Goal: Contribute content: Contribute content

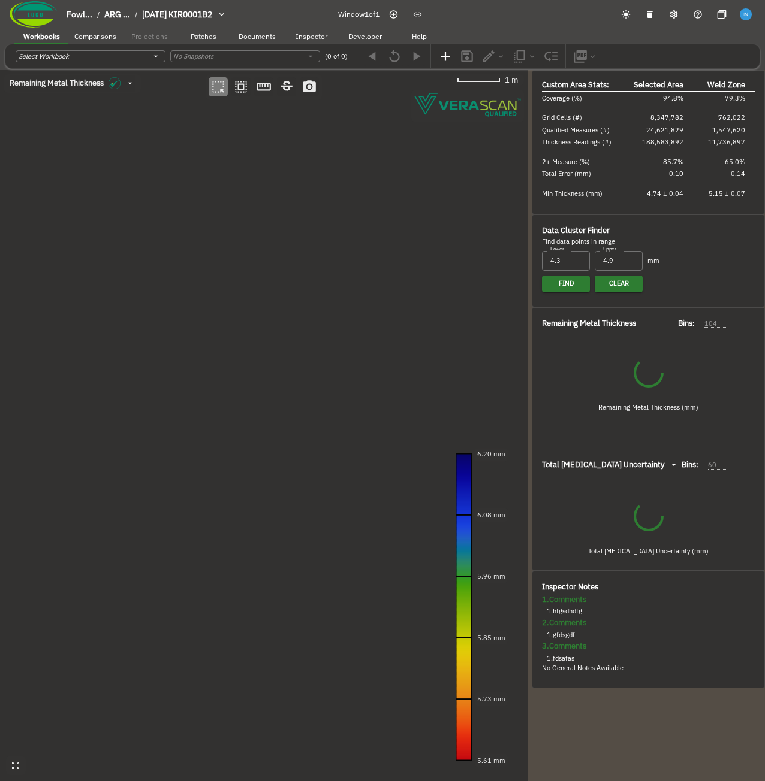
click at [252, 220] on canvas at bounding box center [263, 425] width 527 height 711
click at [306, 512] on canvas at bounding box center [263, 425] width 527 height 711
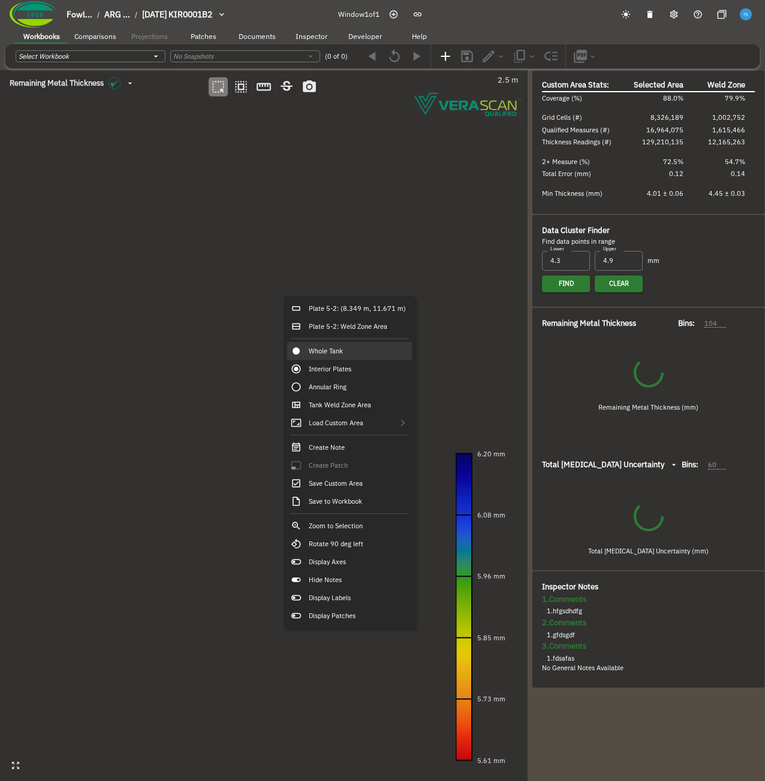
type input "175"
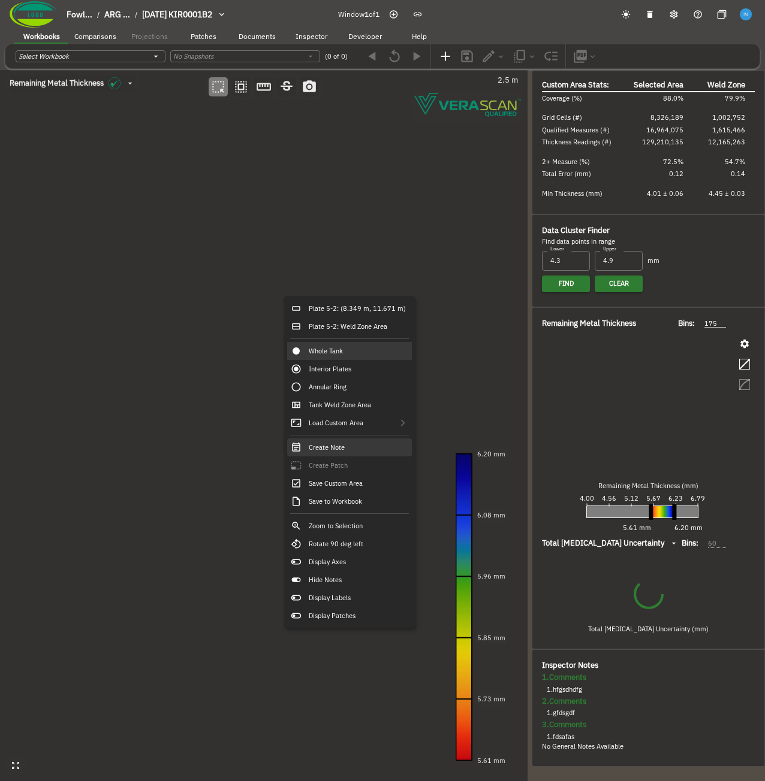
type input "62"
click at [365, 454] on div "Create Note" at bounding box center [349, 448] width 125 height 18
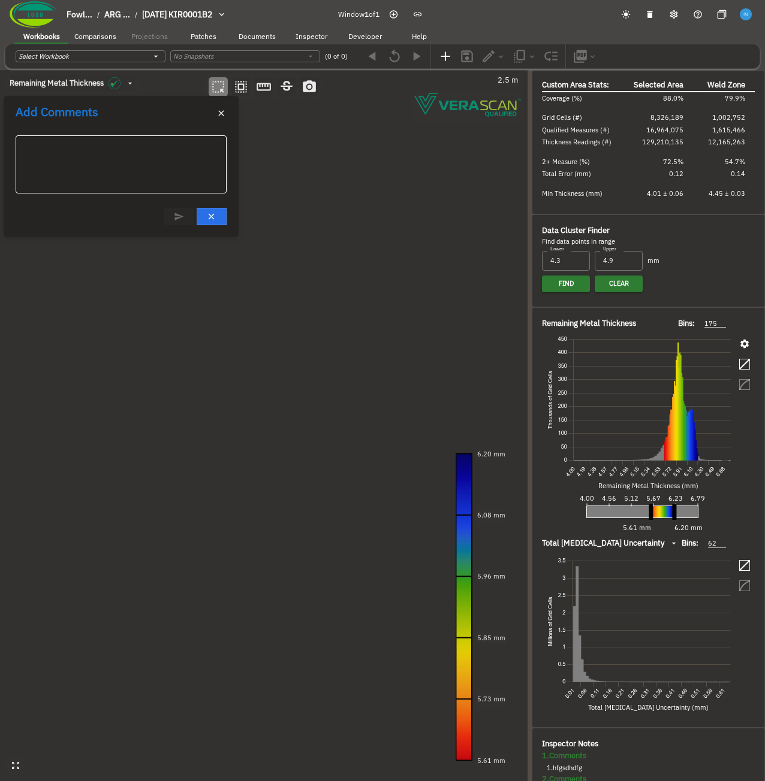
click at [165, 167] on textarea at bounding box center [121, 165] width 194 height 38
type textarea "jhgfcjjfg"
click at [182, 219] on icon "Post Reply (Ctrl + Enter)" at bounding box center [179, 217] width 10 height 10
click at [224, 116] on icon "button" at bounding box center [221, 113] width 10 height 10
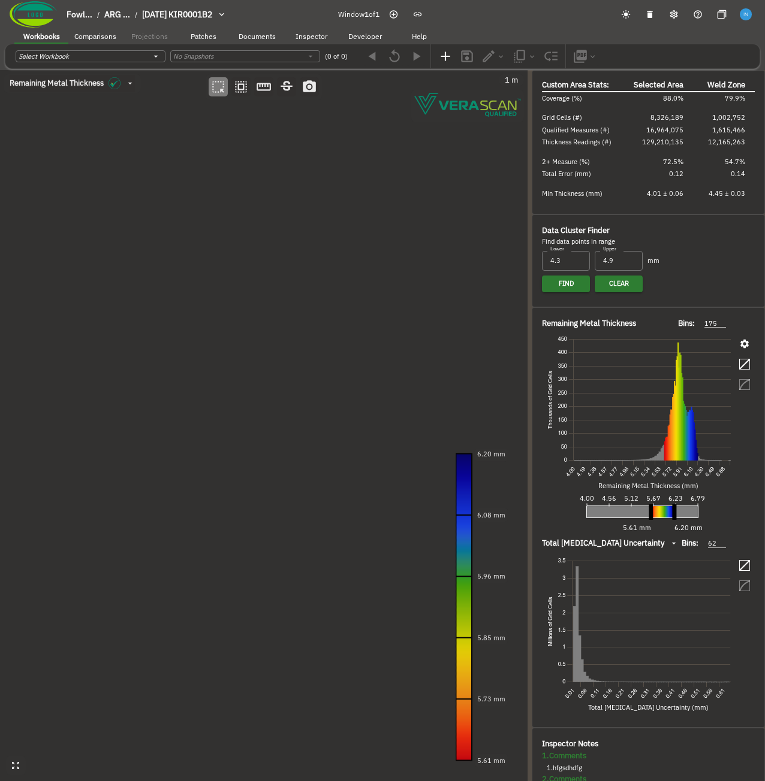
click at [226, 228] on canvas at bounding box center [263, 425] width 527 height 711
click at [236, 465] on canvas at bounding box center [263, 425] width 527 height 711
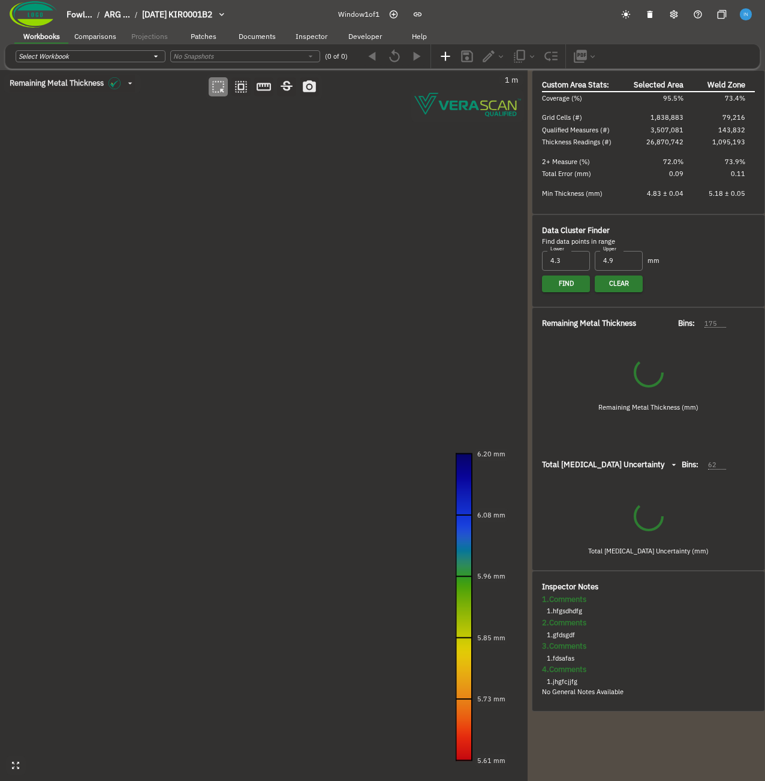
type input "101"
type input "50"
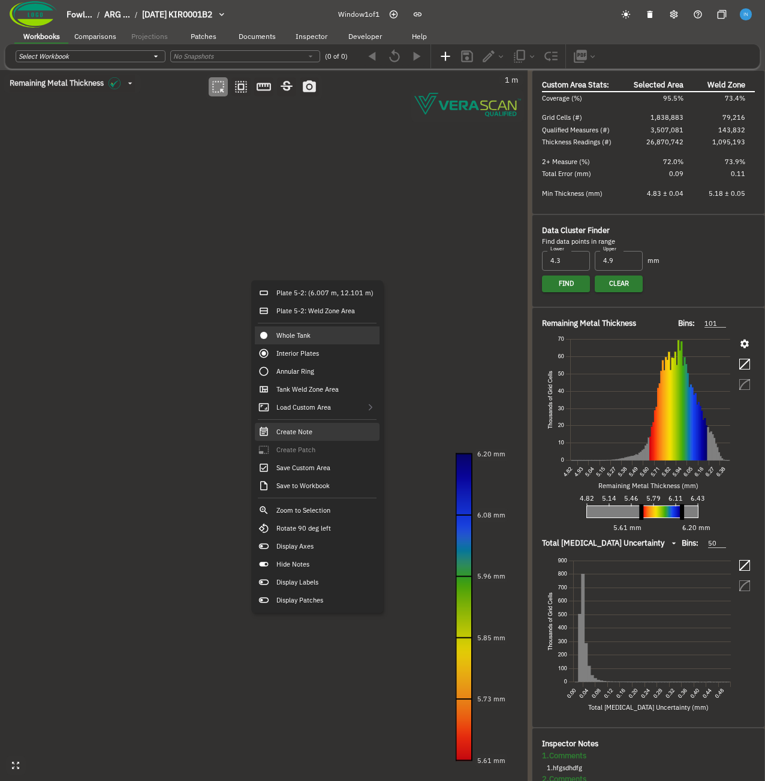
click at [334, 438] on div "Create Note" at bounding box center [317, 432] width 125 height 18
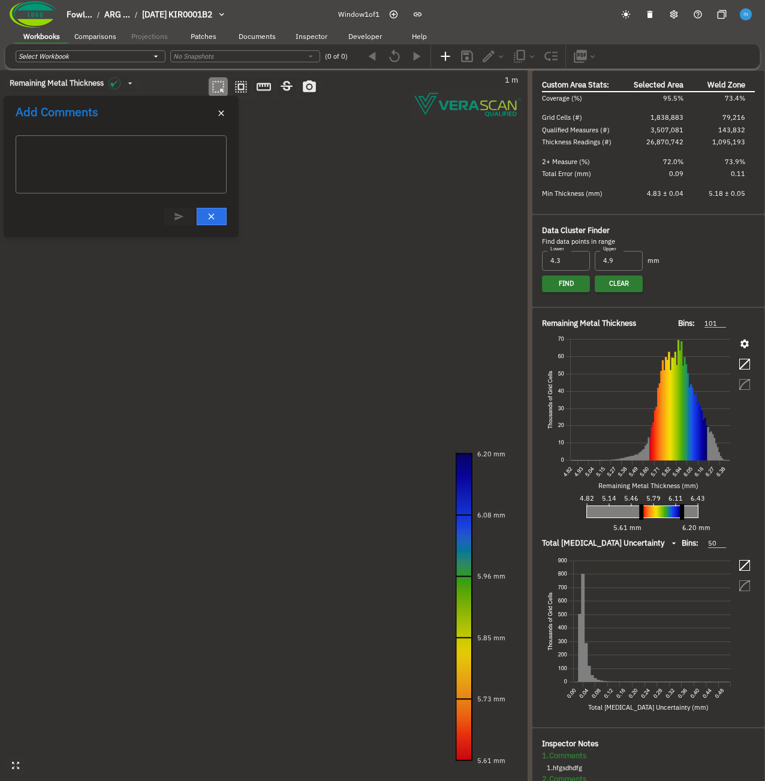
drag, startPoint x: 335, startPoint y: 179, endPoint x: 348, endPoint y: 181, distance: 13.3
click at [348, 181] on canvas at bounding box center [263, 425] width 527 height 711
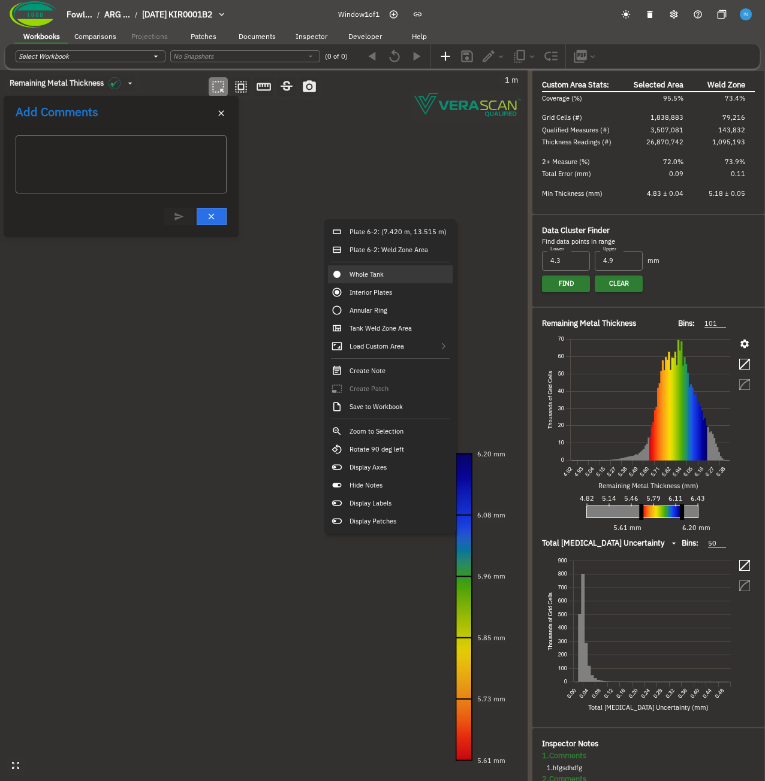
click at [221, 114] on icon "button" at bounding box center [222, 113] width 6 height 6
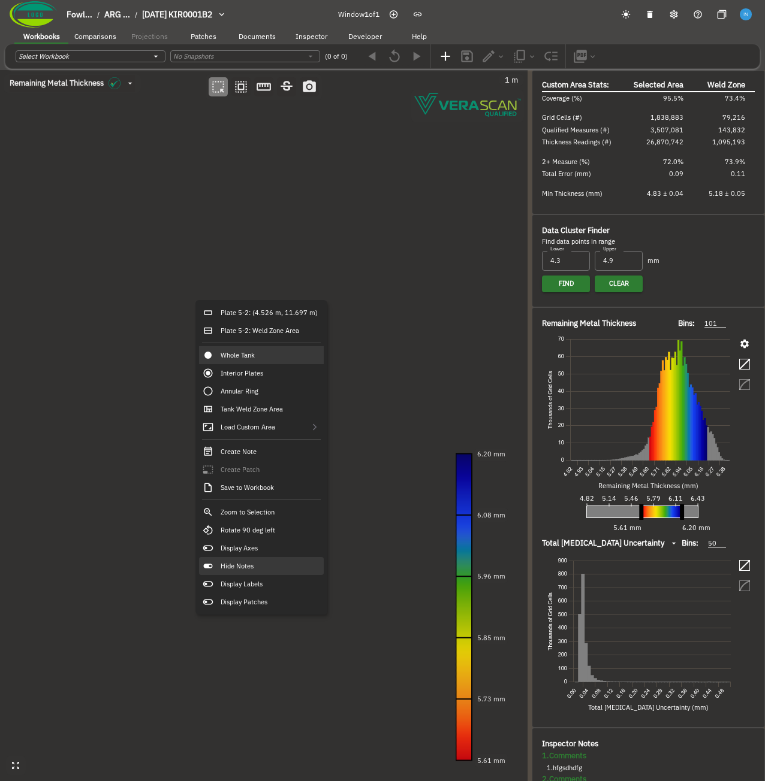
click at [275, 563] on div "Hide Notes" at bounding box center [261, 566] width 125 height 18
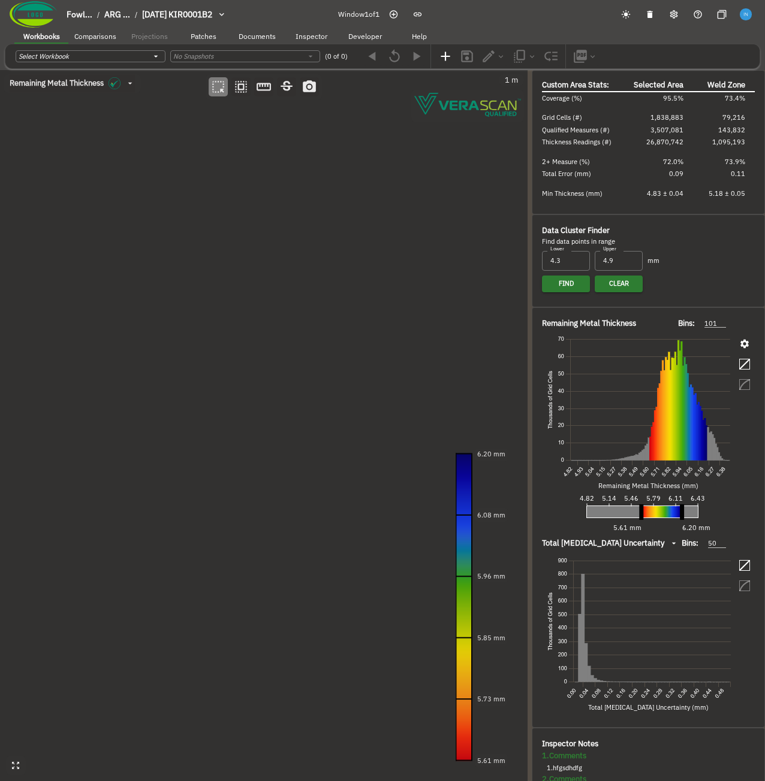
drag, startPoint x: 390, startPoint y: 441, endPoint x: 328, endPoint y: 403, distance: 72.7
click at [328, 403] on canvas at bounding box center [263, 425] width 527 height 711
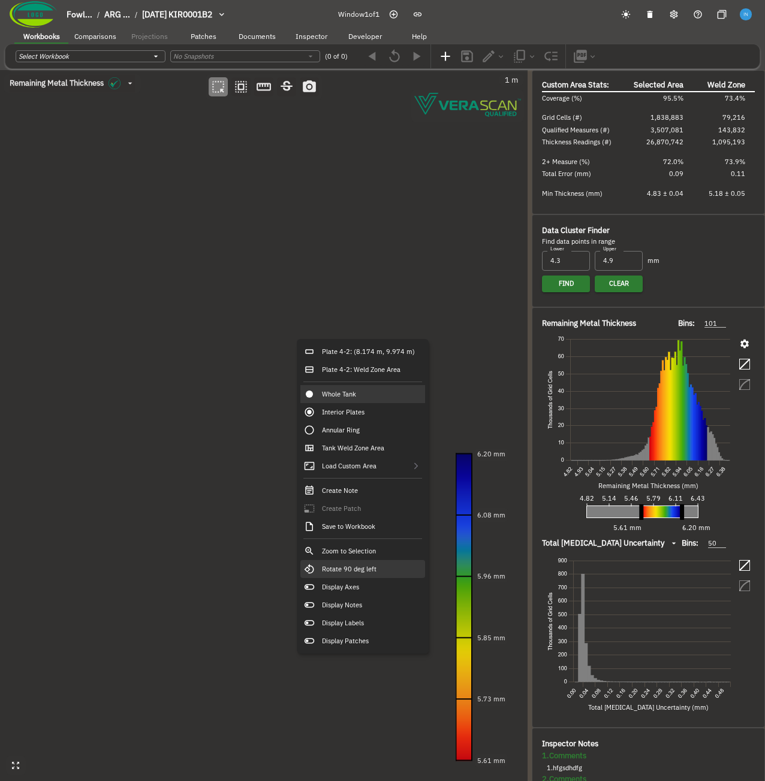
click at [375, 577] on div "Rotate 90 deg left" at bounding box center [362, 569] width 125 height 18
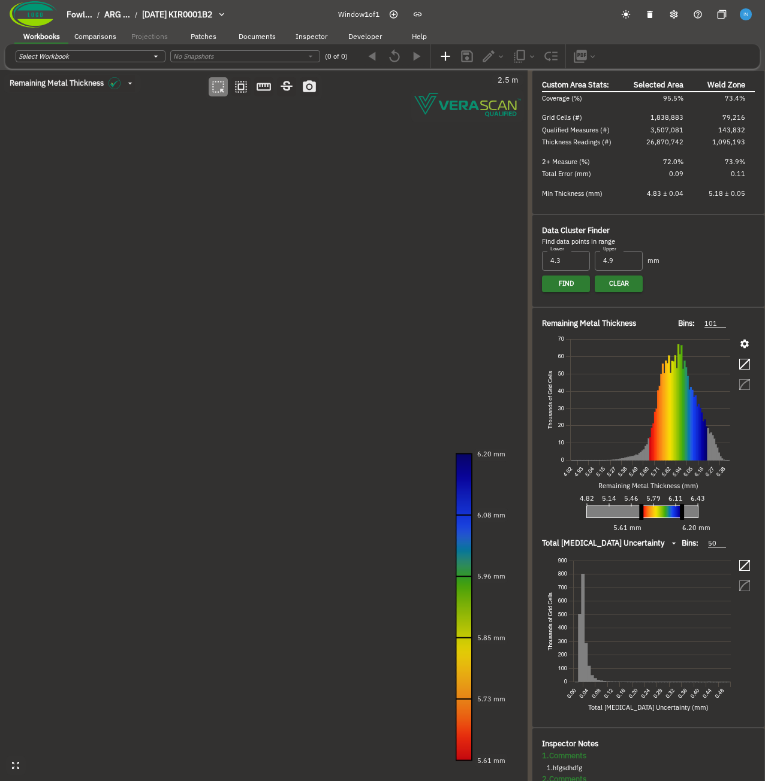
drag, startPoint x: 318, startPoint y: 563, endPoint x: 287, endPoint y: 498, distance: 72.1
click at [287, 498] on canvas at bounding box center [263, 425] width 527 height 711
click at [382, 302] on canvas at bounding box center [263, 425] width 527 height 711
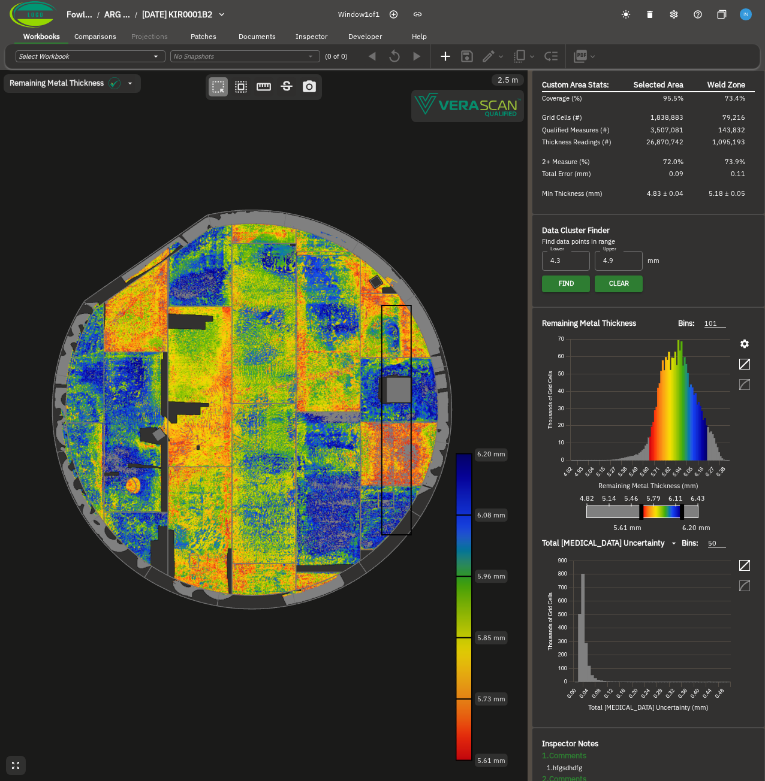
click at [411, 513] on canvas at bounding box center [263, 425] width 527 height 711
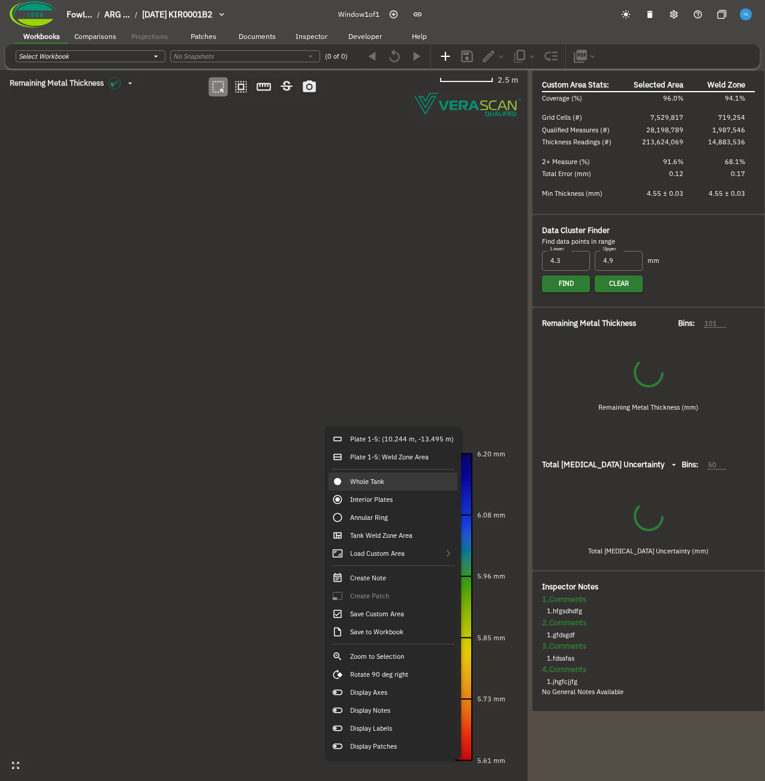
type input "355"
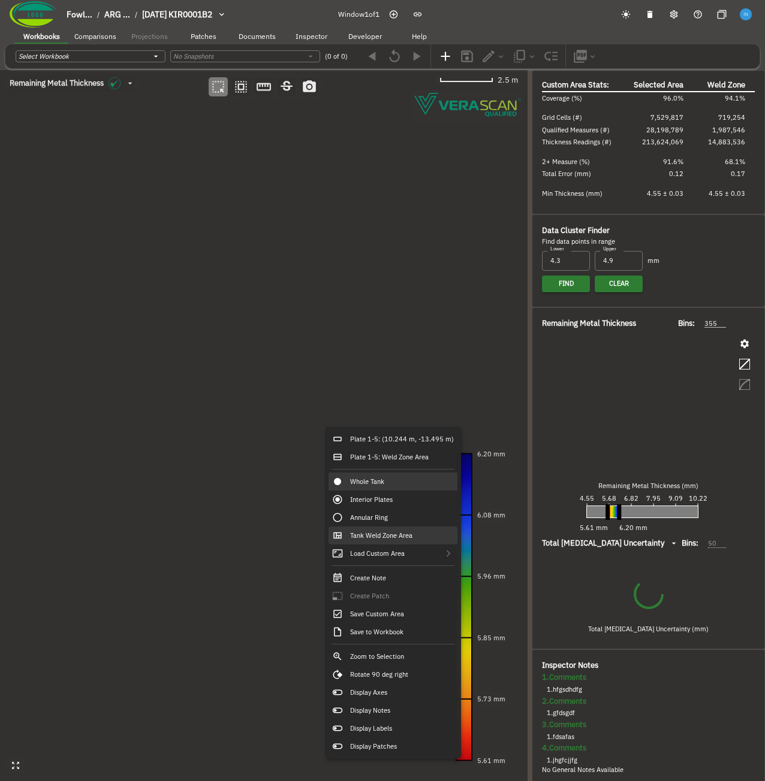
type input "57"
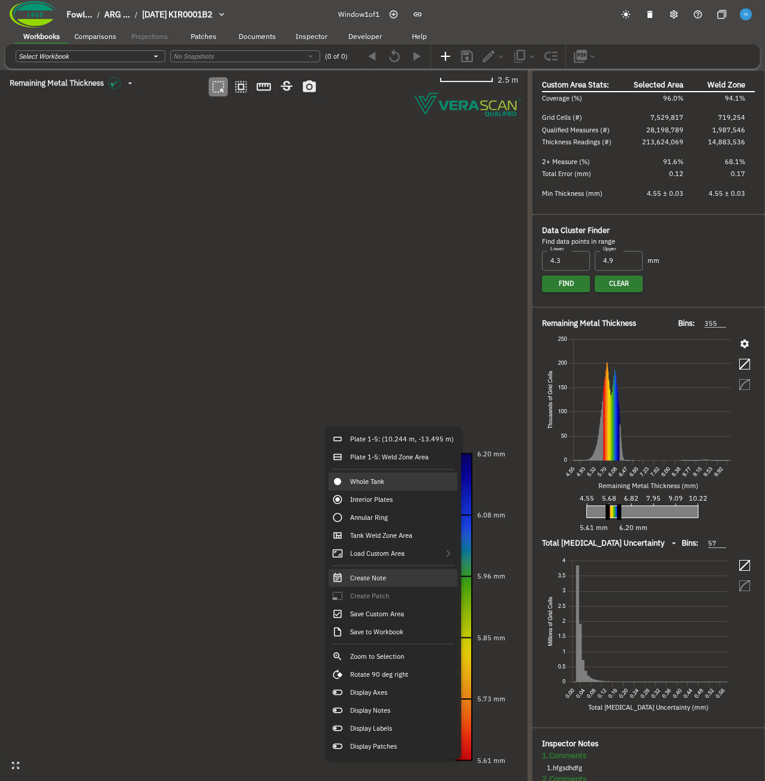
click at [396, 584] on div "Create Note" at bounding box center [392, 578] width 129 height 18
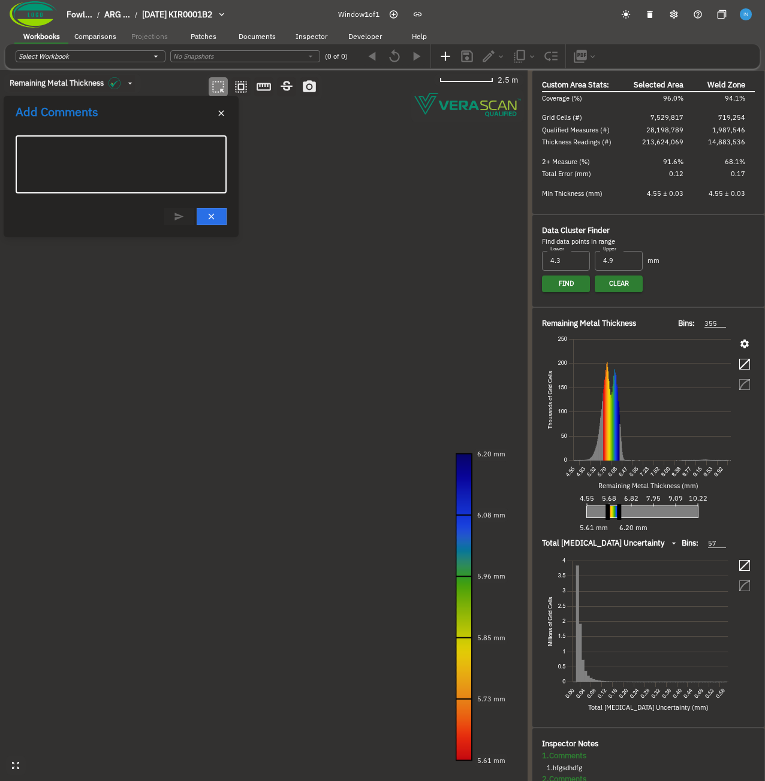
click at [150, 181] on textarea at bounding box center [121, 165] width 194 height 38
type textarea "hgfjhgf"
click at [175, 219] on icon "Post Reply (Ctrl + Enter)" at bounding box center [179, 216] width 8 height 7
drag, startPoint x: 222, startPoint y: 117, endPoint x: 219, endPoint y: 127, distance: 10.2
click at [222, 119] on button "button" at bounding box center [221, 113] width 14 height 14
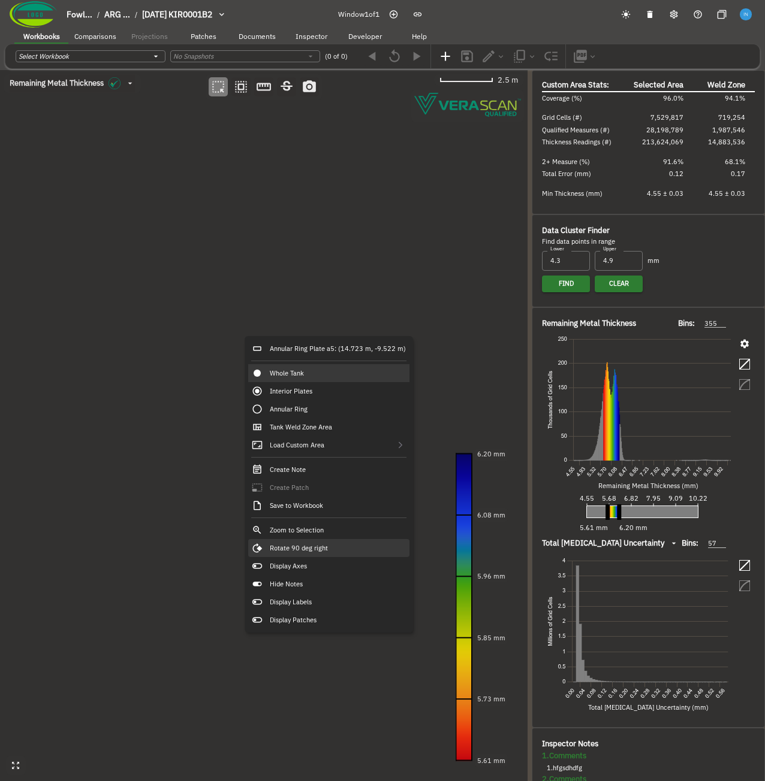
click at [340, 548] on div "Rotate 90 deg right" at bounding box center [328, 548] width 161 height 18
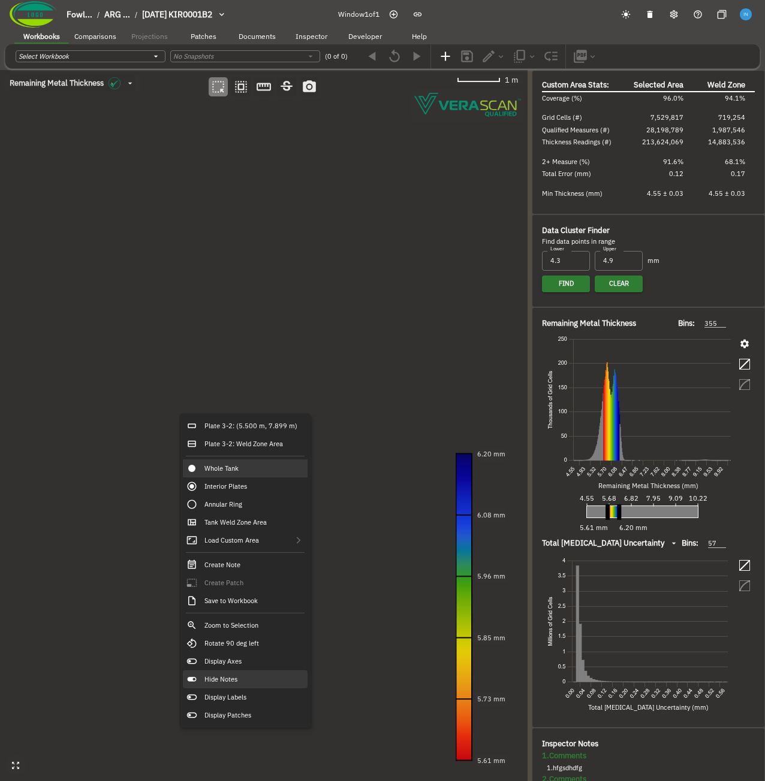
click at [258, 677] on div "Hide Notes" at bounding box center [245, 679] width 125 height 18
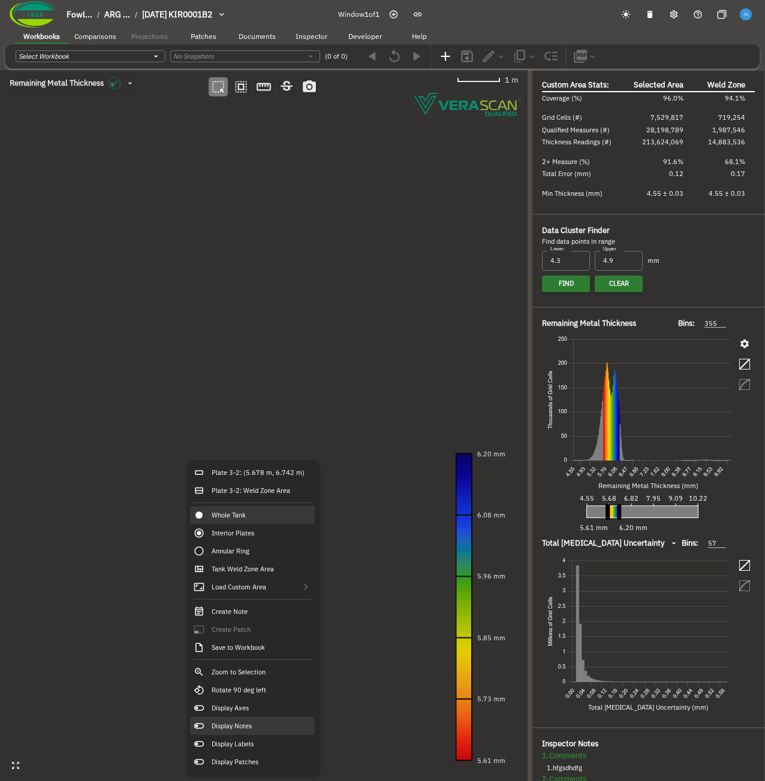
click at [272, 718] on div "Display Notes" at bounding box center [252, 726] width 125 height 18
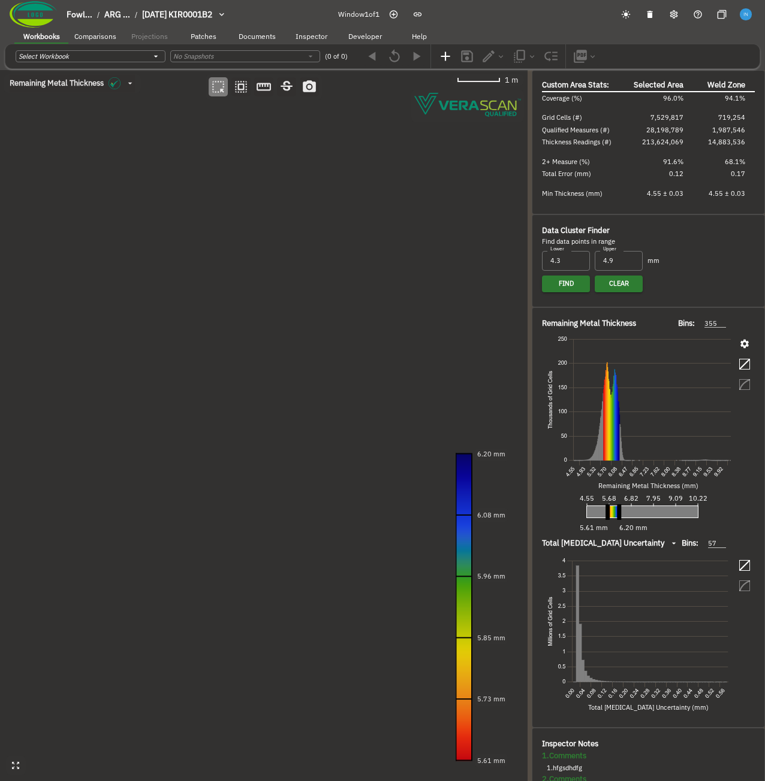
drag, startPoint x: 190, startPoint y: 507, endPoint x: 207, endPoint y: 504, distance: 17.0
click at [207, 504] on canvas at bounding box center [263, 425] width 527 height 711
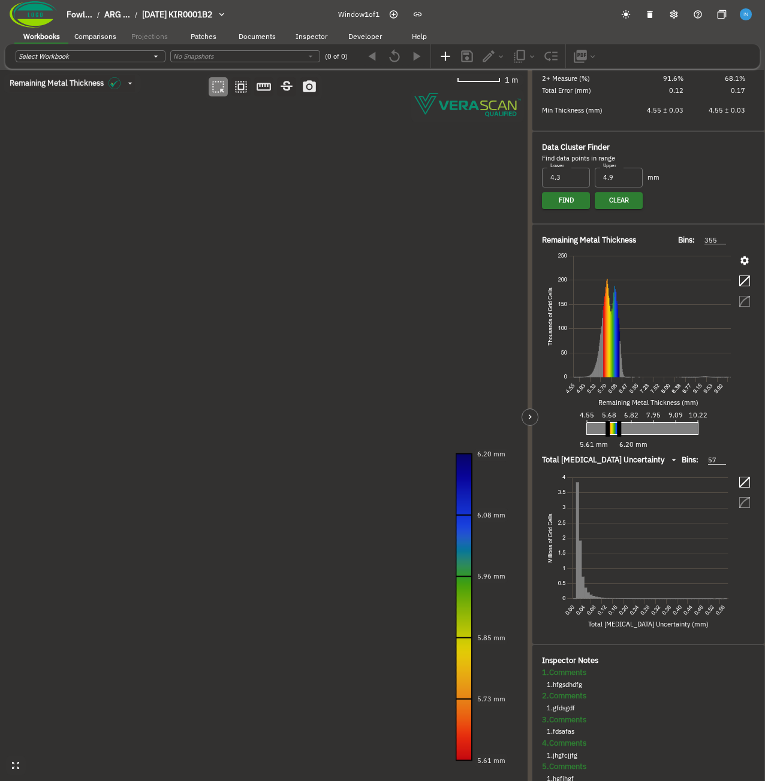
scroll to position [111, 0]
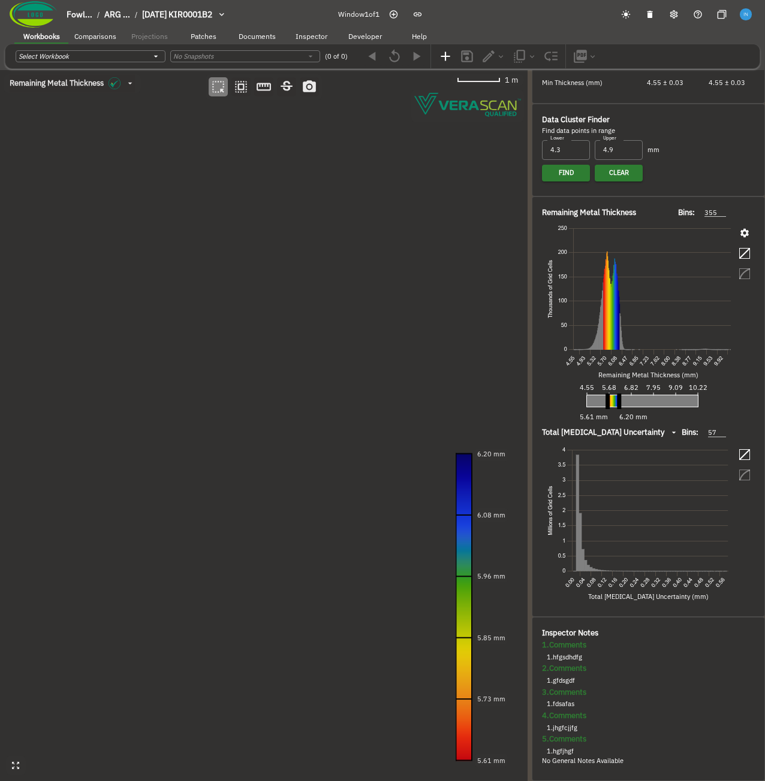
click at [147, 187] on canvas at bounding box center [263, 425] width 527 height 711
click at [195, 278] on canvas at bounding box center [263, 425] width 527 height 711
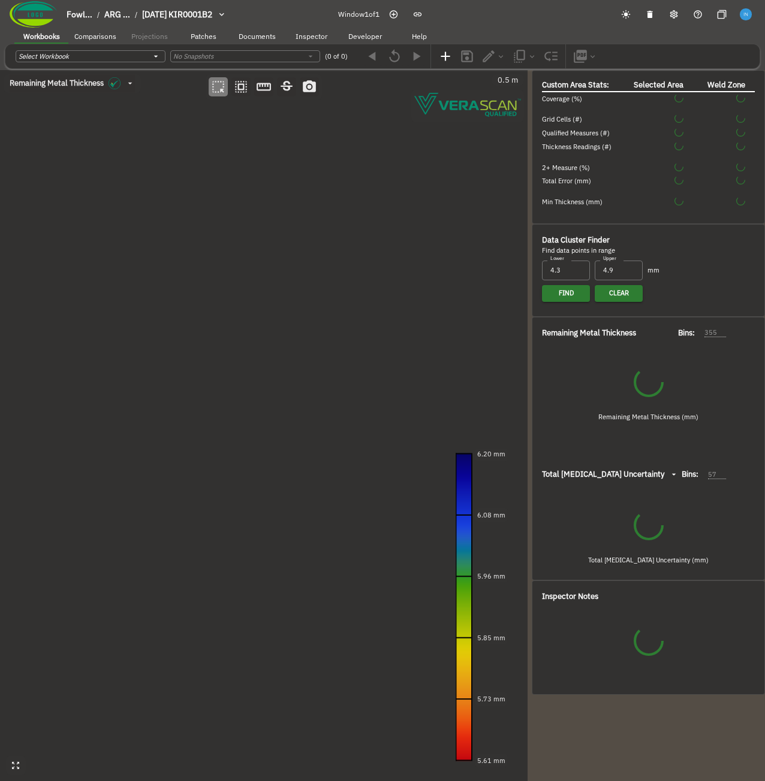
scroll to position [0, 0]
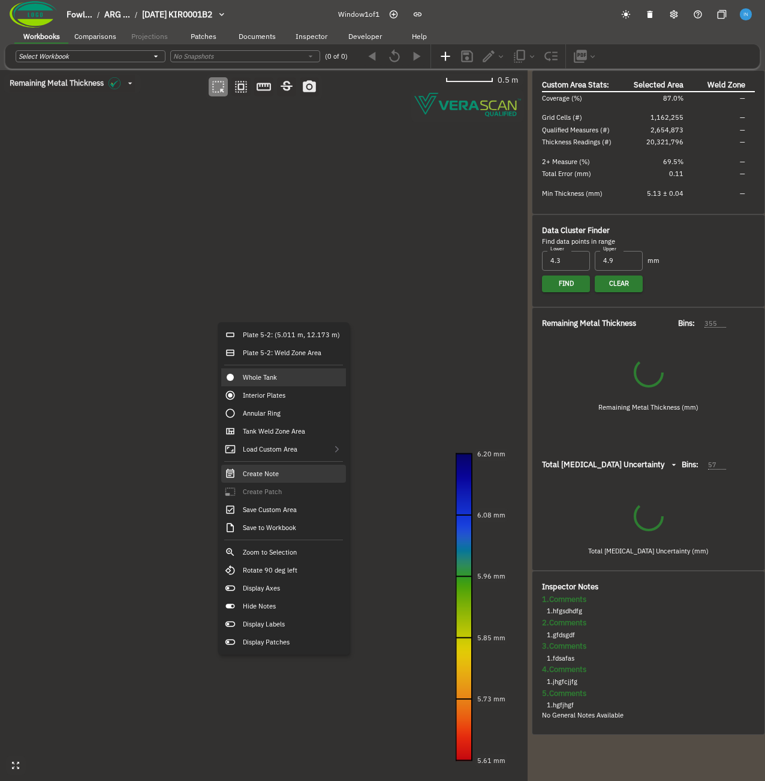
type input "86"
click at [291, 478] on div "Create Note" at bounding box center [283, 474] width 125 height 18
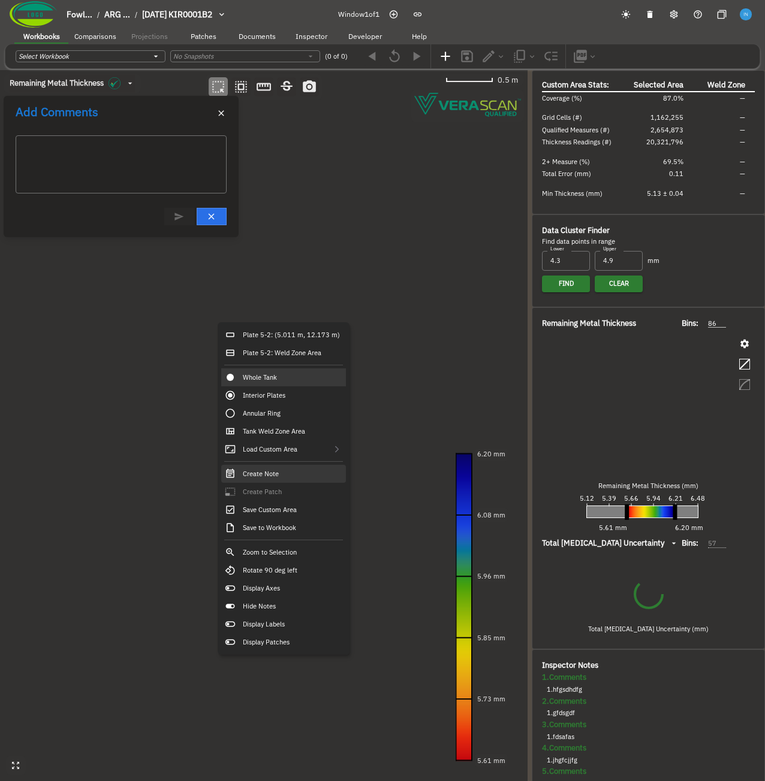
type input "52"
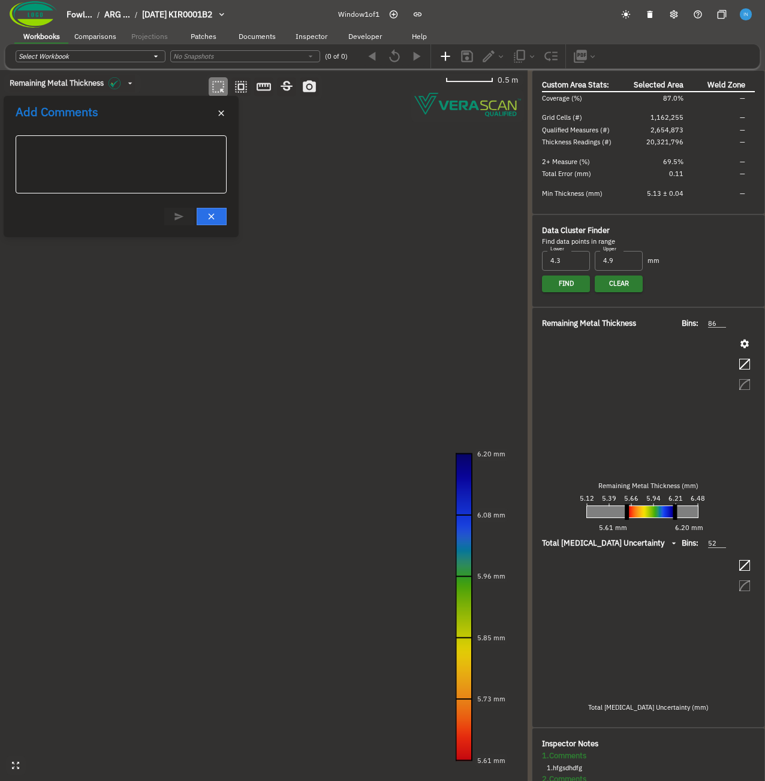
click at [134, 141] on div "x ​" at bounding box center [121, 164] width 210 height 58
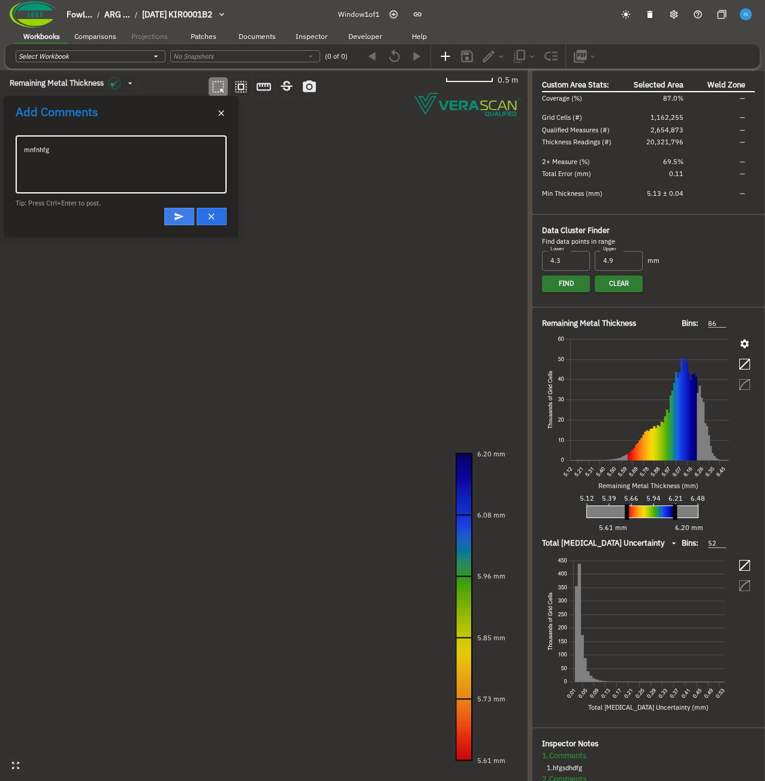
type textarea "mnfnhfg"
click at [171, 216] on button "Post Reply (Ctrl + Enter)" at bounding box center [179, 216] width 30 height 17
click at [171, 216] on textarea at bounding box center [121, 207] width 194 height 38
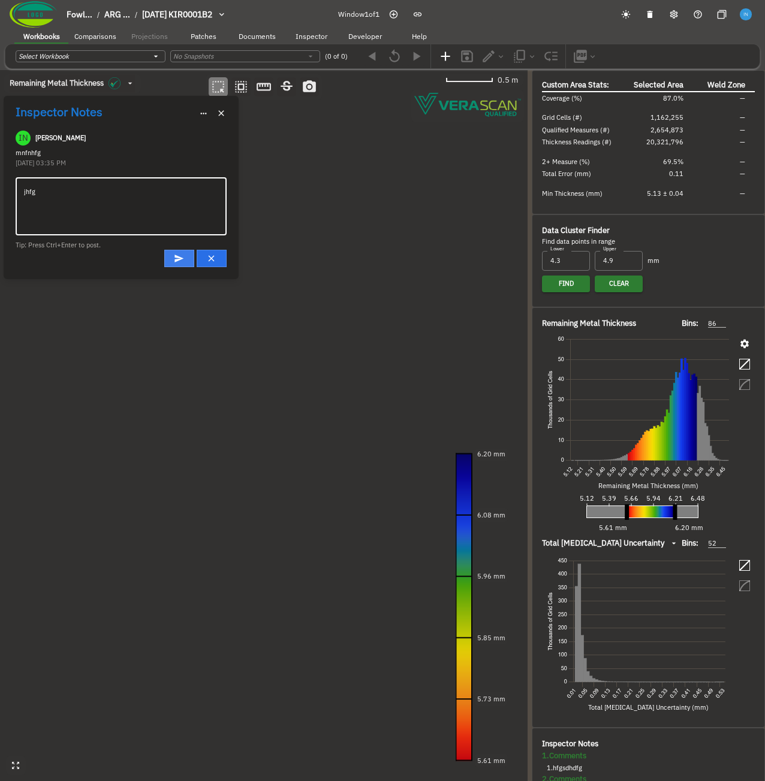
type textarea "jhfg"
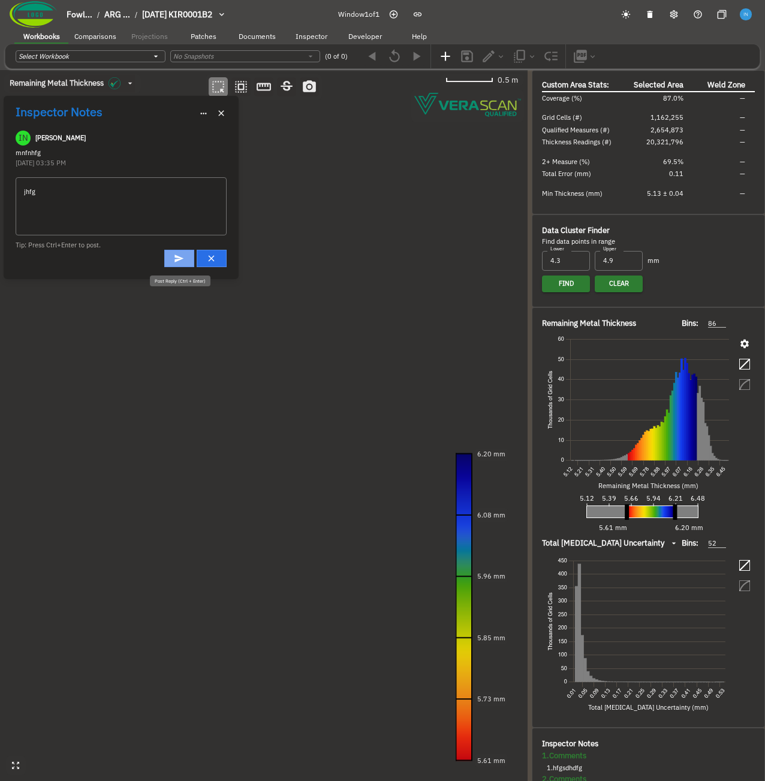
click at [179, 259] on icon "Post Reply (Ctrl + Enter)" at bounding box center [179, 258] width 8 height 7
click at [222, 117] on icon "button" at bounding box center [221, 113] width 10 height 10
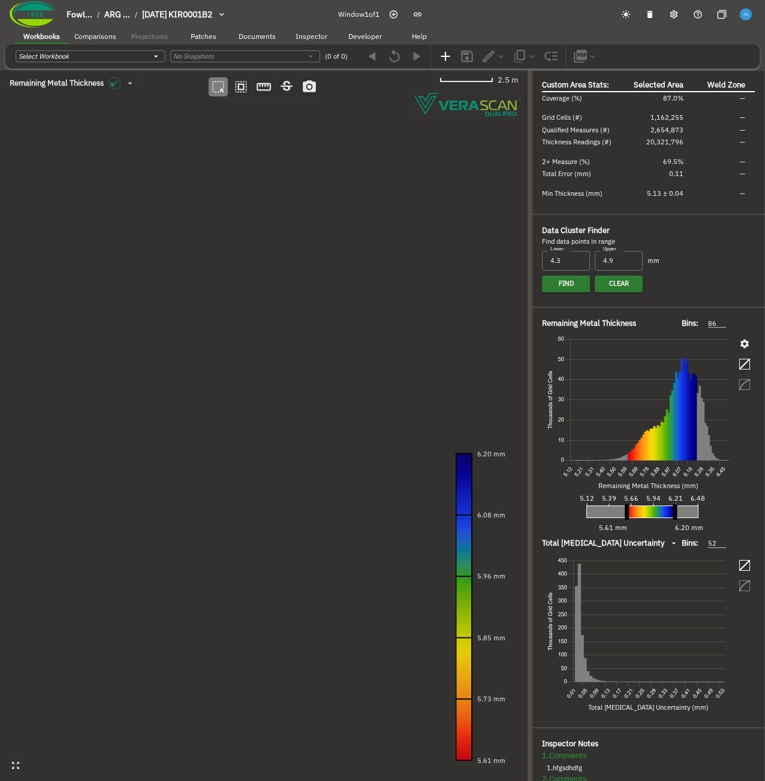
drag, startPoint x: 343, startPoint y: 442, endPoint x: 228, endPoint y: 320, distance: 167.9
click at [228, 320] on canvas at bounding box center [263, 425] width 527 height 711
click at [168, 316] on canvas at bounding box center [263, 425] width 527 height 711
click at [185, 386] on canvas at bounding box center [263, 425] width 527 height 711
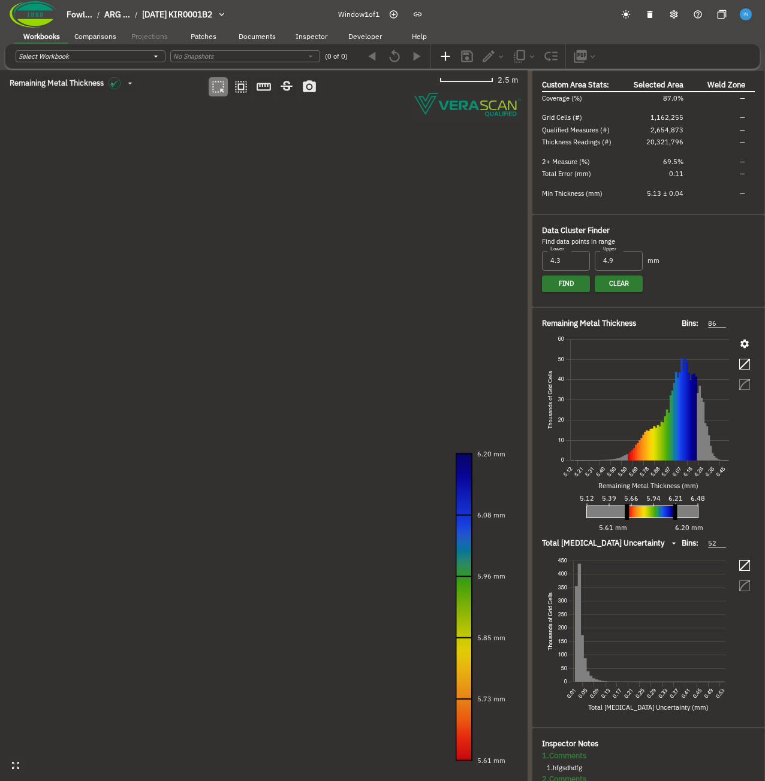
click at [185, 386] on canvas at bounding box center [263, 425] width 527 height 711
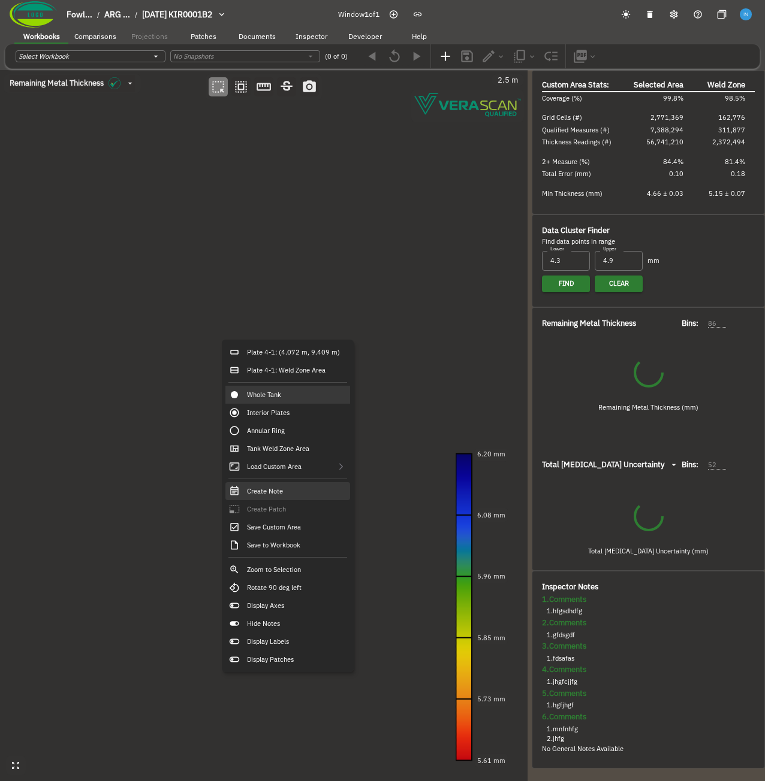
click at [293, 492] on div "Create Note" at bounding box center [287, 491] width 125 height 18
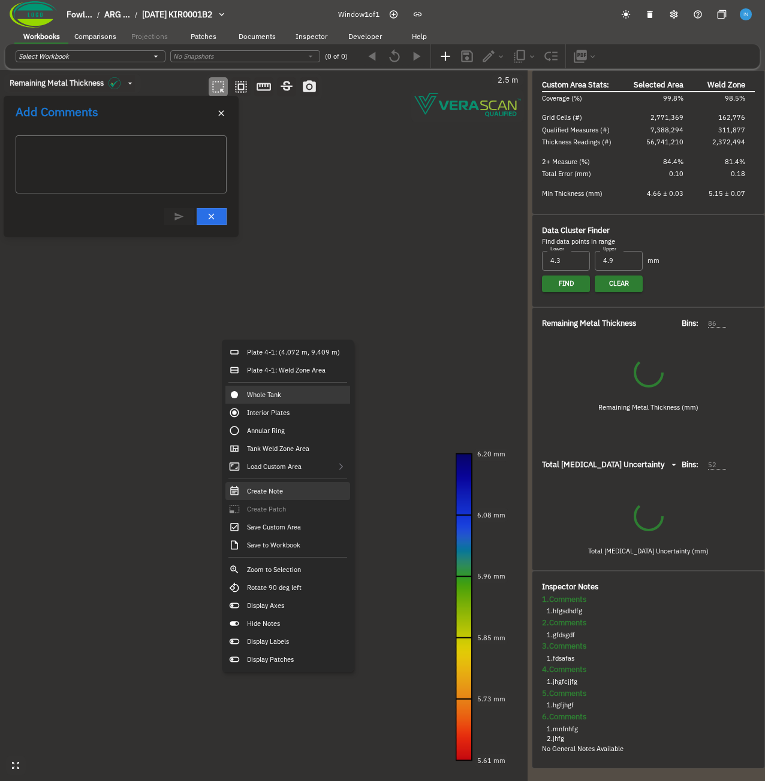
type input "109"
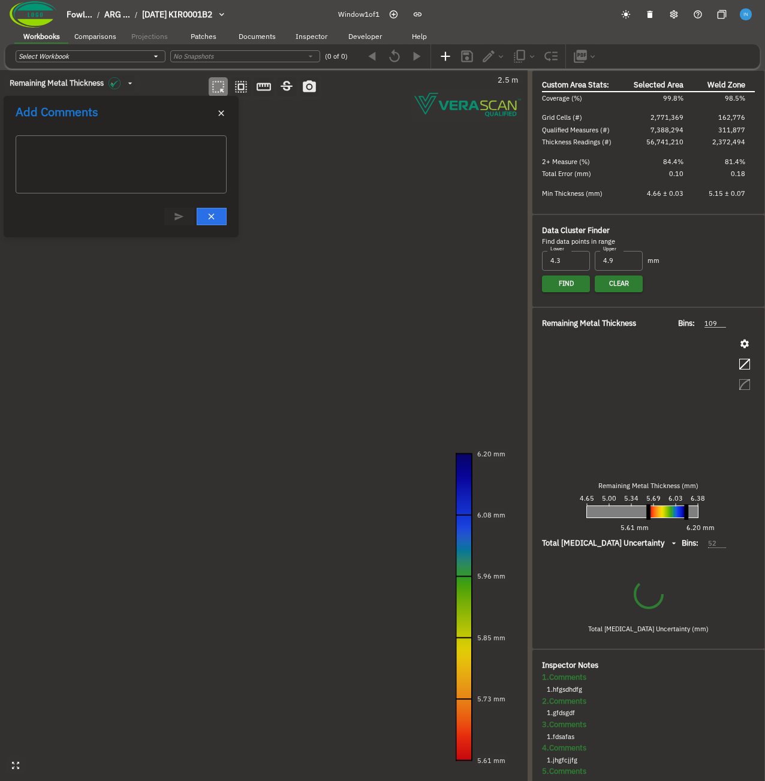
type input "60"
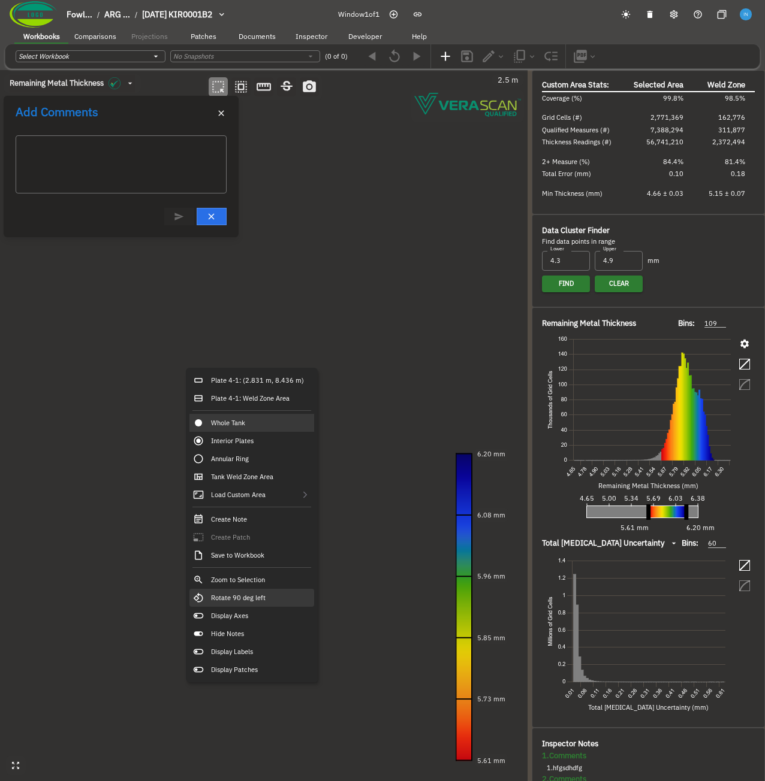
click at [277, 598] on div "Rotate 90 deg left" at bounding box center [251, 598] width 125 height 18
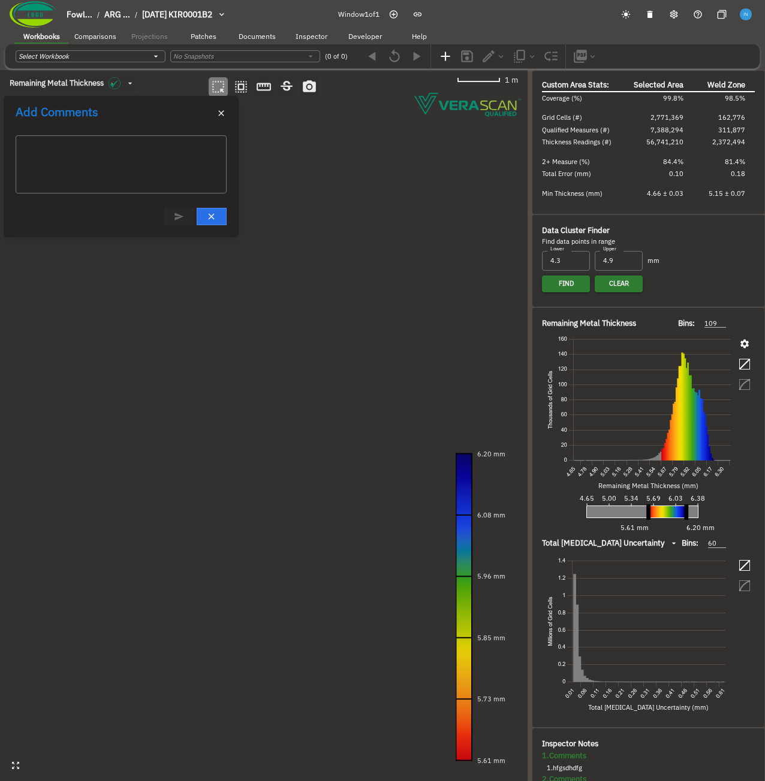
drag, startPoint x: 286, startPoint y: 326, endPoint x: 351, endPoint y: 317, distance: 64.7
click at [351, 317] on canvas at bounding box center [263, 425] width 527 height 711
click at [135, 155] on textarea at bounding box center [121, 165] width 194 height 38
type textarea "gfds"
click at [179, 217] on icon "Post Reply (Ctrl + Enter)" at bounding box center [179, 216] width 8 height 7
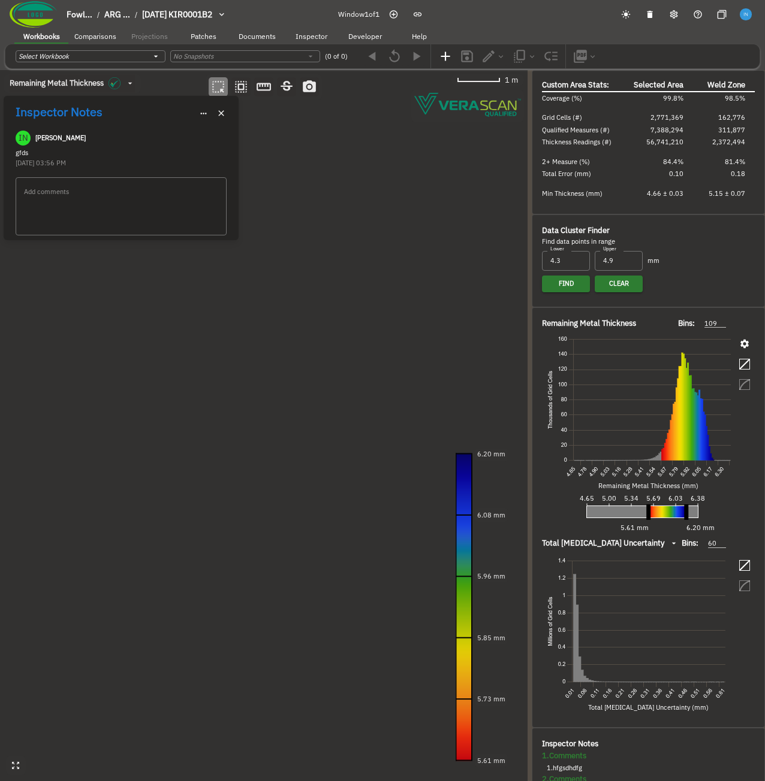
click at [225, 116] on icon "button" at bounding box center [221, 113] width 10 height 10
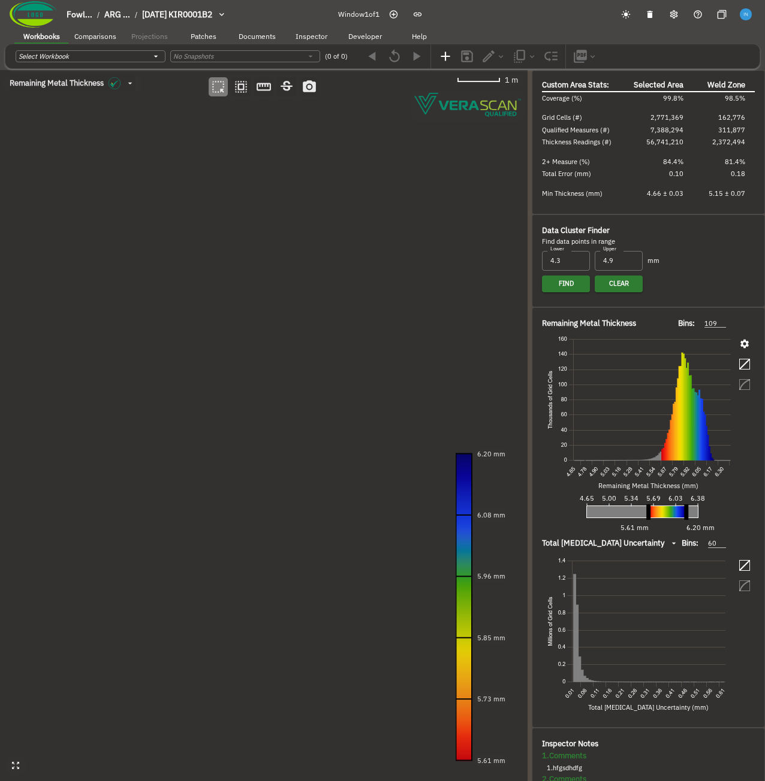
drag, startPoint x: 312, startPoint y: 297, endPoint x: 274, endPoint y: 266, distance: 48.1
click at [277, 278] on canvas at bounding box center [263, 425] width 527 height 711
click at [330, 353] on canvas at bounding box center [263, 425] width 527 height 711
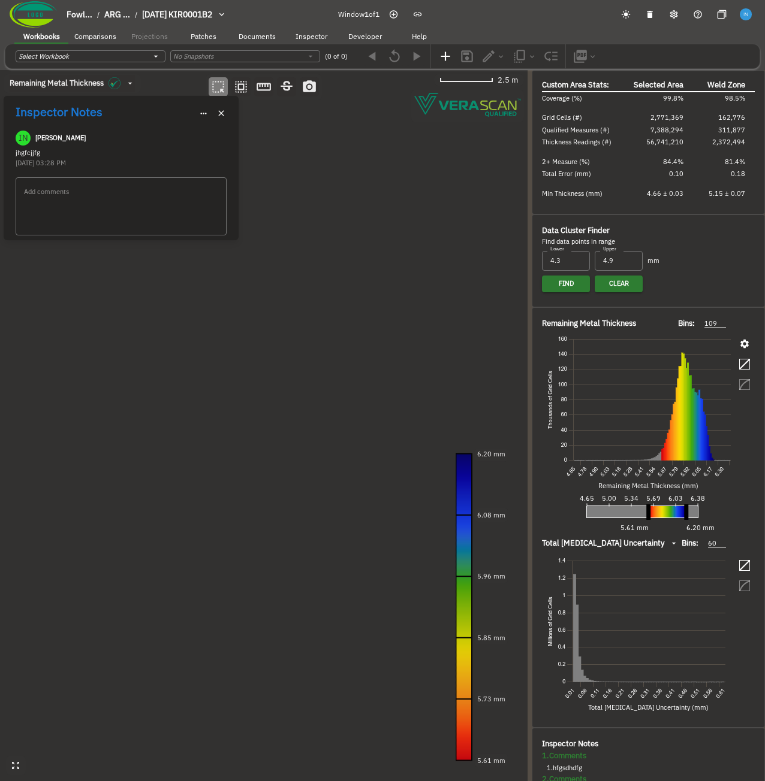
click at [204, 111] on icon "button" at bounding box center [203, 113] width 9 height 9
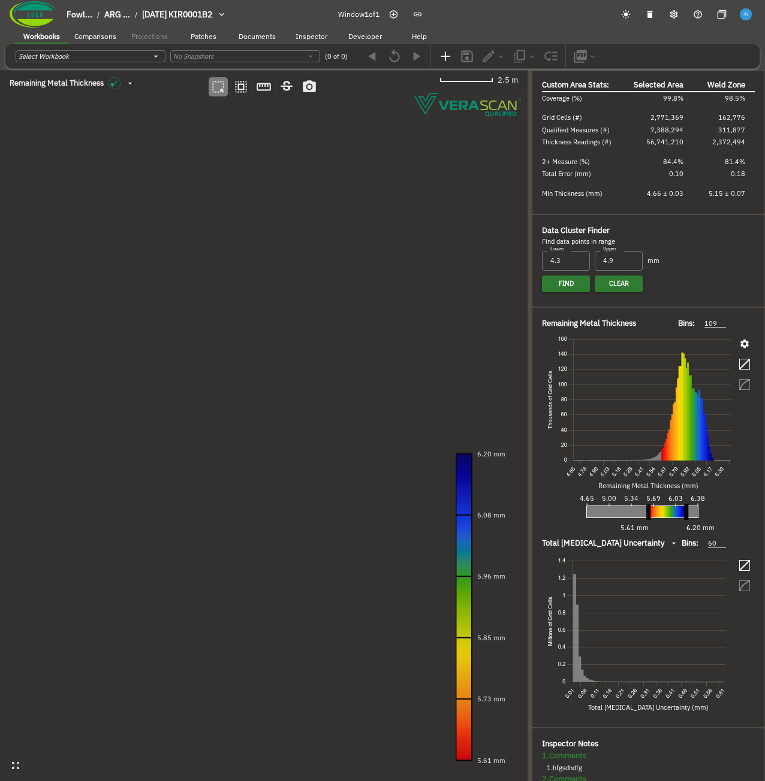
click at [232, 320] on canvas at bounding box center [263, 425] width 527 height 711
click at [229, 324] on canvas at bounding box center [263, 425] width 527 height 711
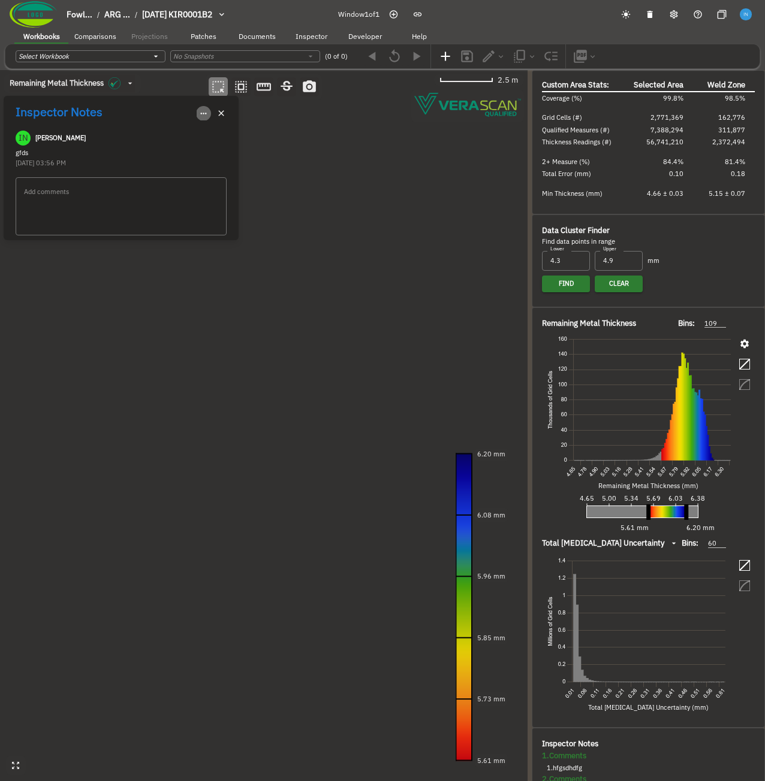
click at [203, 114] on icon "button" at bounding box center [204, 114] width 6 height 2
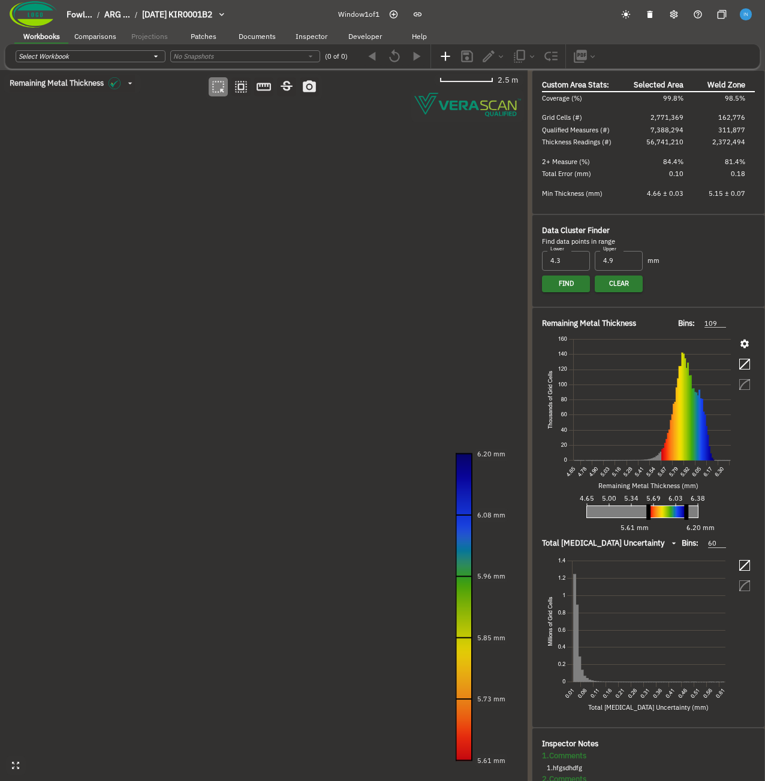
click at [217, 413] on canvas at bounding box center [263, 425] width 527 height 711
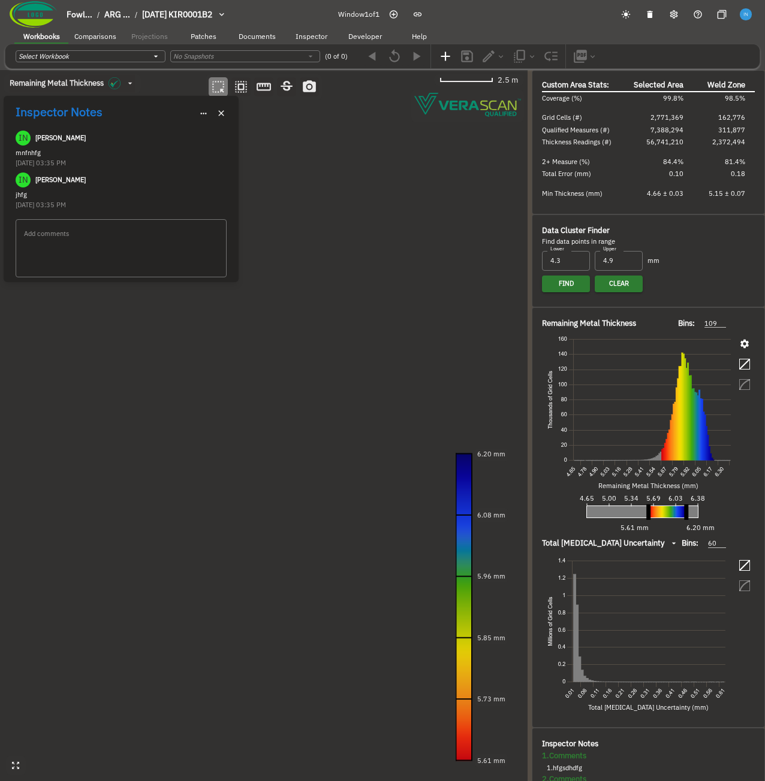
click at [206, 114] on icon "button" at bounding box center [203, 113] width 9 height 9
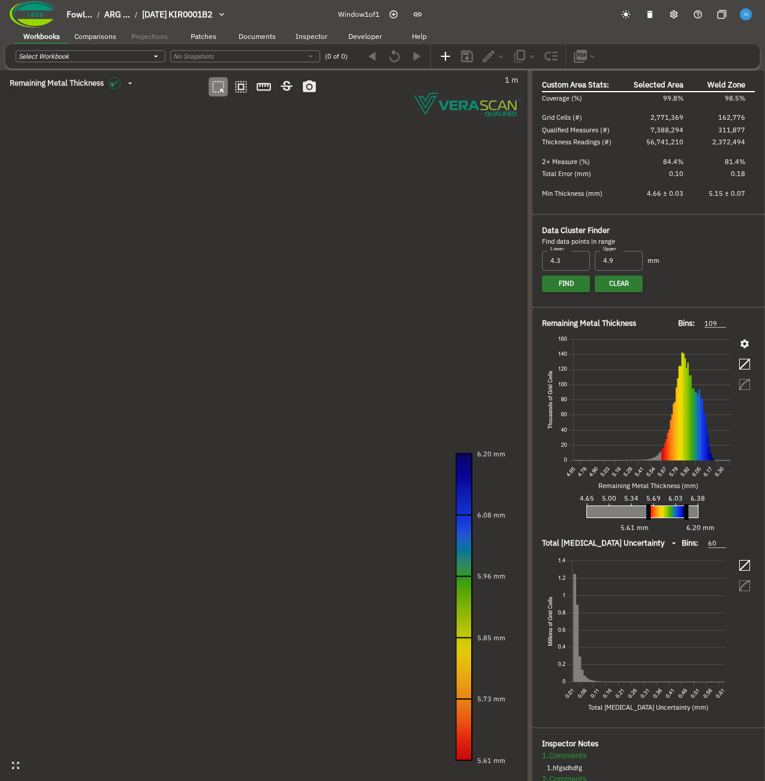
click at [158, 352] on canvas at bounding box center [263, 425] width 527 height 711
click at [155, 351] on canvas at bounding box center [263, 425] width 527 height 711
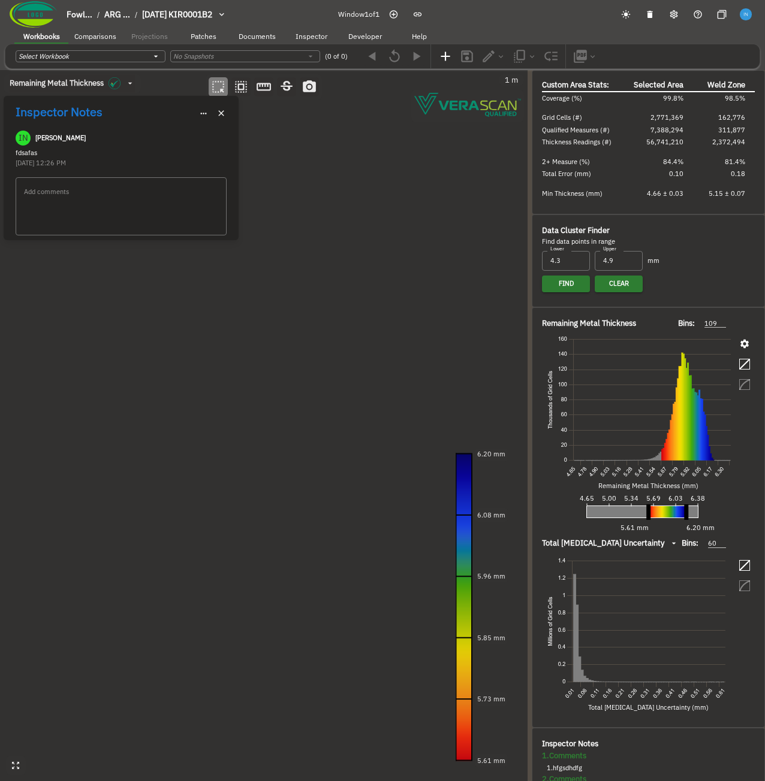
click at [206, 111] on icon "button" at bounding box center [203, 113] width 9 height 9
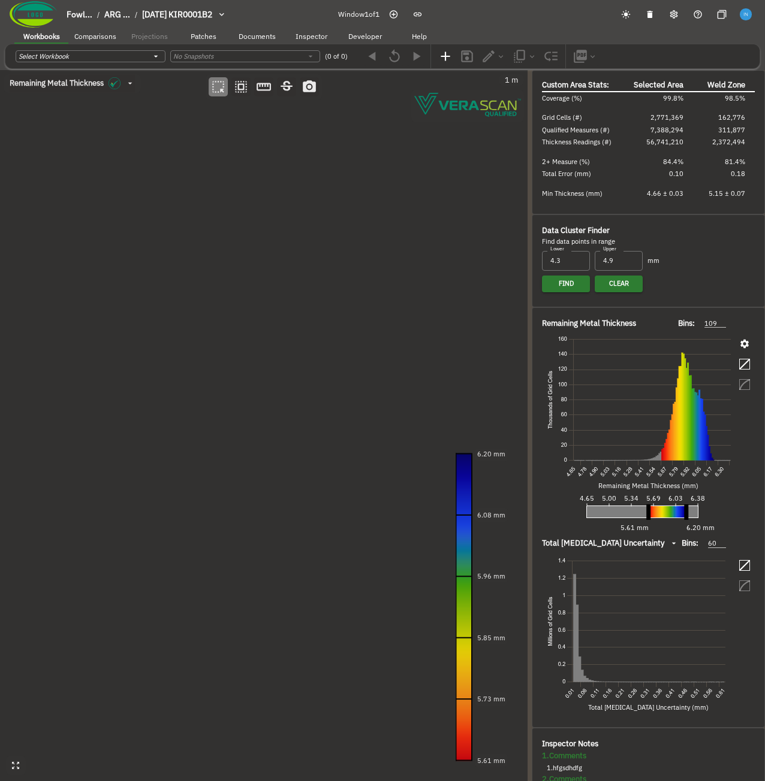
click at [187, 461] on canvas at bounding box center [263, 425] width 527 height 711
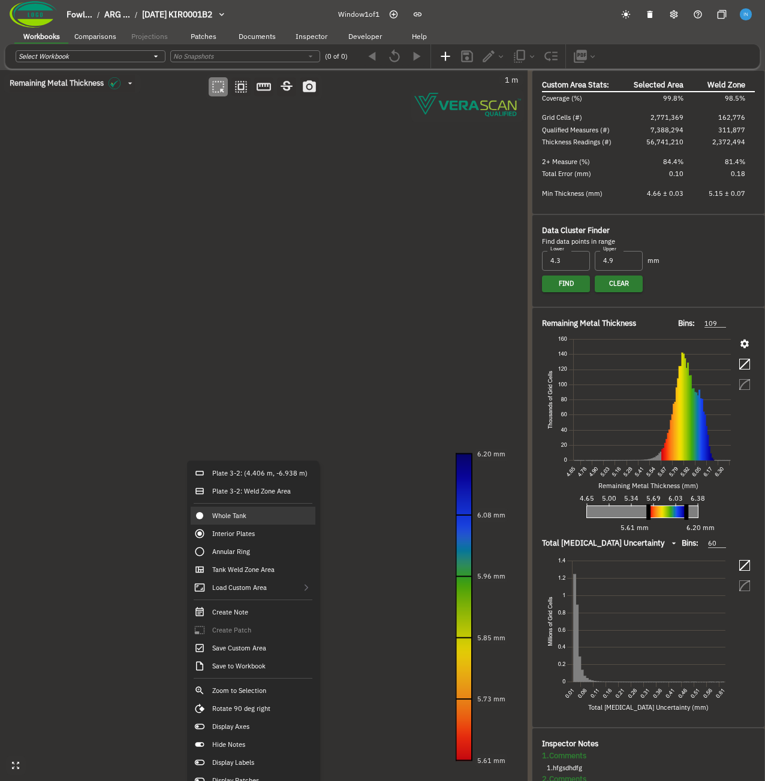
click at [243, 324] on canvas at bounding box center [263, 425] width 527 height 711
drag, startPoint x: 302, startPoint y: 286, endPoint x: 231, endPoint y: 409, distance: 141.7
click at [231, 410] on canvas at bounding box center [263, 425] width 527 height 711
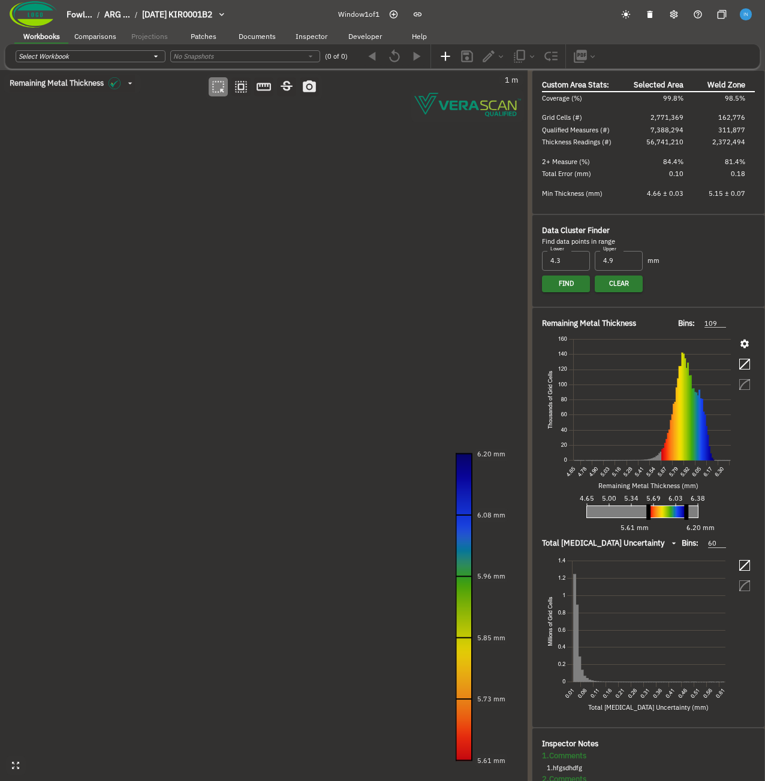
click at [438, 244] on canvas at bounding box center [263, 425] width 527 height 711
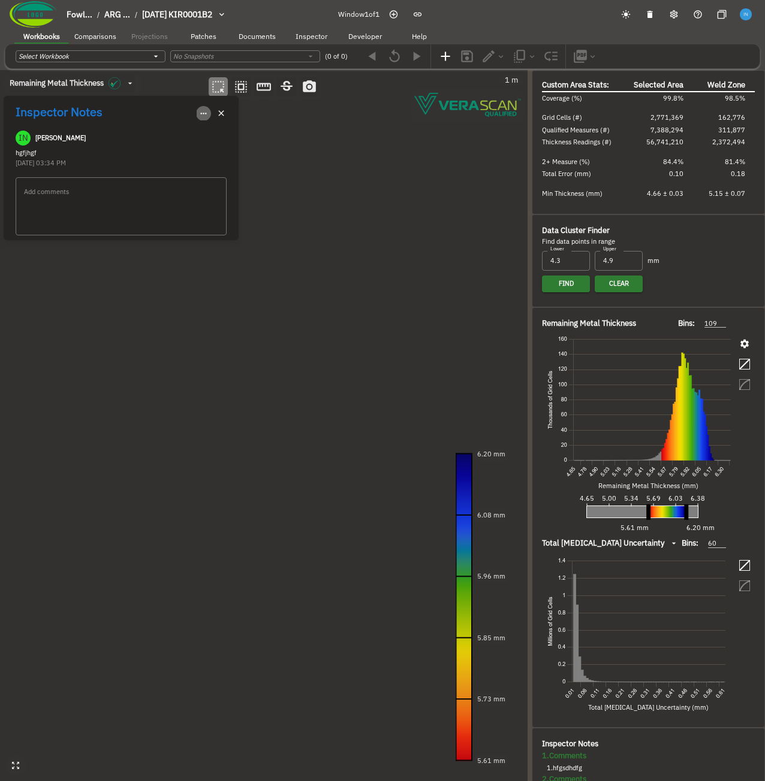
click at [206, 112] on icon "button" at bounding box center [203, 113] width 9 height 9
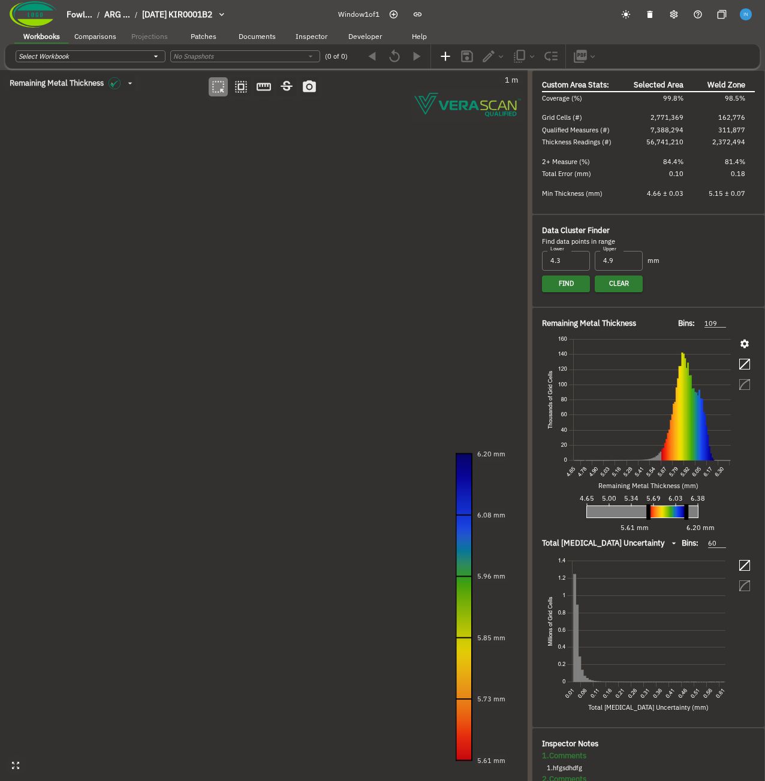
click at [126, 343] on canvas at bounding box center [263, 425] width 527 height 711
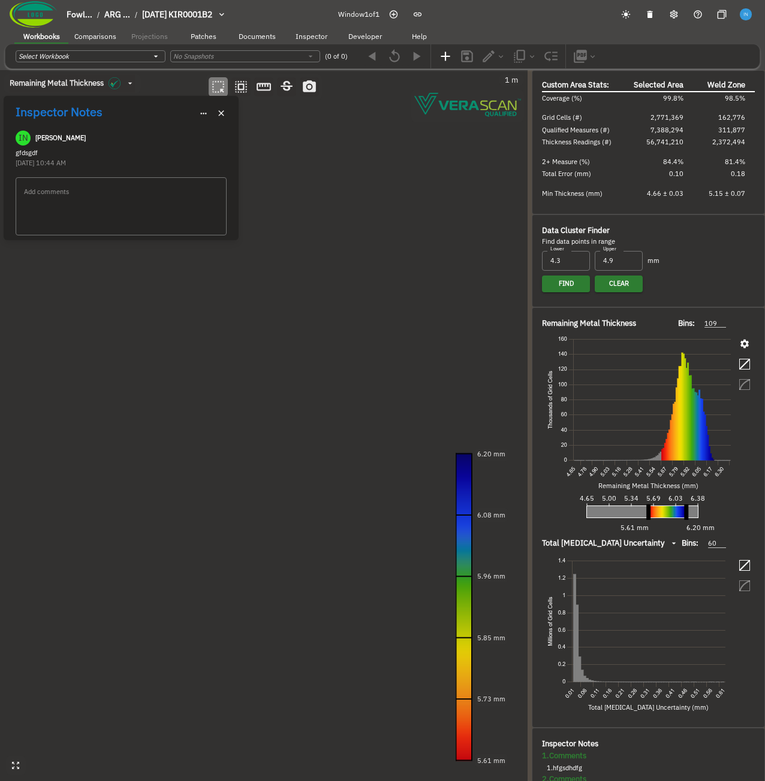
click at [203, 116] on icon "button" at bounding box center [203, 113] width 9 height 9
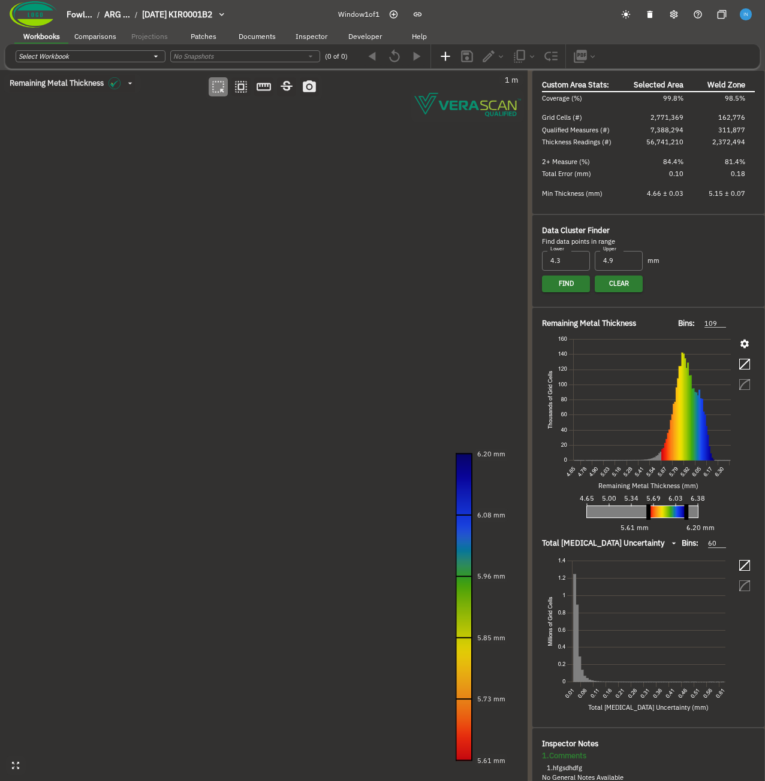
click at [73, 334] on canvas at bounding box center [263, 425] width 527 height 711
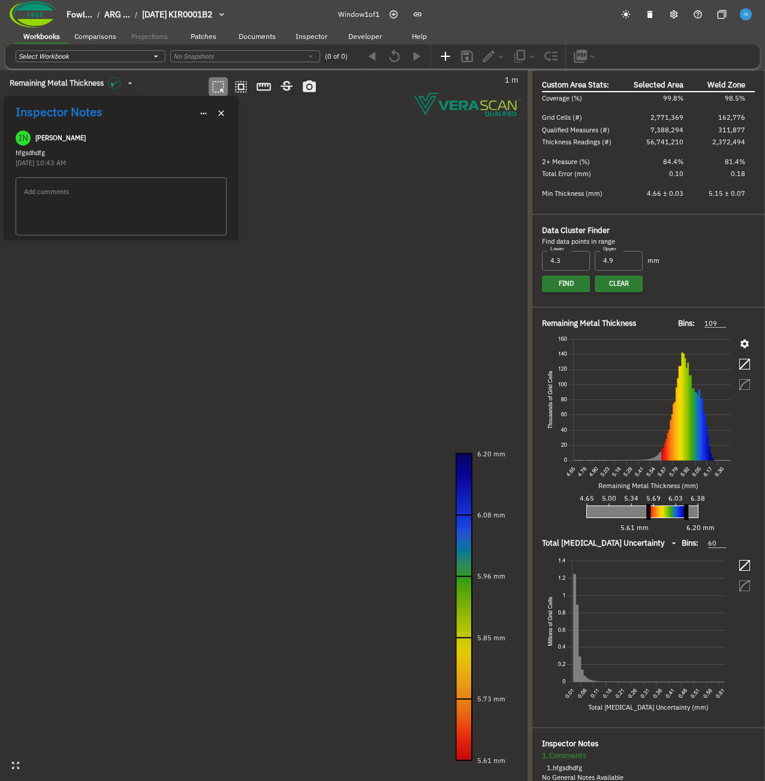
click at [201, 119] on button "button" at bounding box center [204, 113] width 14 height 14
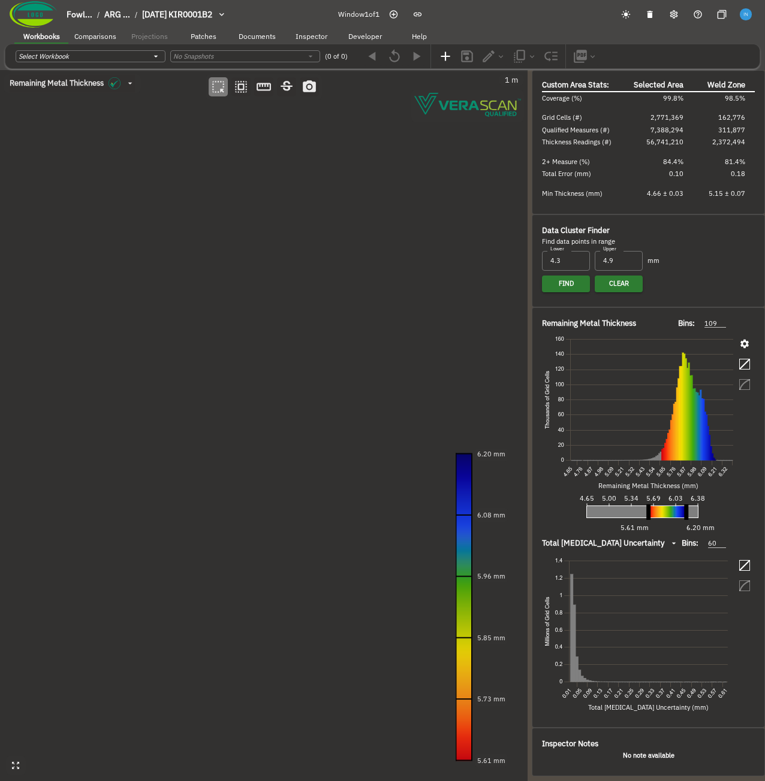
drag, startPoint x: 130, startPoint y: 388, endPoint x: 223, endPoint y: 238, distance: 176.1
click at [223, 238] on canvas at bounding box center [263, 425] width 527 height 711
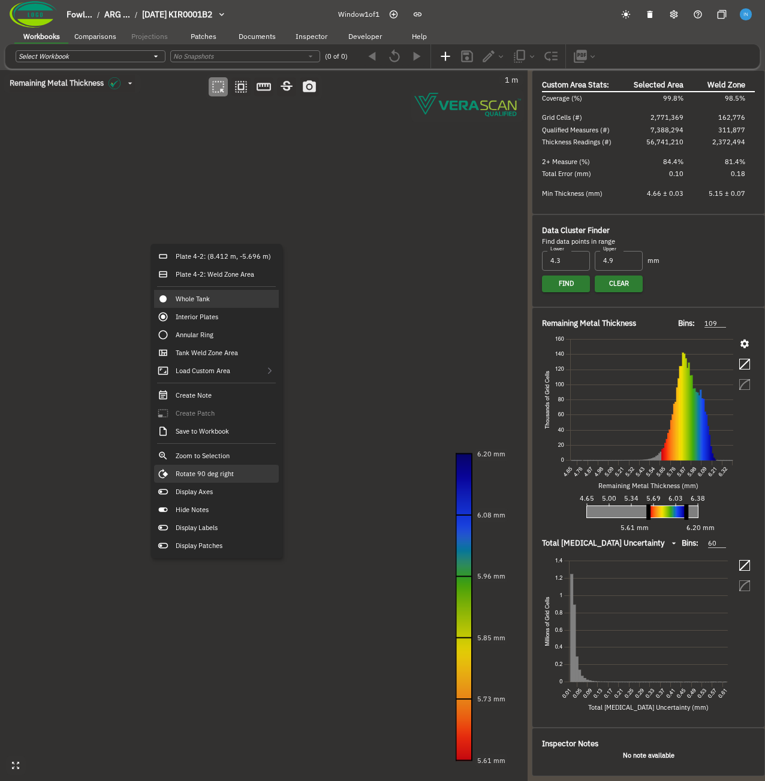
click at [219, 481] on div "Rotate 90 deg right" at bounding box center [216, 474] width 125 height 18
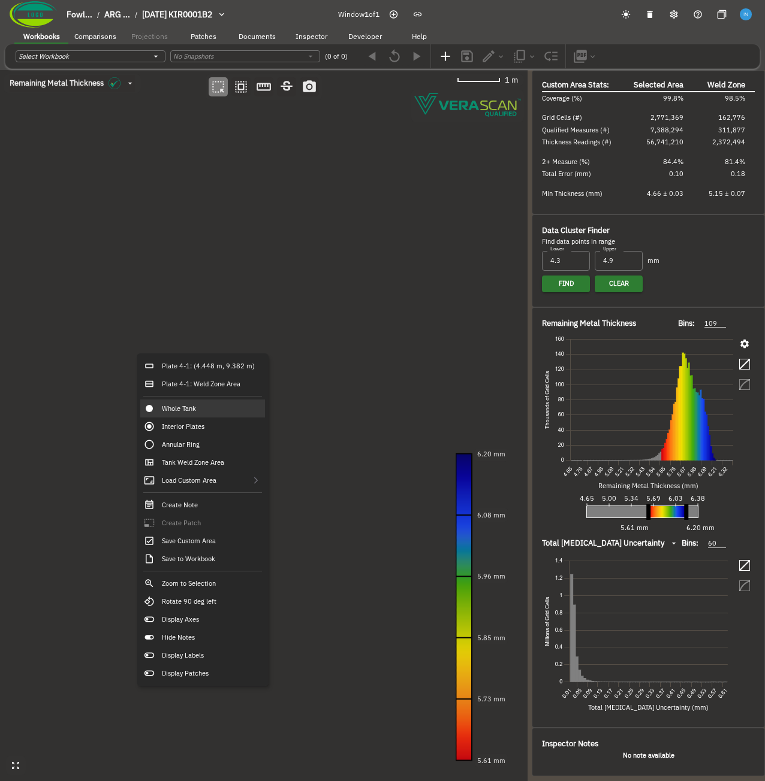
click at [241, 226] on canvas at bounding box center [263, 425] width 527 height 711
click at [250, 152] on canvas at bounding box center [263, 425] width 527 height 711
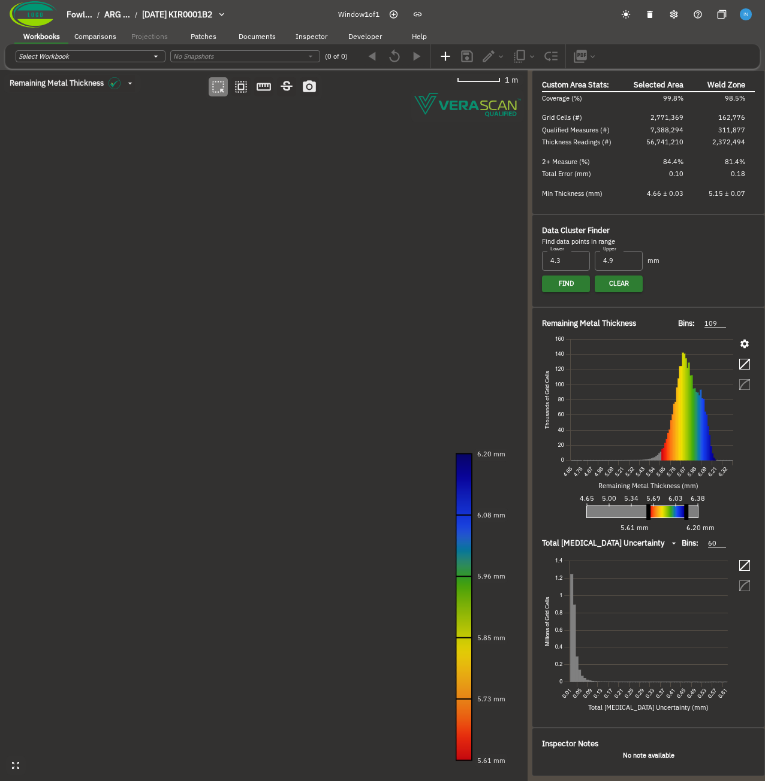
click at [250, 152] on canvas at bounding box center [263, 425] width 527 height 711
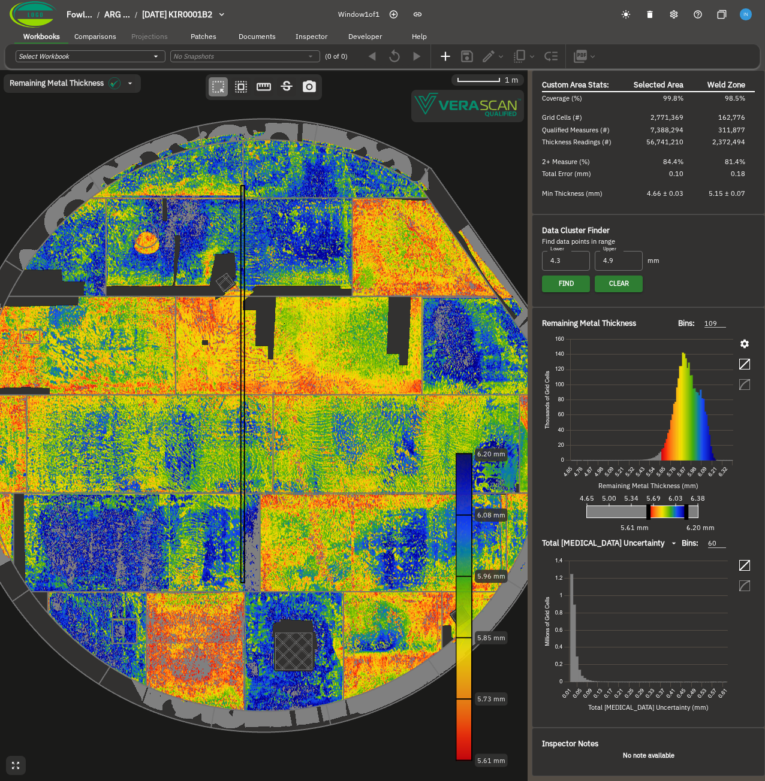
click at [312, 642] on canvas at bounding box center [263, 425] width 527 height 711
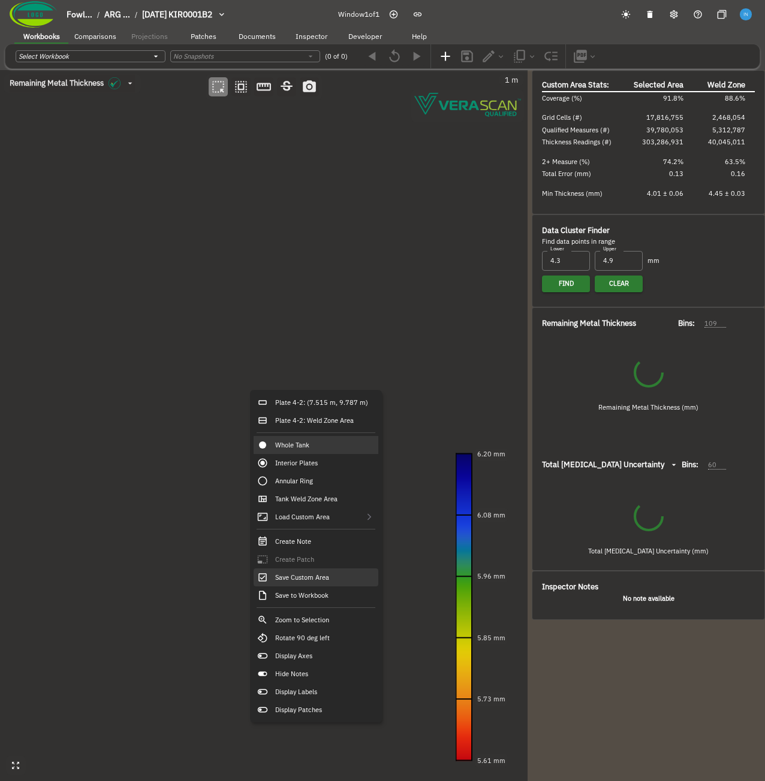
type input "177"
type input "68"
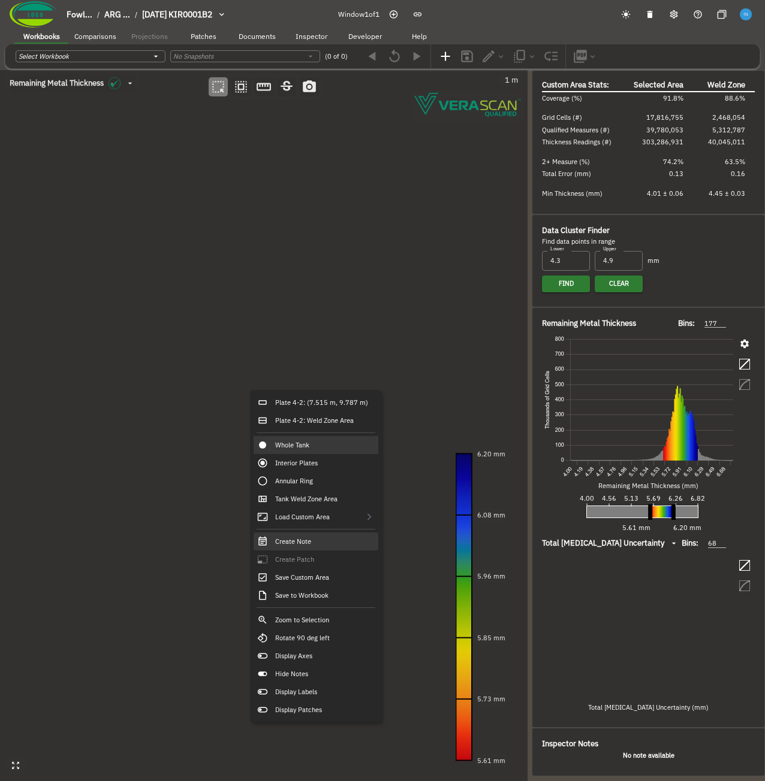
click at [327, 543] on div "Create Note" at bounding box center [315, 542] width 125 height 18
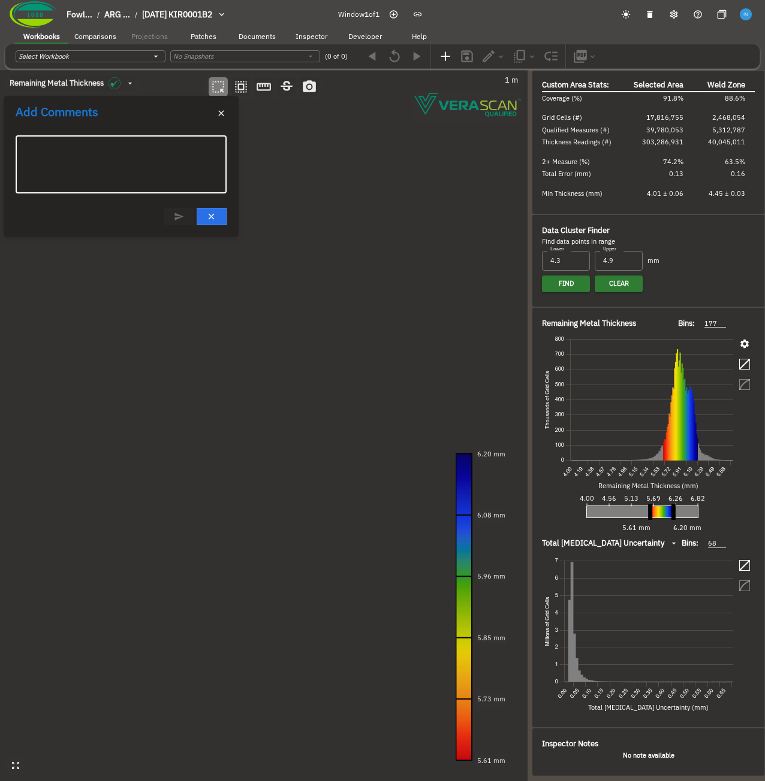
click at [126, 172] on textarea at bounding box center [121, 165] width 194 height 38
type textarea "bgxzgfd"
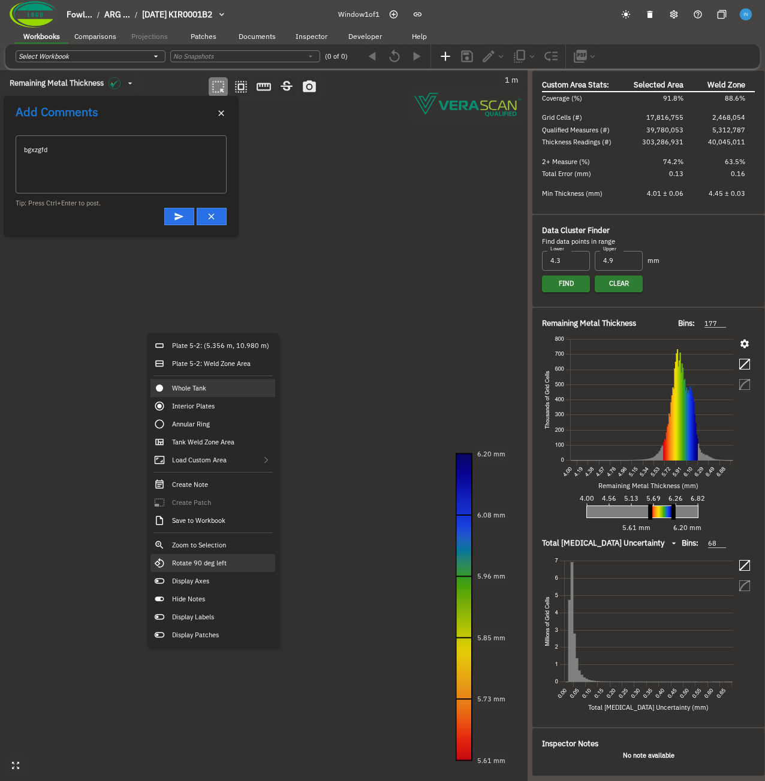
click at [231, 564] on div "Rotate 90 deg left" at bounding box center [212, 563] width 125 height 18
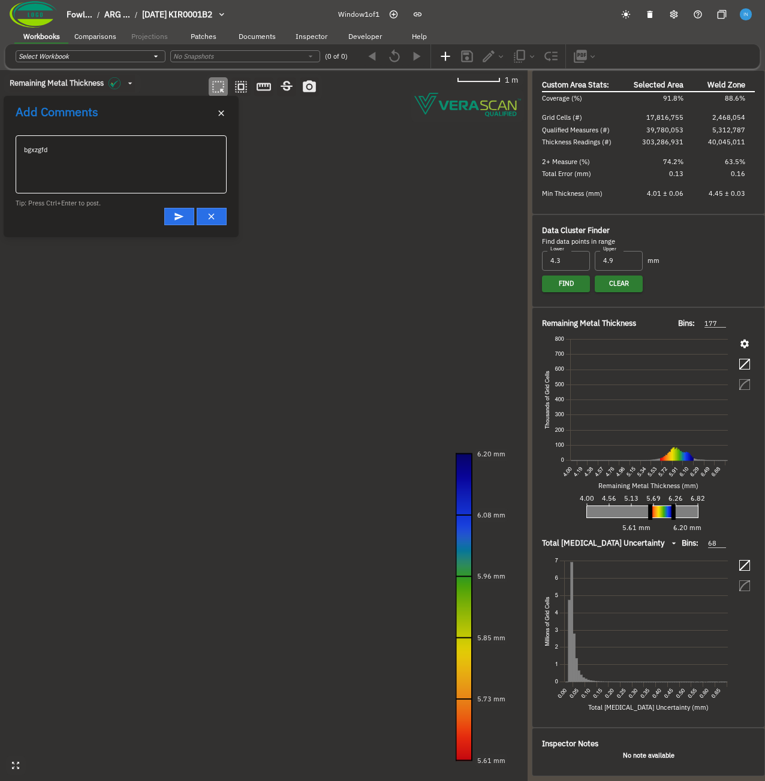
click at [103, 141] on div "bgxzgfd x ​" at bounding box center [121, 164] width 210 height 58
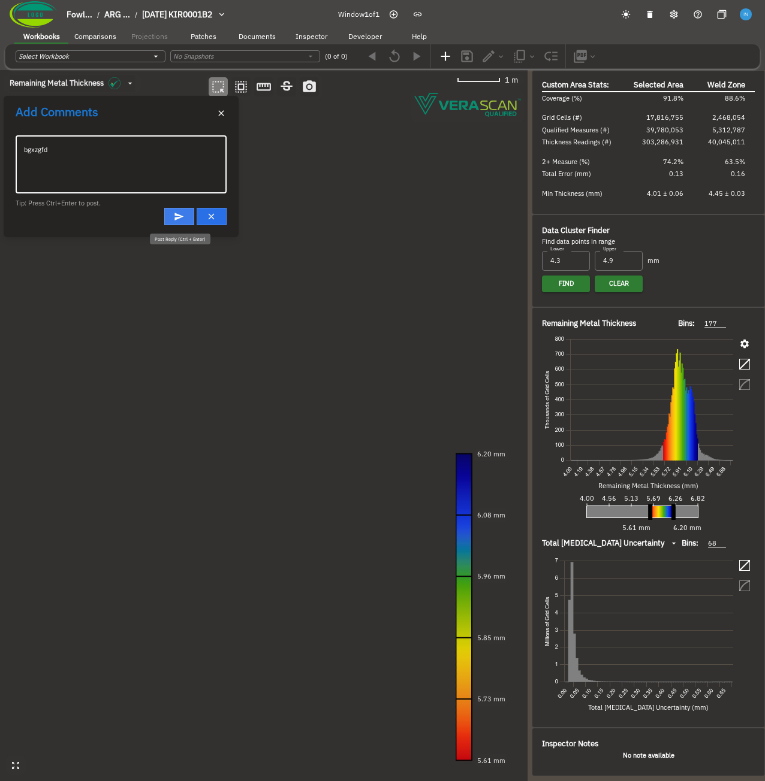
click at [171, 215] on button "Post Reply (Ctrl + Enter)" at bounding box center [179, 216] width 30 height 17
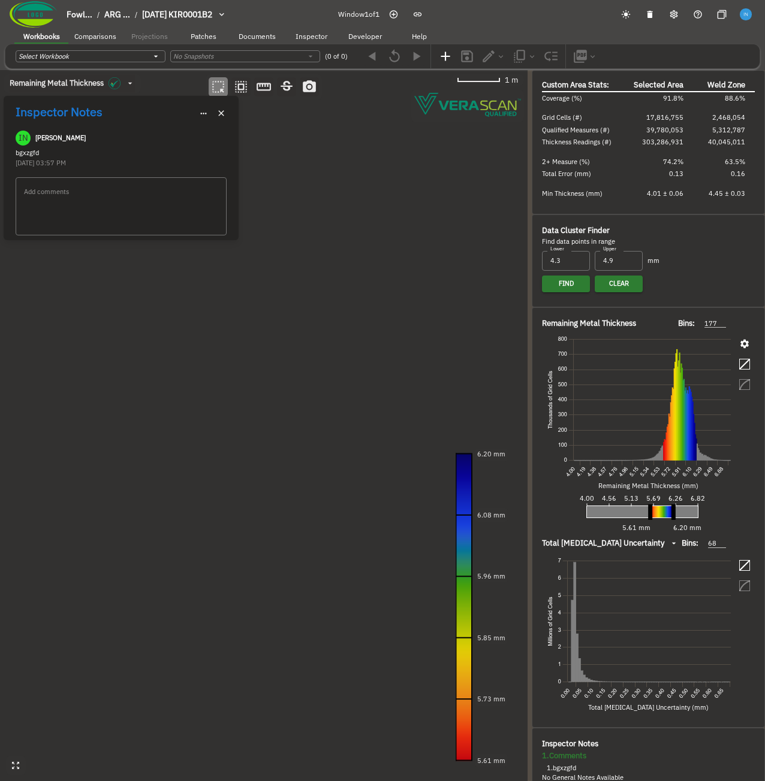
click at [221, 114] on icon "button" at bounding box center [221, 113] width 10 height 10
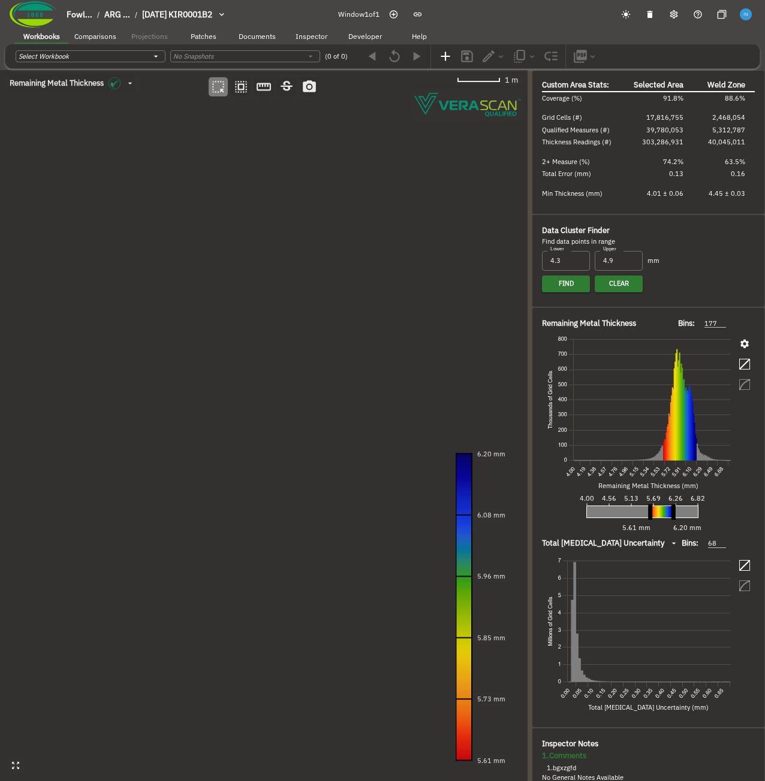
drag, startPoint x: 99, startPoint y: 287, endPoint x: 106, endPoint y: 273, distance: 15.3
click at [106, 273] on canvas at bounding box center [263, 425] width 527 height 711
click at [104, 268] on canvas at bounding box center [263, 425] width 527 height 711
click at [210, 397] on canvas at bounding box center [263, 425] width 527 height 711
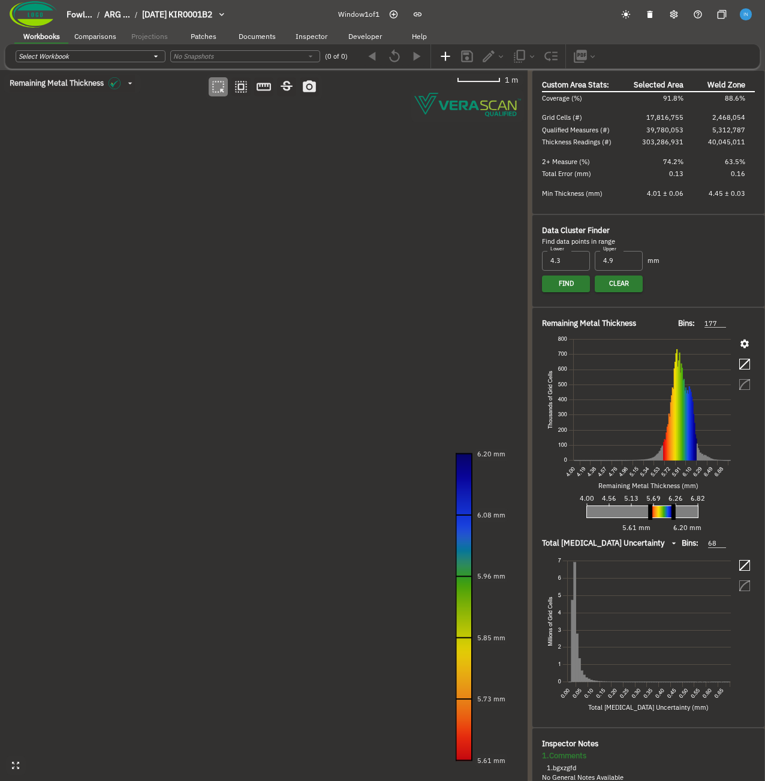
click at [210, 397] on canvas at bounding box center [263, 425] width 527 height 711
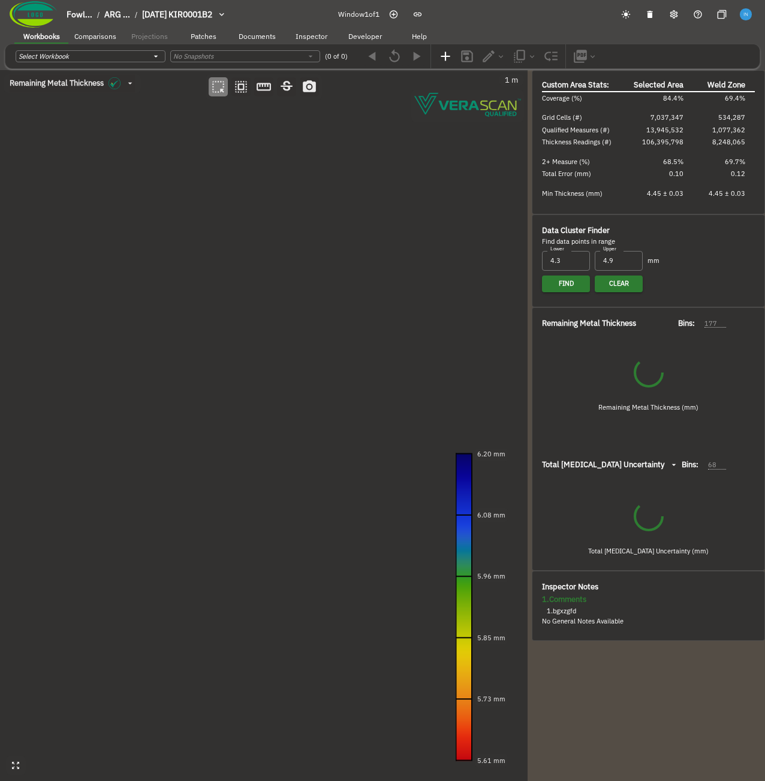
type input "130"
type input "52"
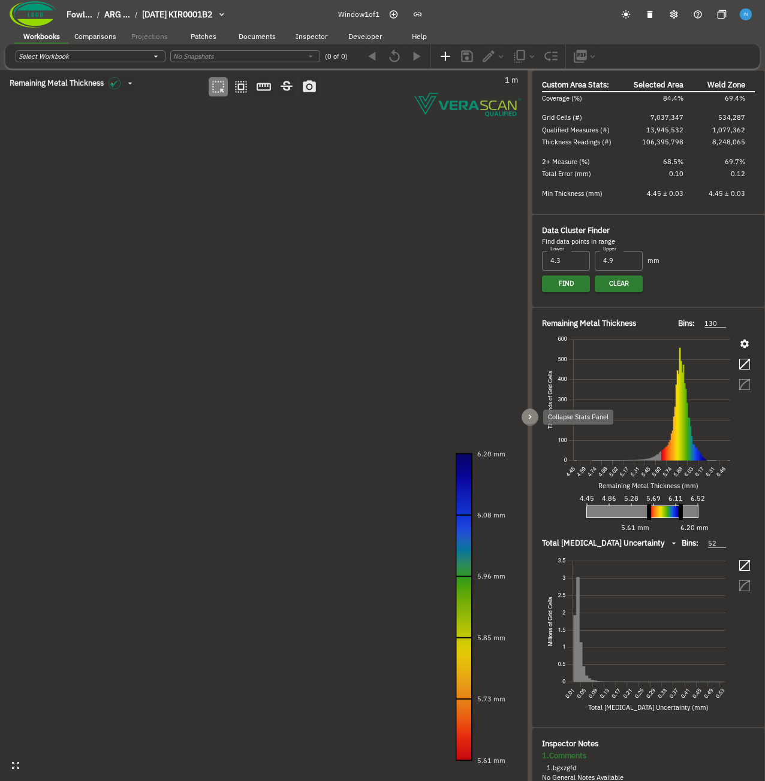
click at [534, 418] on icon "button" at bounding box center [530, 417] width 10 height 10
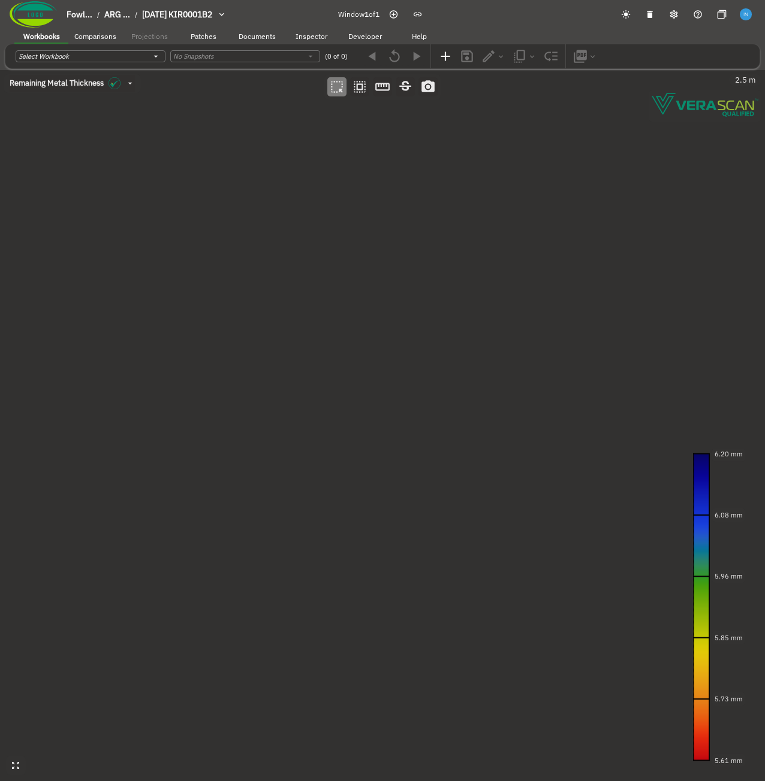
click at [431, 188] on canvas at bounding box center [382, 425] width 765 height 711
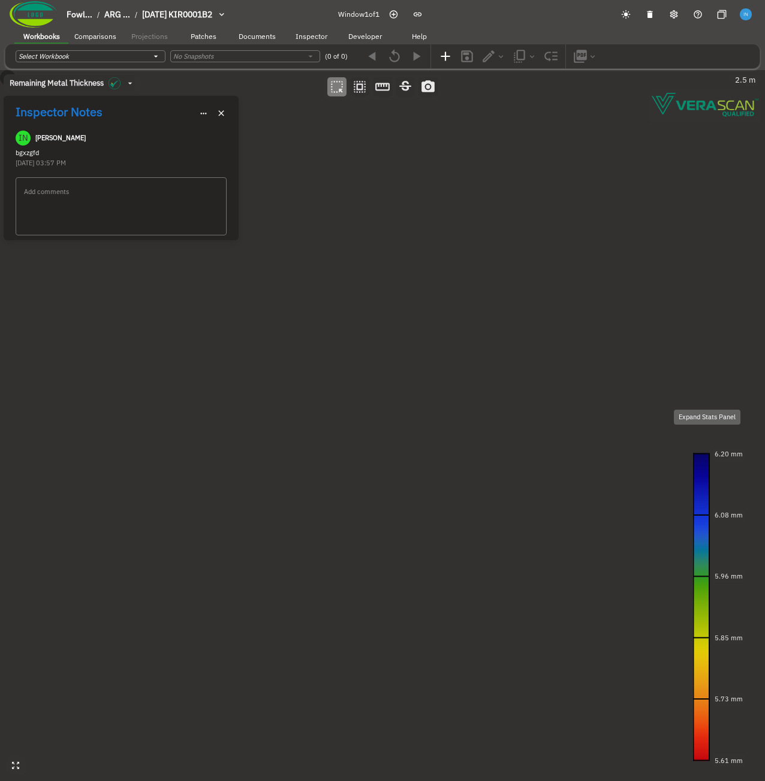
click at [15, 420] on icon "button" at bounding box center [10, 425] width 10 height 10
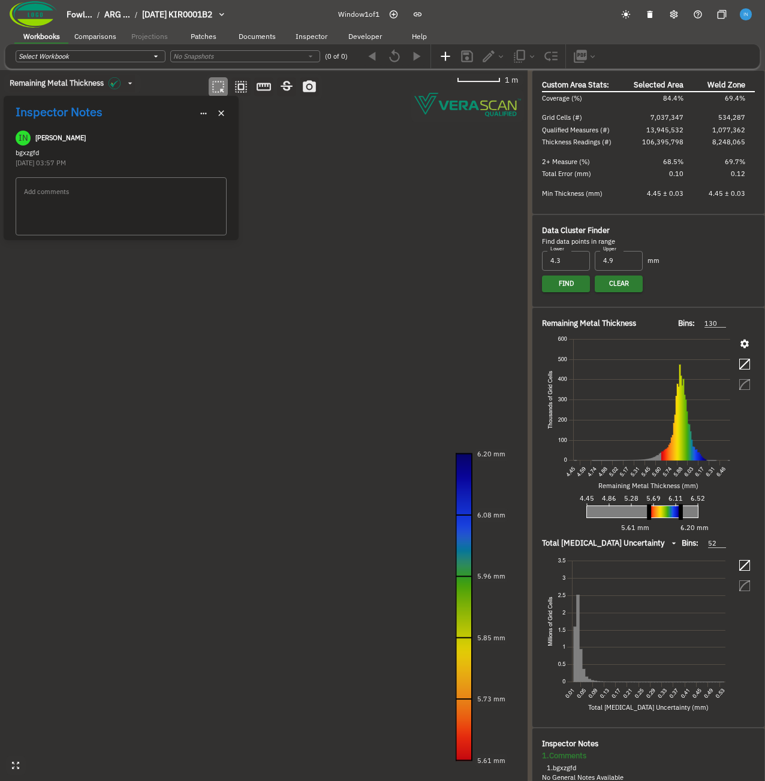
click at [313, 187] on canvas at bounding box center [263, 425] width 527 height 711
click at [339, 239] on canvas at bounding box center [263, 425] width 527 height 711
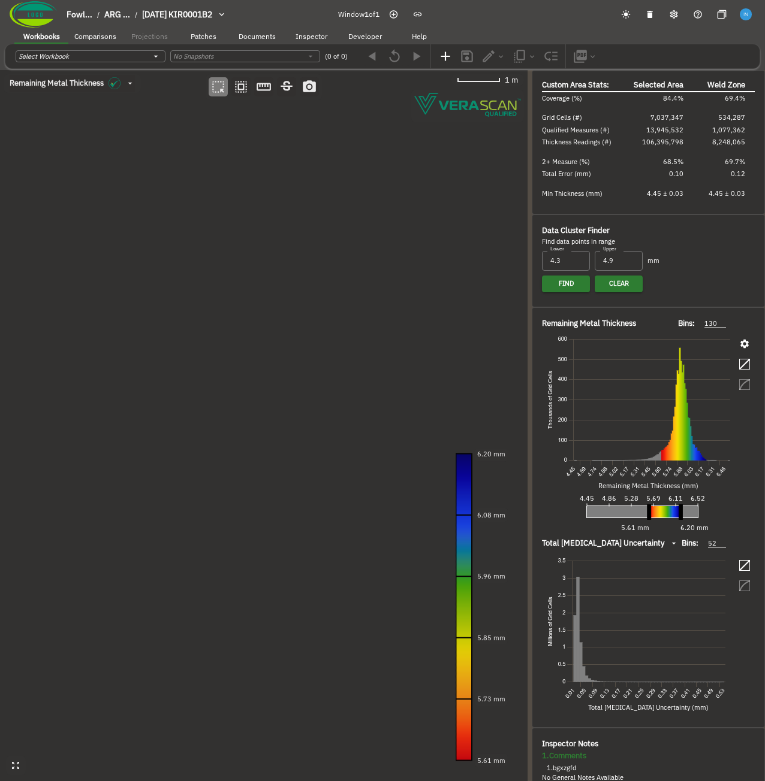
click at [398, 328] on canvas at bounding box center [263, 425] width 527 height 711
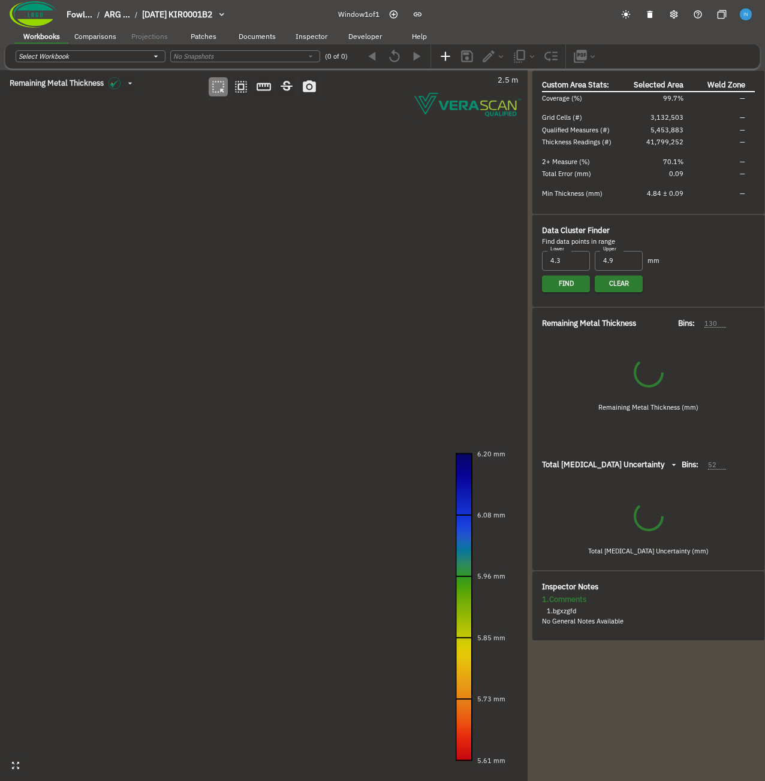
type input "110"
drag, startPoint x: 266, startPoint y: 409, endPoint x: 288, endPoint y: 365, distance: 48.2
click at [288, 365] on canvas at bounding box center [263, 425] width 527 height 711
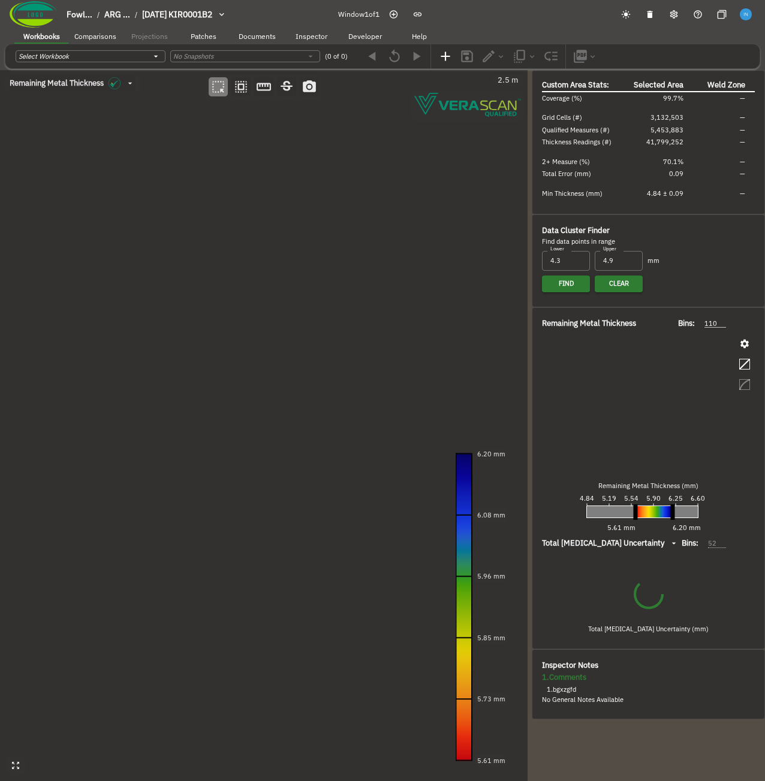
type input "64"
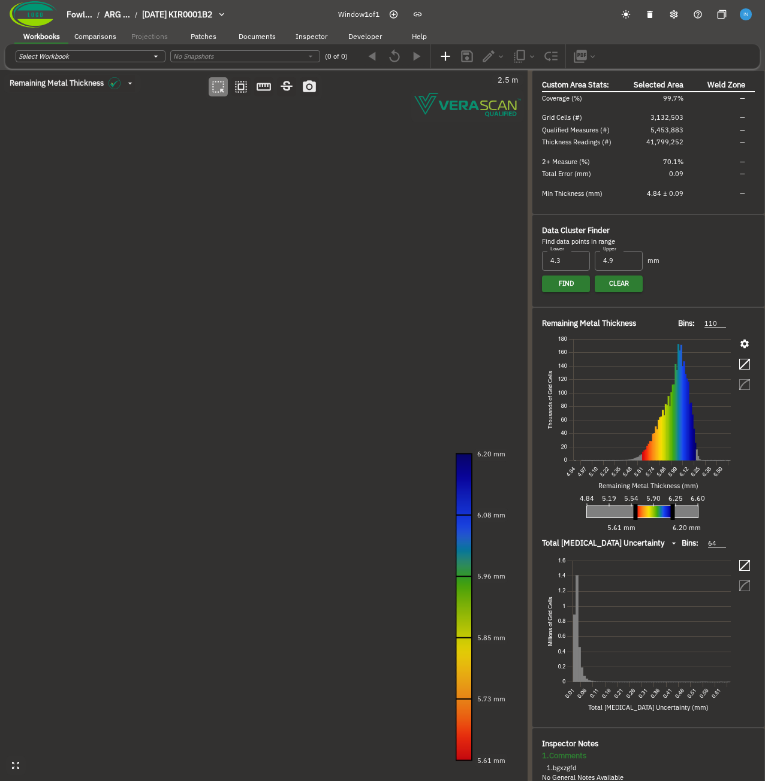
click at [124, 376] on canvas at bounding box center [263, 425] width 527 height 711
click at [150, 449] on canvas at bounding box center [263, 425] width 527 height 711
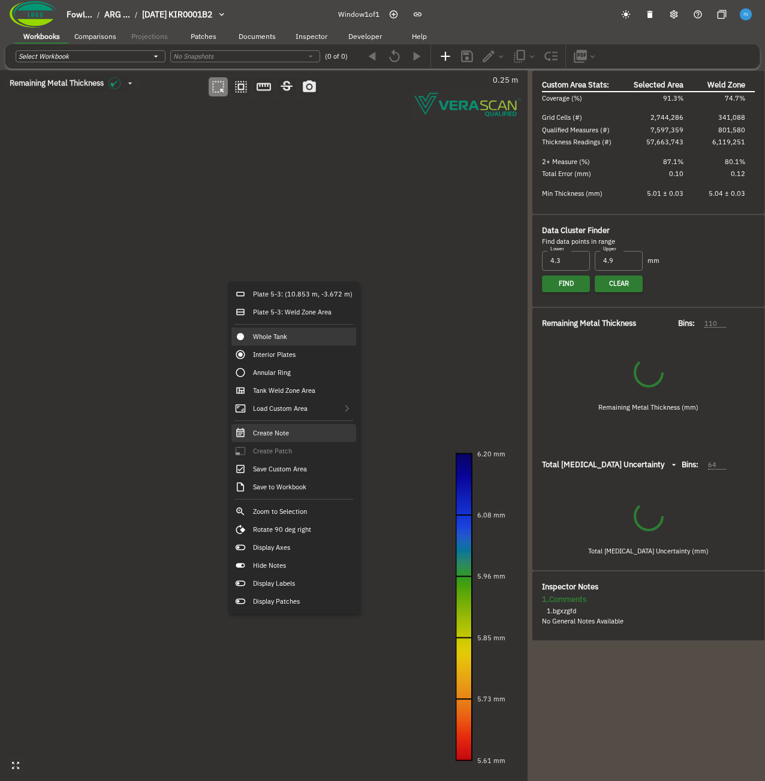
type input "84"
click at [302, 439] on div "Create Note" at bounding box center [293, 433] width 125 height 18
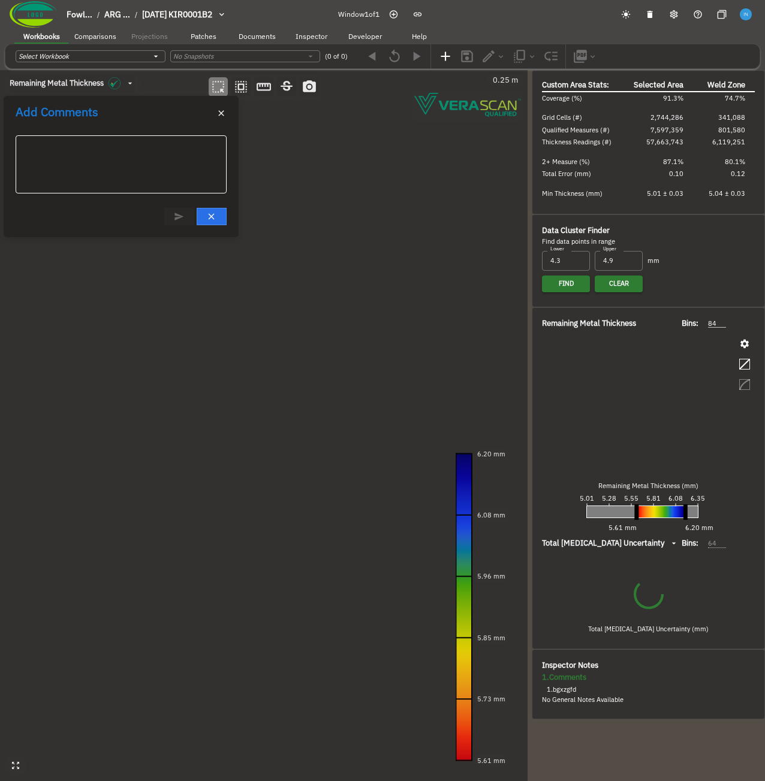
type input "50"
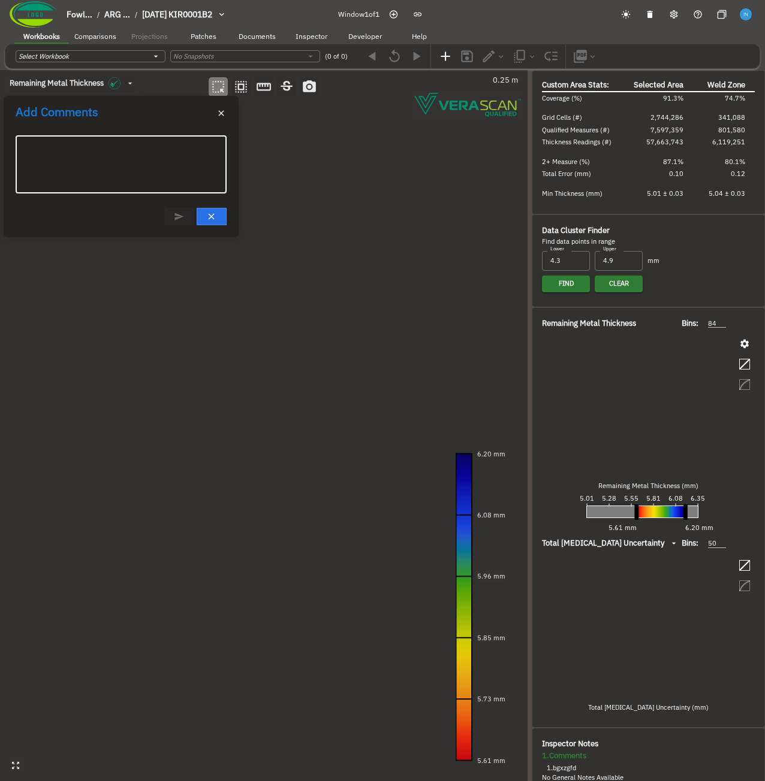
click at [144, 166] on textarea at bounding box center [121, 165] width 194 height 38
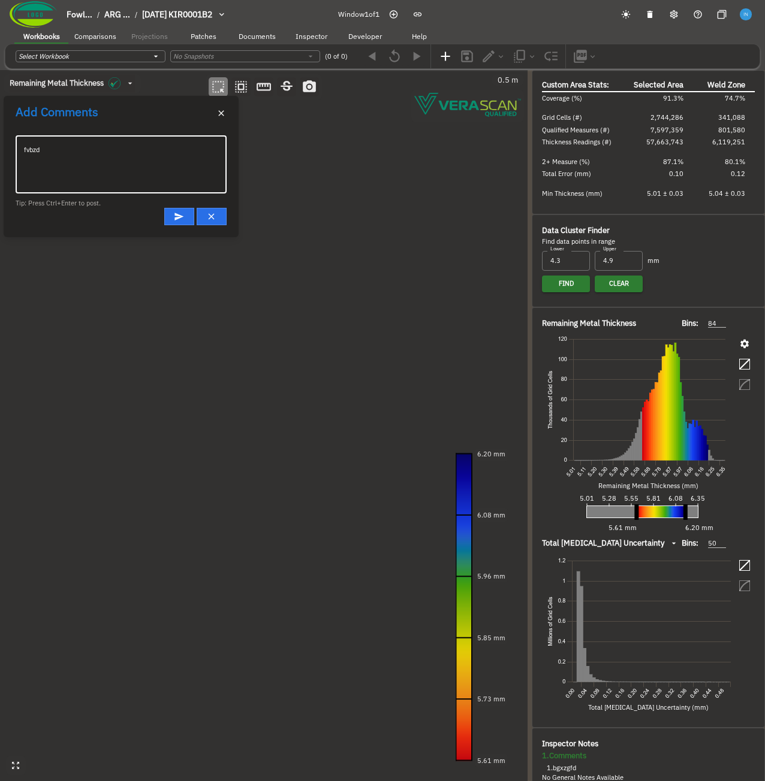
type textarea "fvbzd"
drag, startPoint x: 347, startPoint y: 416, endPoint x: 242, endPoint y: 412, distance: 104.9
click at [242, 412] on canvas at bounding box center [263, 425] width 527 height 711
drag, startPoint x: 272, startPoint y: 392, endPoint x: 261, endPoint y: 389, distance: 11.6
click at [261, 389] on canvas at bounding box center [263, 425] width 527 height 711
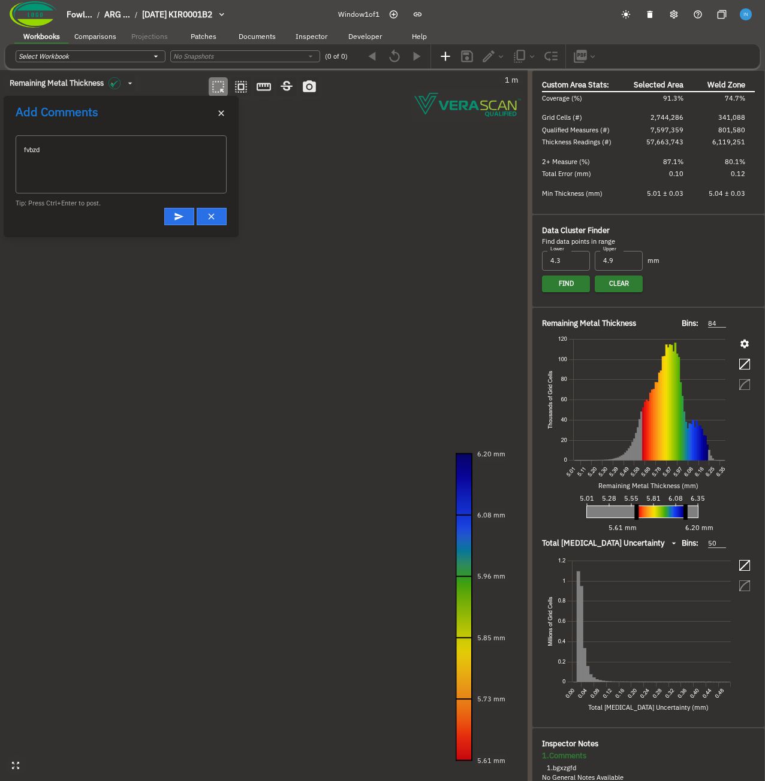
click at [217, 109] on icon "button" at bounding box center [221, 113] width 10 height 10
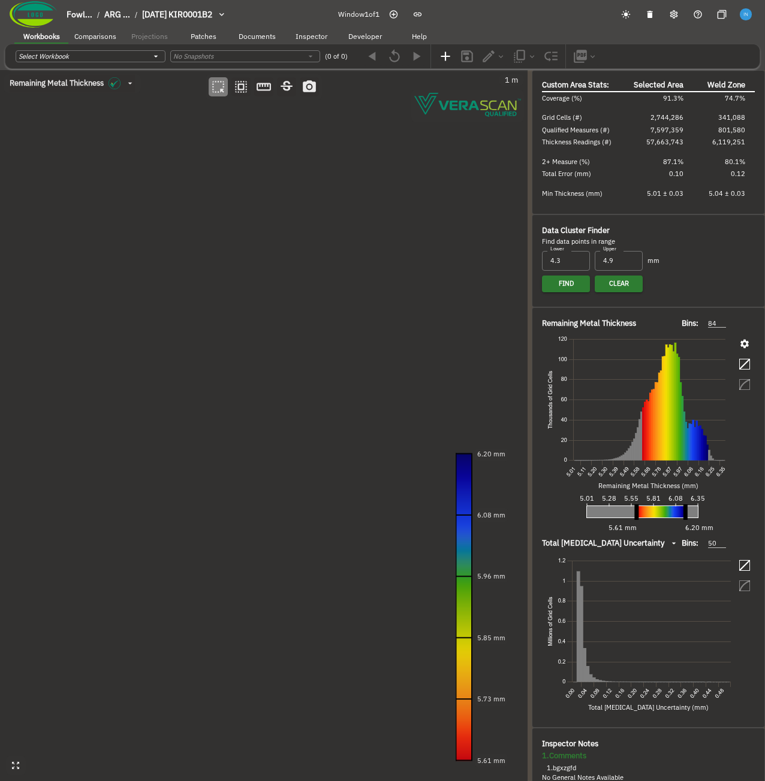
drag, startPoint x: 277, startPoint y: 460, endPoint x: 276, endPoint y: 369, distance: 90.5
click at [279, 378] on canvas at bounding box center [263, 425] width 527 height 711
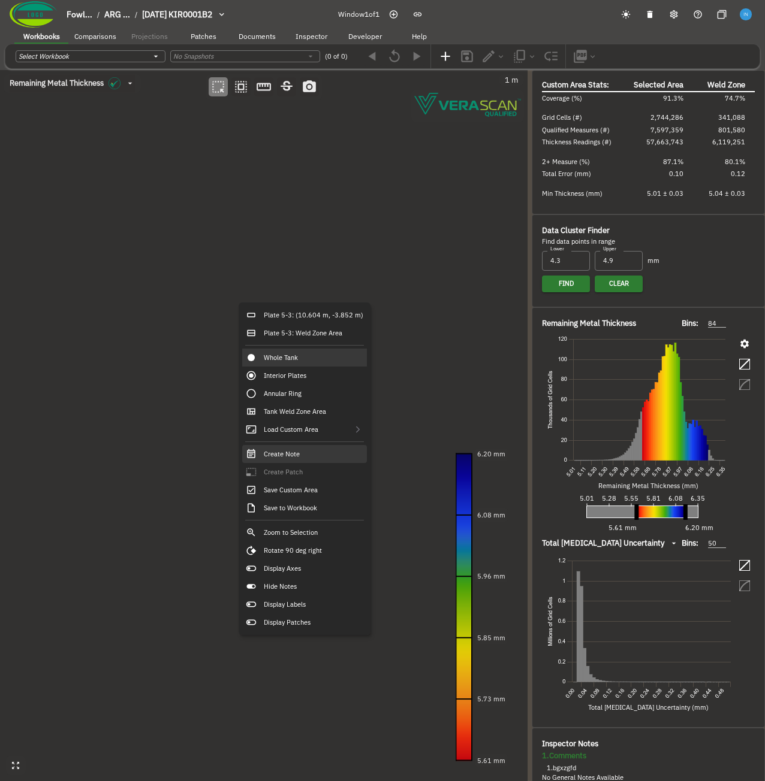
click at [307, 446] on div "Create Note" at bounding box center [304, 454] width 125 height 18
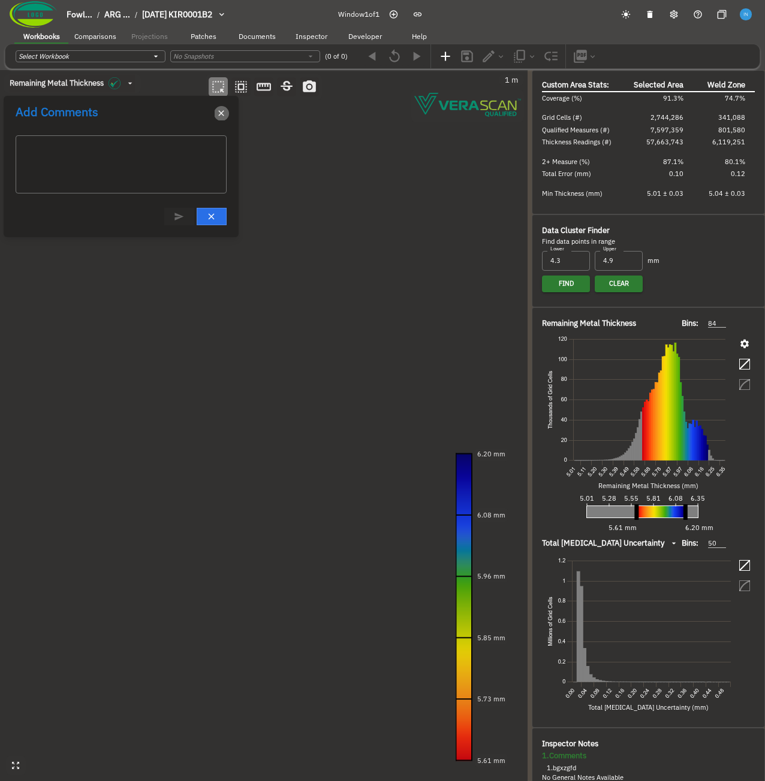
click at [219, 112] on icon "button" at bounding box center [221, 113] width 10 height 10
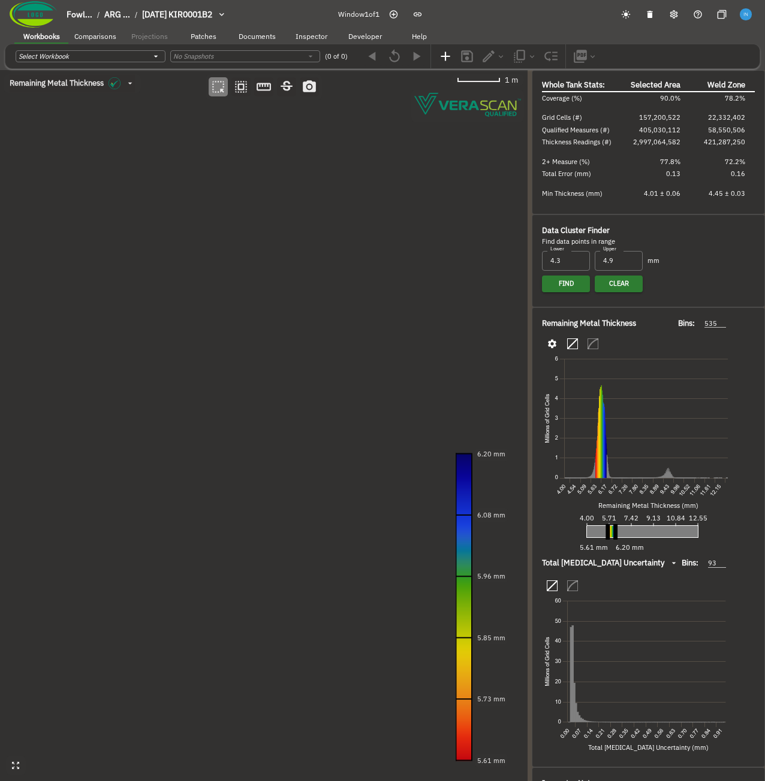
click at [249, 235] on canvas at bounding box center [263, 425] width 527 height 711
click at [320, 428] on canvas at bounding box center [263, 425] width 527 height 711
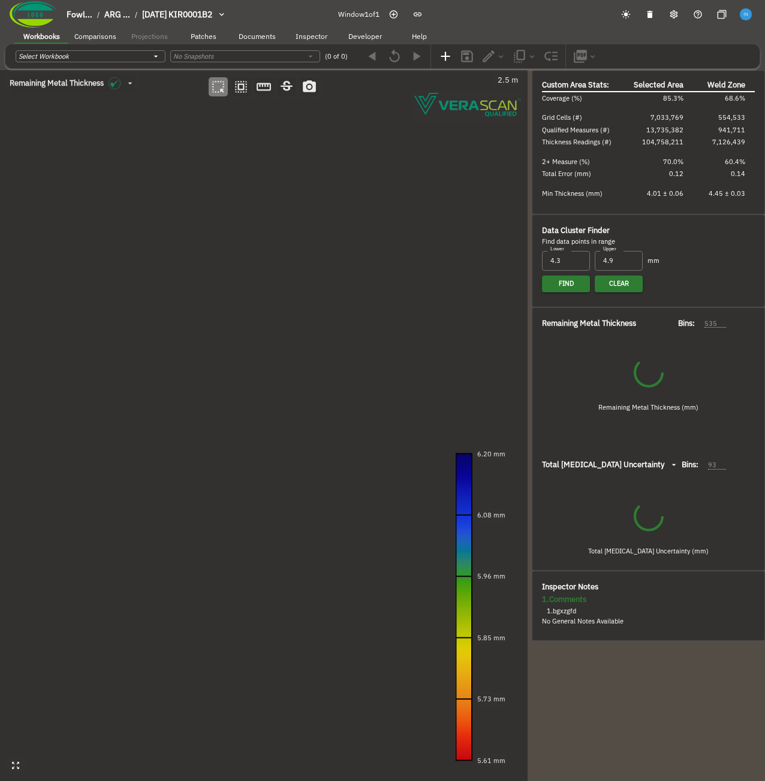
click at [159, 532] on canvas at bounding box center [263, 425] width 527 height 711
click at [231, 552] on canvas at bounding box center [263, 425] width 527 height 711
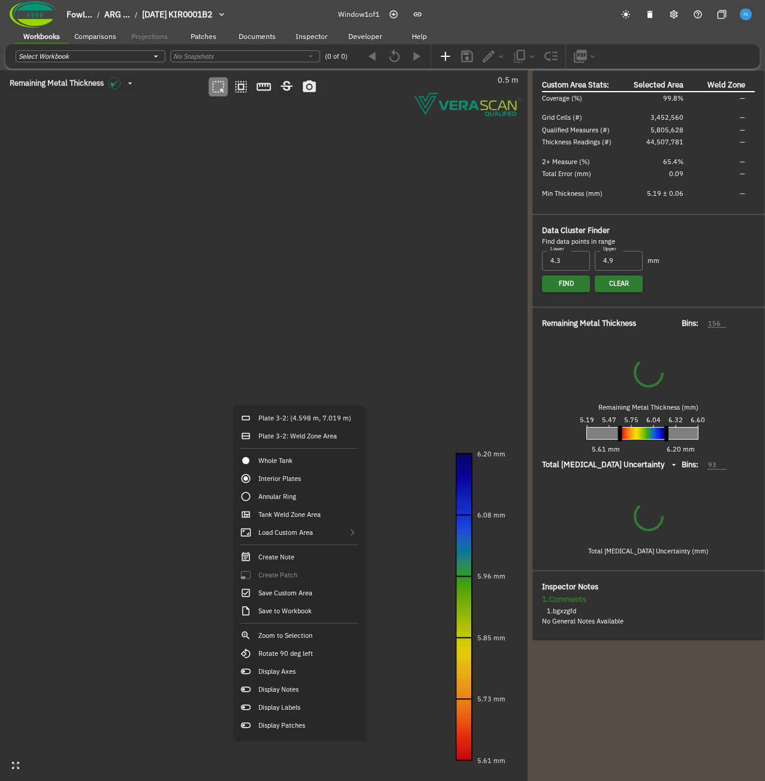
type input "89"
click at [312, 561] on div "Create Note" at bounding box center [299, 557] width 125 height 18
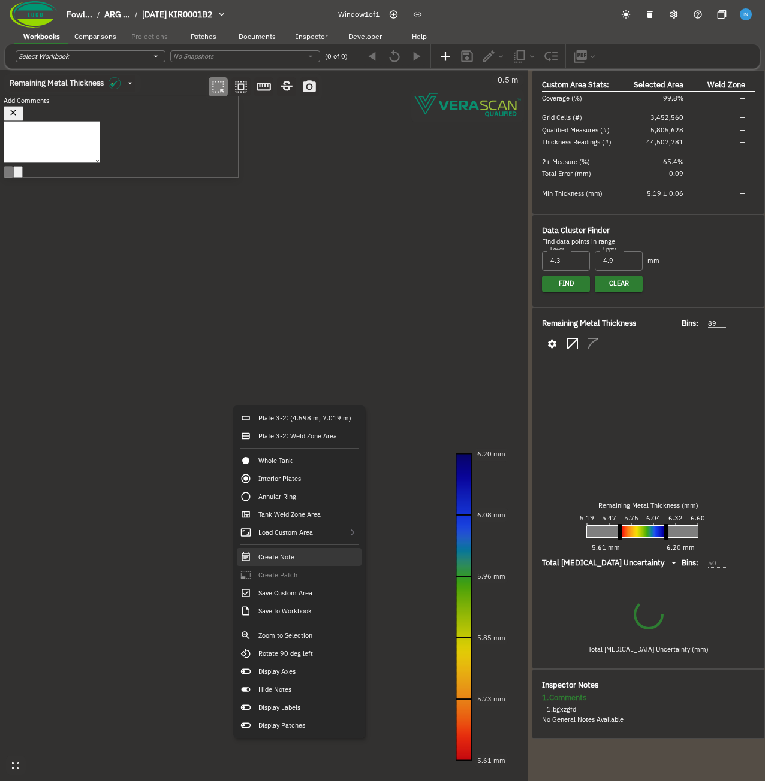
type input "50"
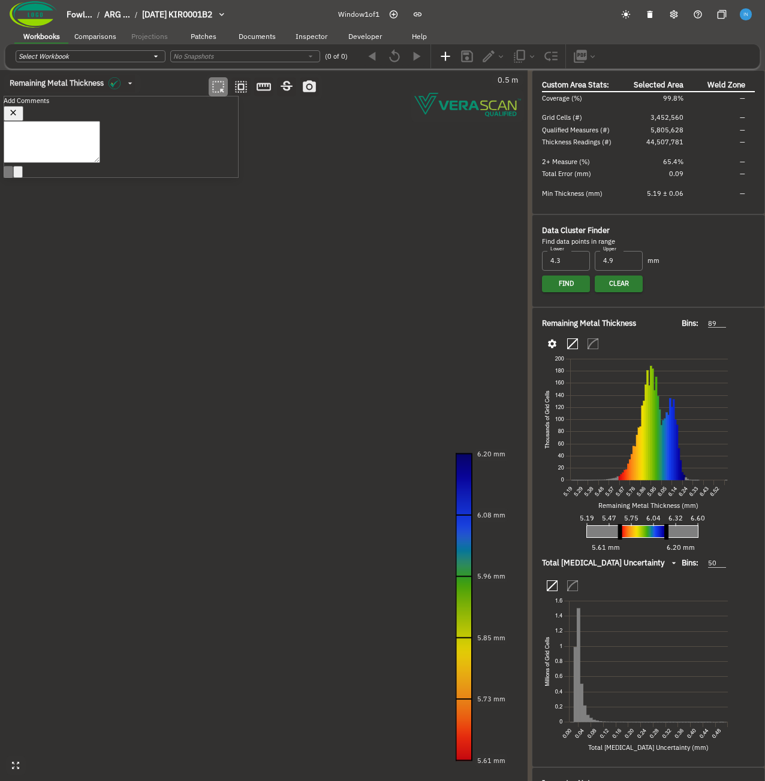
click at [19, 111] on icon "button" at bounding box center [13, 113] width 10 height 10
click at [170, 254] on canvas at bounding box center [263, 425] width 527 height 711
click at [498, 378] on canvas at bounding box center [263, 425] width 527 height 711
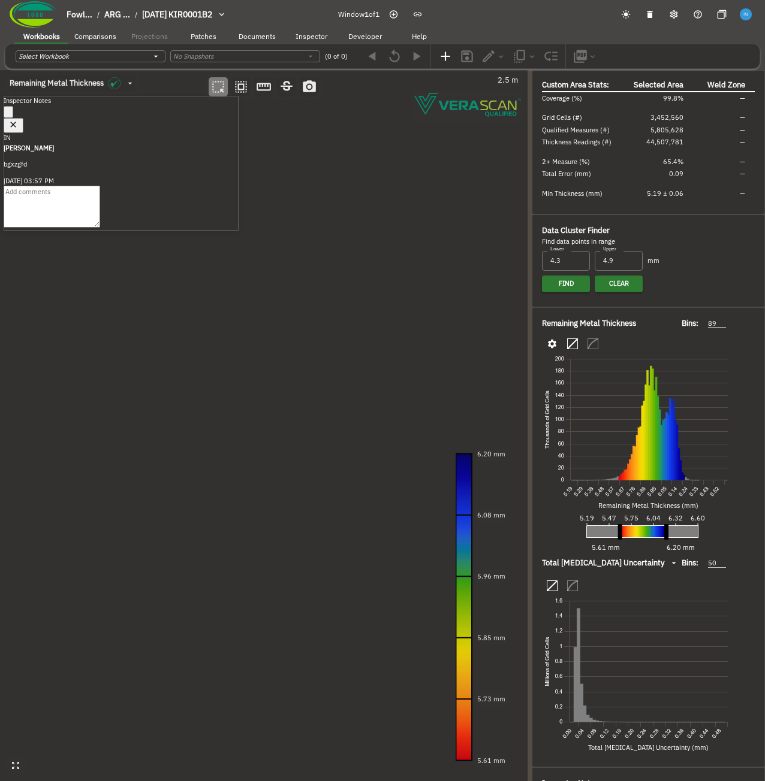
click at [8, 114] on icon "button" at bounding box center [8, 114] width 0 height 0
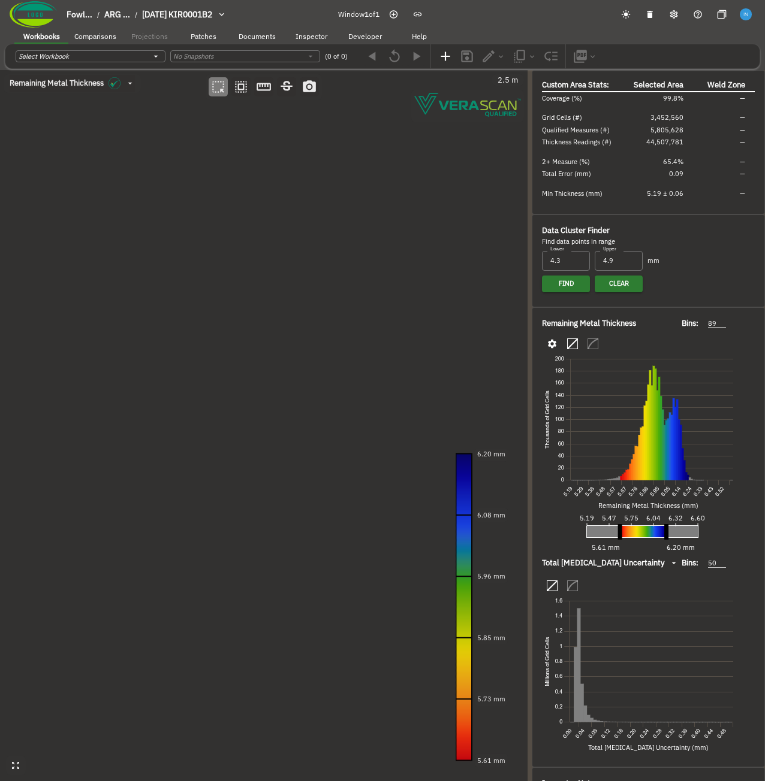
click at [310, 408] on canvas at bounding box center [263, 425] width 527 height 711
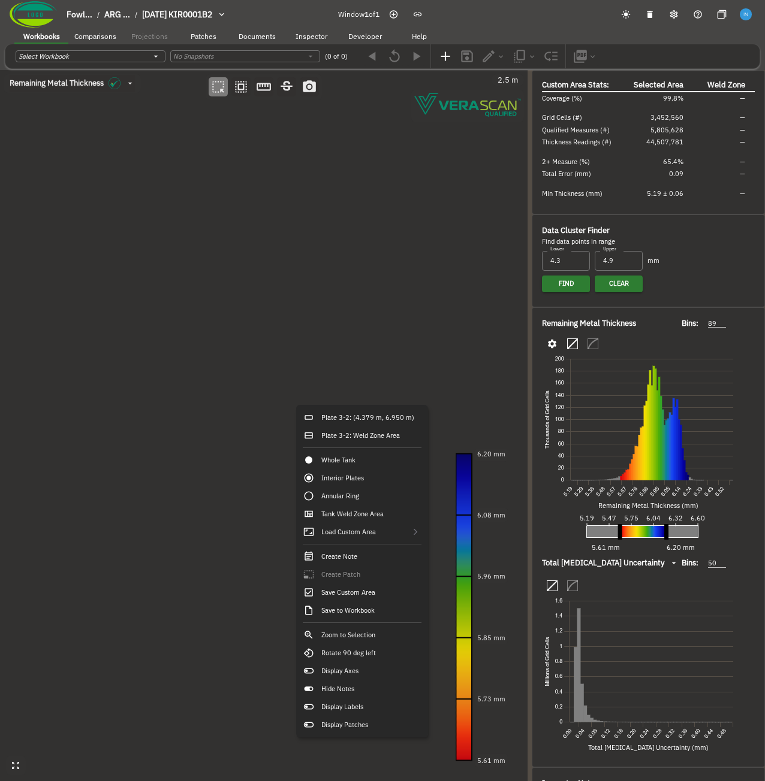
click at [237, 330] on canvas at bounding box center [263, 425] width 527 height 711
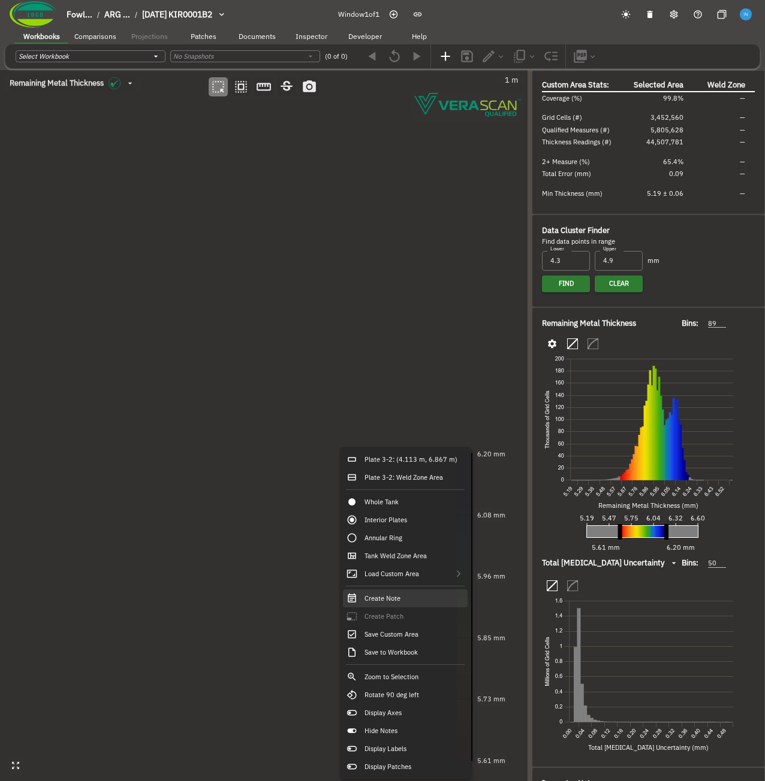
click at [417, 598] on div "Create Note" at bounding box center [405, 599] width 125 height 18
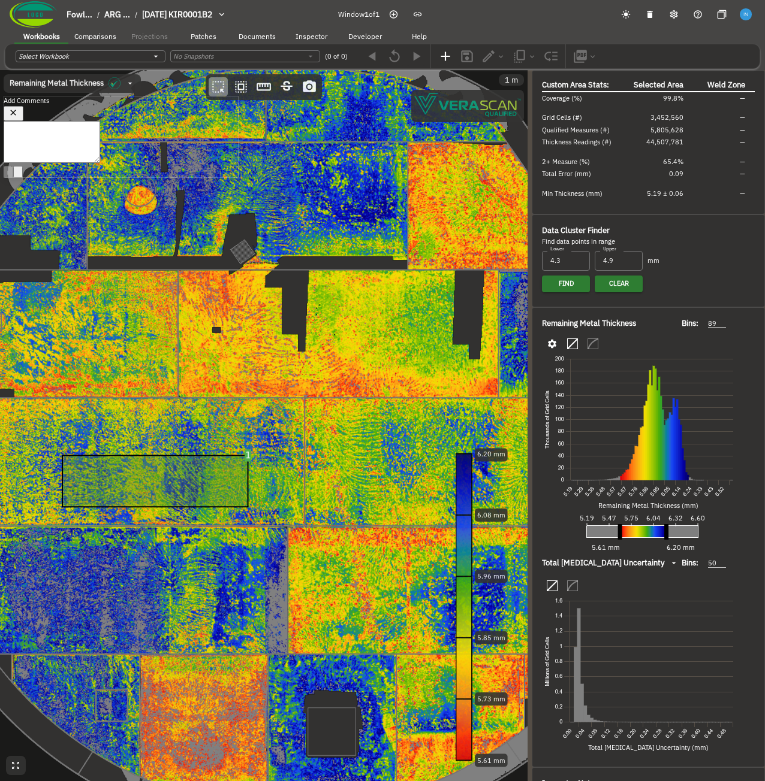
drag, startPoint x: 400, startPoint y: 295, endPoint x: 168, endPoint y: 324, distance: 233.1
click at [168, 324] on canvas at bounding box center [263, 425] width 527 height 711
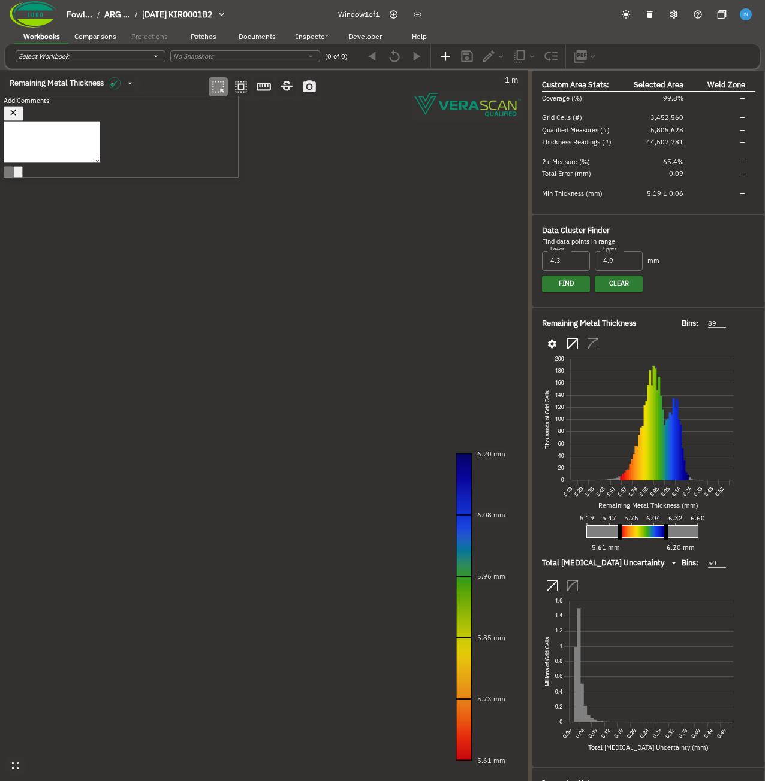
click at [100, 163] on textarea at bounding box center [52, 142] width 96 height 42
type textarea "bhgsdzfd"
click at [19, 114] on icon "button" at bounding box center [13, 113] width 10 height 10
click at [323, 255] on canvas at bounding box center [263, 425] width 527 height 711
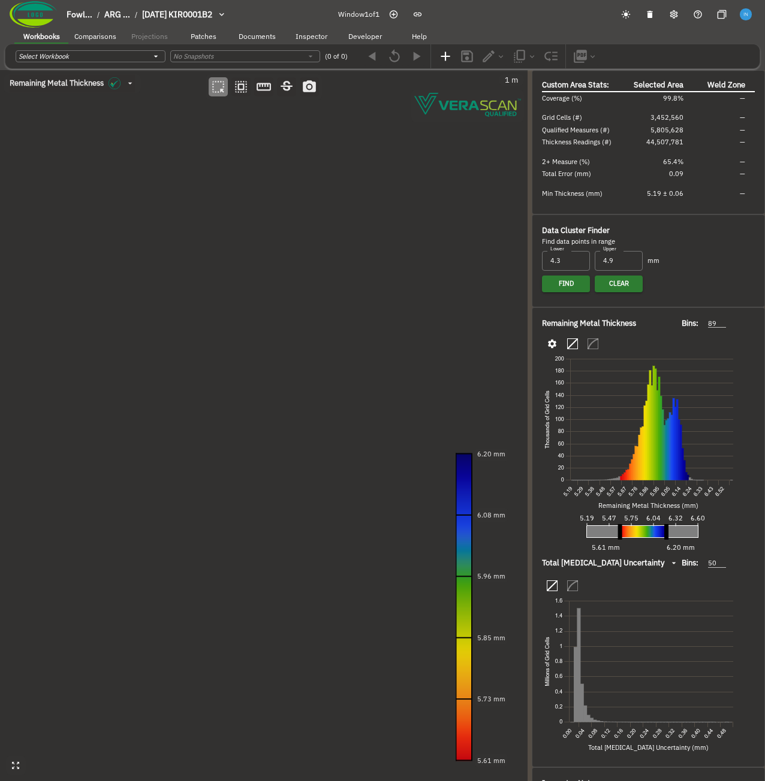
click at [360, 369] on canvas at bounding box center [263, 425] width 527 height 711
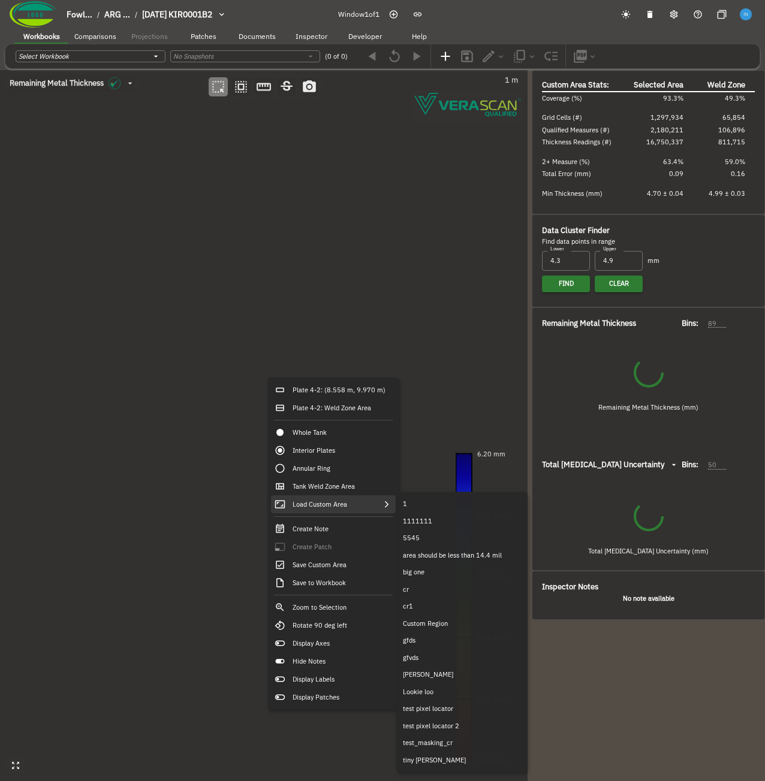
type input "90"
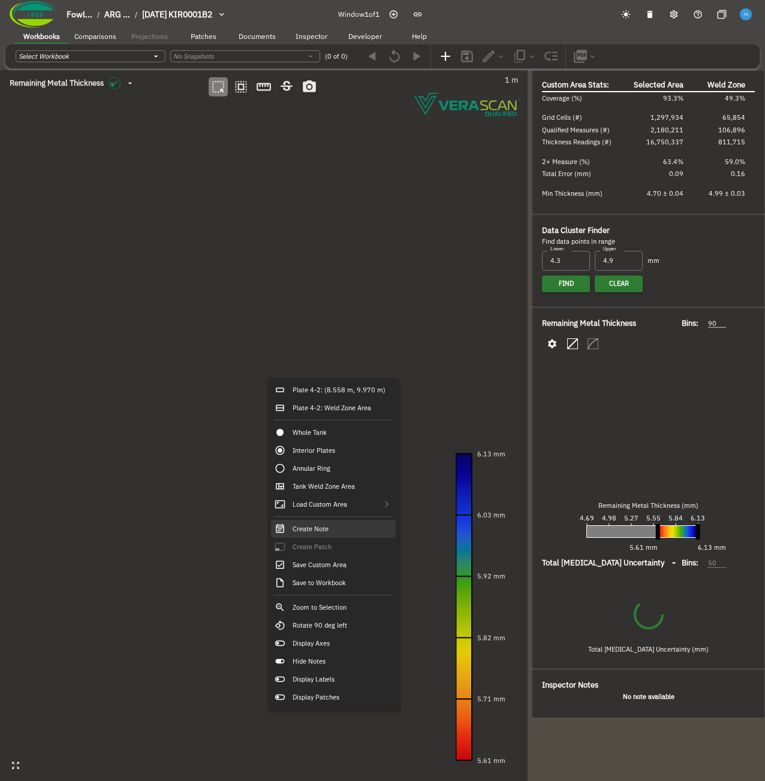
type input "51"
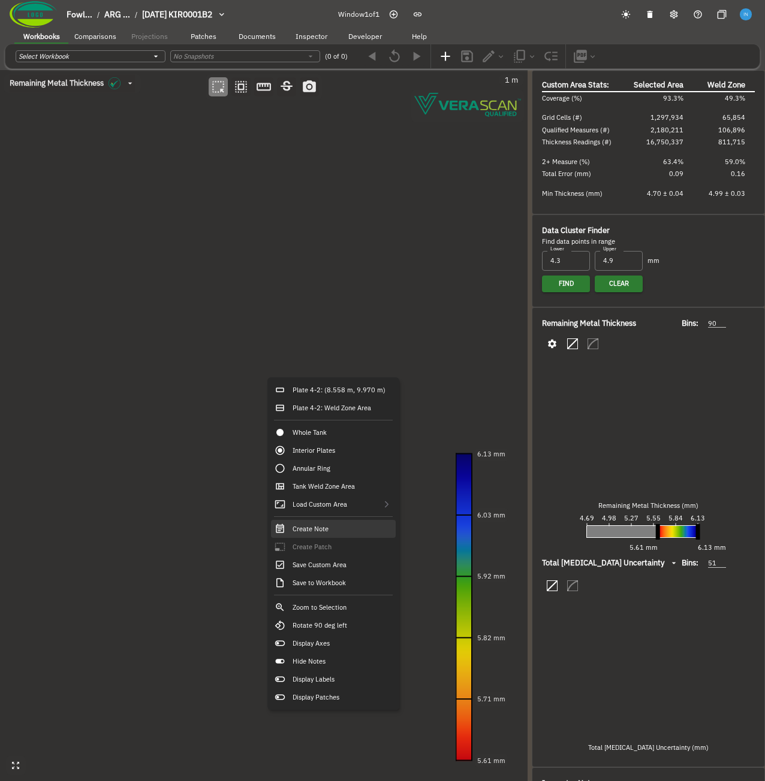
click at [345, 532] on div "Create Note" at bounding box center [333, 529] width 125 height 18
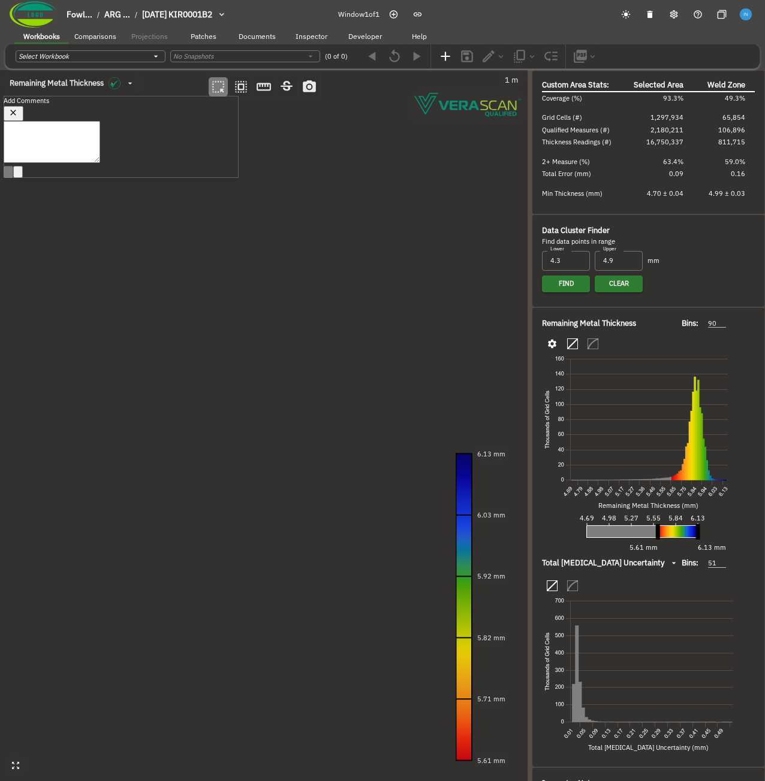
drag, startPoint x: 78, startPoint y: 423, endPoint x: 168, endPoint y: 417, distance: 90.7
click at [168, 417] on canvas at bounding box center [263, 425] width 527 height 711
click at [100, 163] on textarea at bounding box center [52, 142] width 96 height 42
type textarea "gvfds"
click at [13, 188] on button "Post Reply (Ctrl + Enter)" at bounding box center [9, 182] width 10 height 12
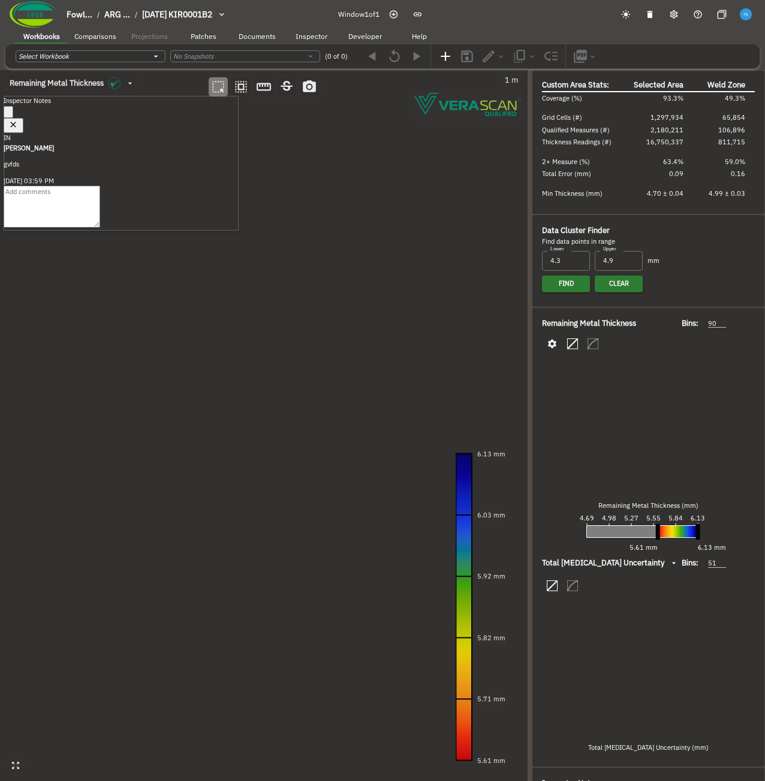
click at [194, 401] on canvas at bounding box center [263, 425] width 527 height 711
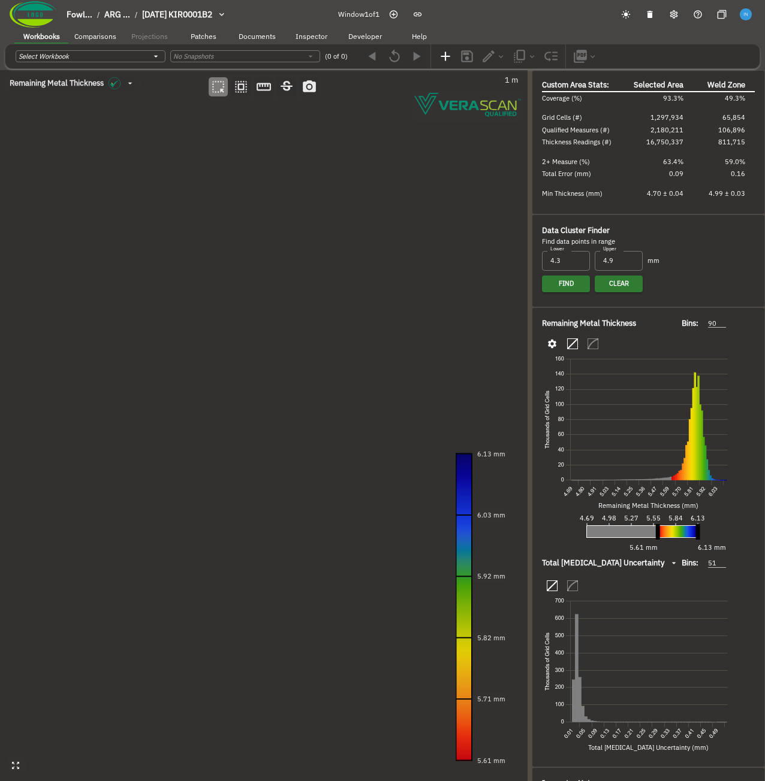
click at [241, 470] on canvas at bounding box center [263, 425] width 527 height 711
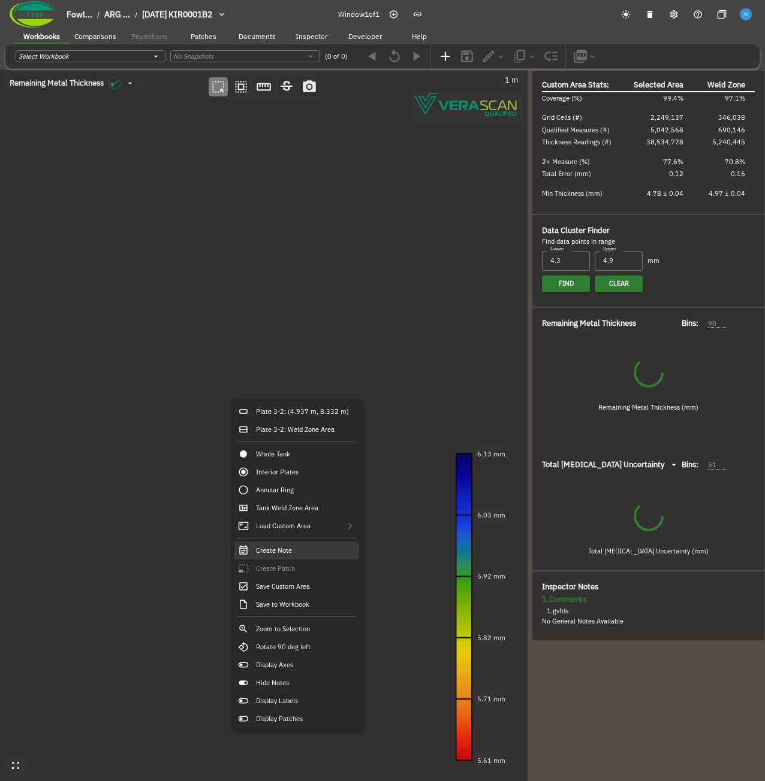
type input "112"
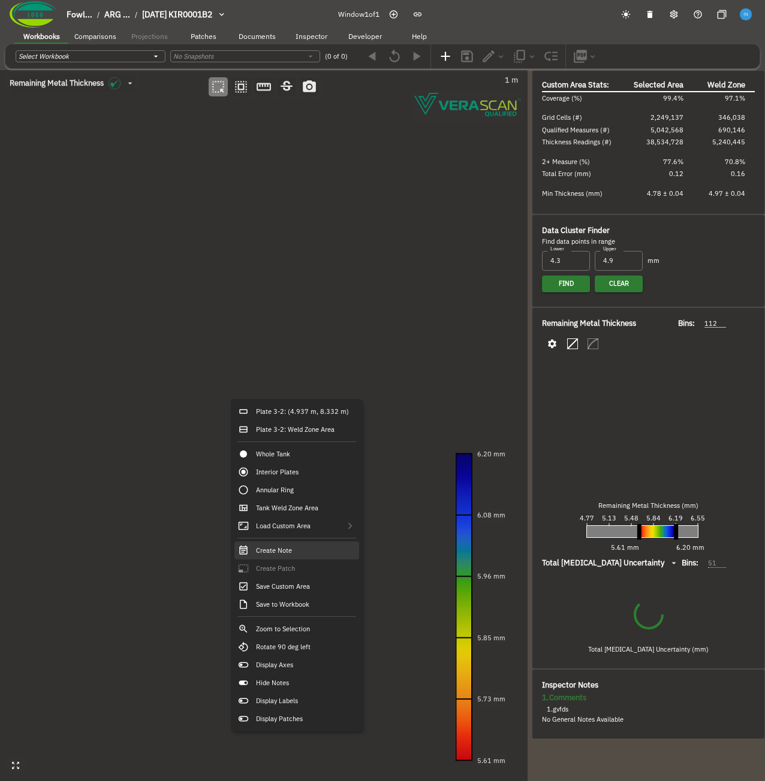
click at [306, 551] on div "Create Note" at bounding box center [296, 551] width 125 height 18
type input "60"
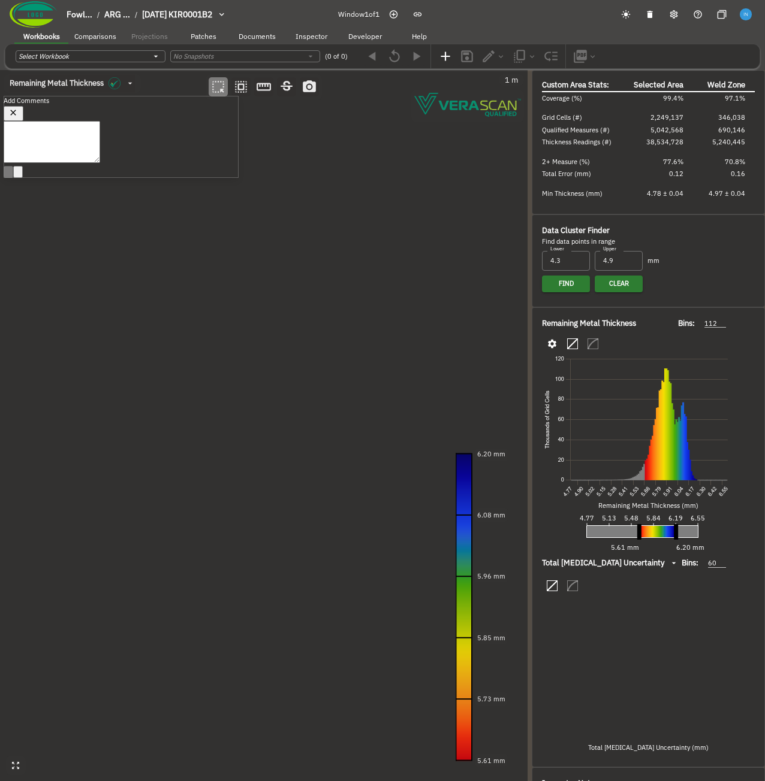
click at [19, 116] on icon "button" at bounding box center [13, 113] width 10 height 10
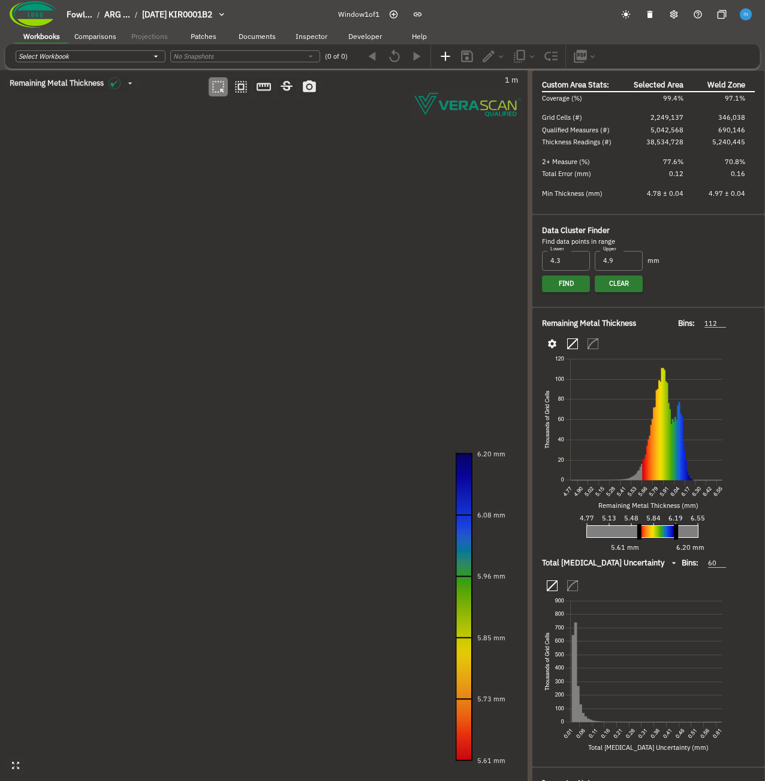
drag, startPoint x: 316, startPoint y: 401, endPoint x: 174, endPoint y: 257, distance: 202.5
click at [174, 257] on canvas at bounding box center [263, 425] width 527 height 711
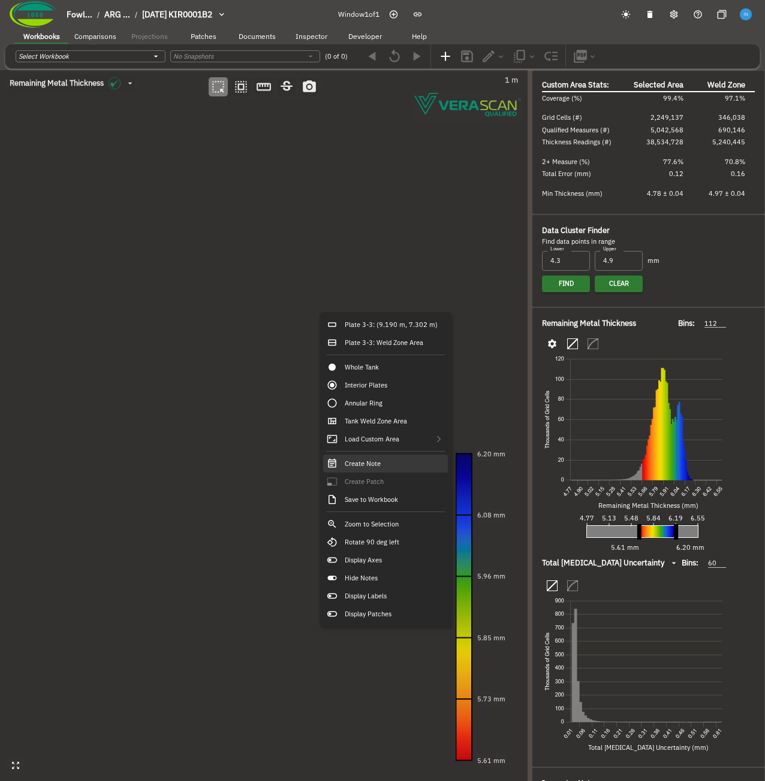
click at [383, 469] on div "Create Note" at bounding box center [385, 464] width 125 height 18
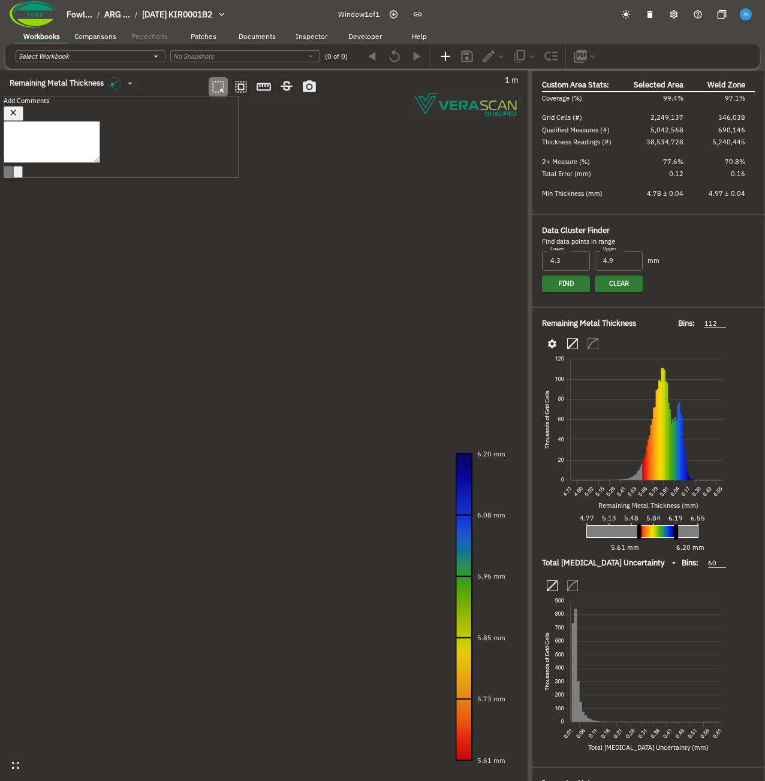
click at [19, 113] on icon "button" at bounding box center [13, 113] width 10 height 10
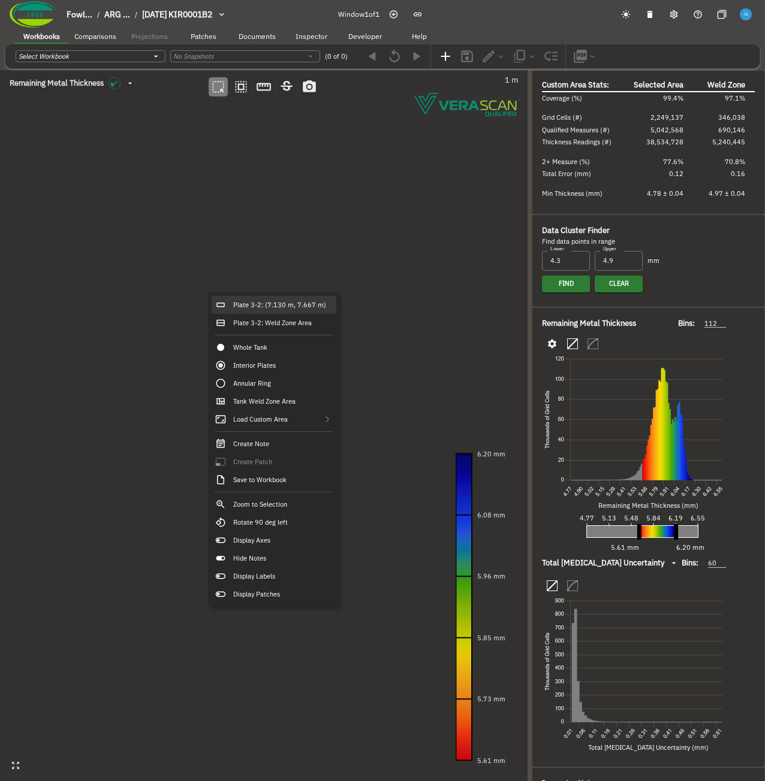
click at [251, 301] on div "Plate 3-2: (7.130 m, 7.667 m)" at bounding box center [274, 305] width 125 height 18
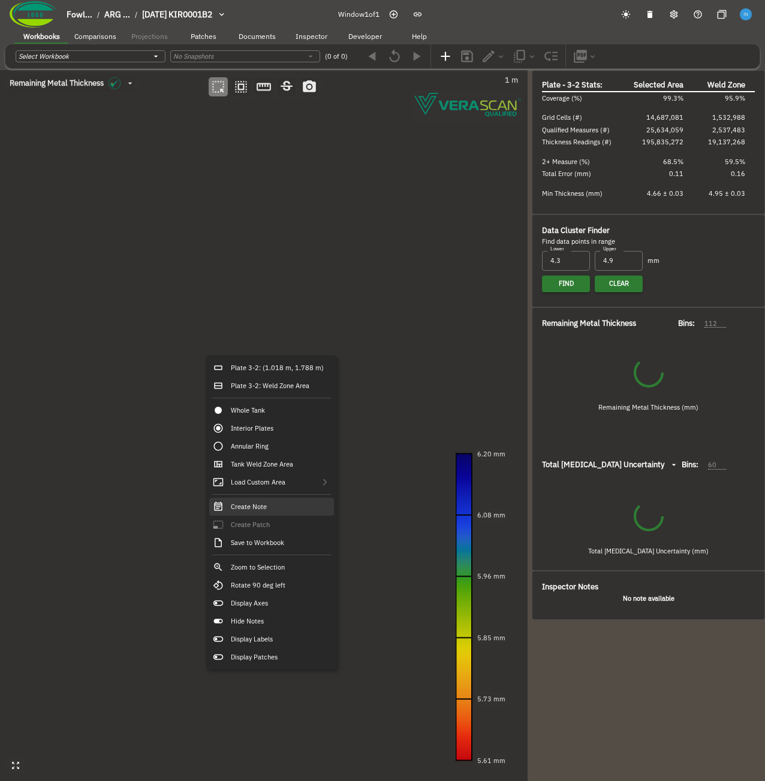
type input "157"
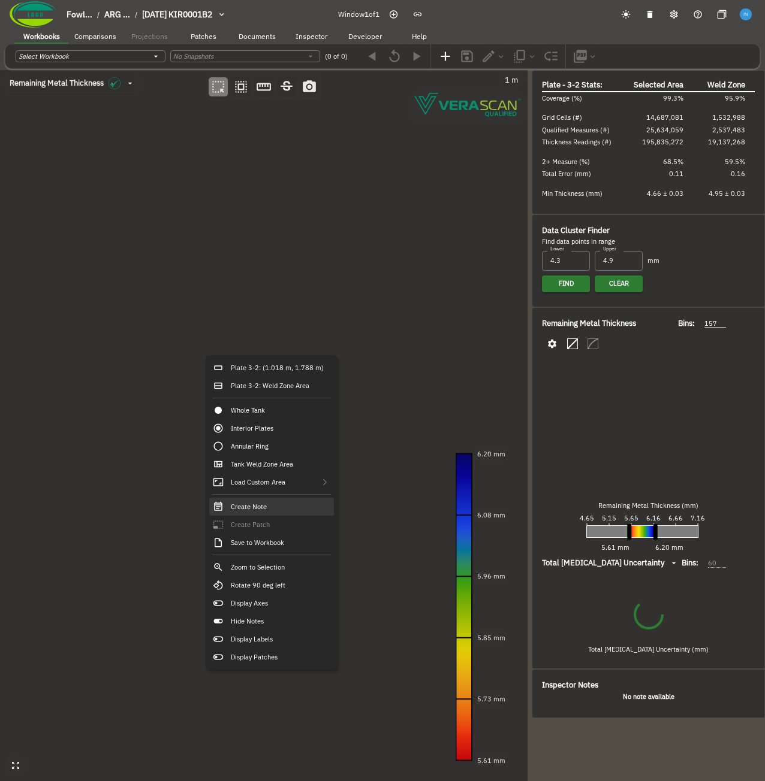
click at [285, 509] on div "Create Note" at bounding box center [271, 507] width 125 height 18
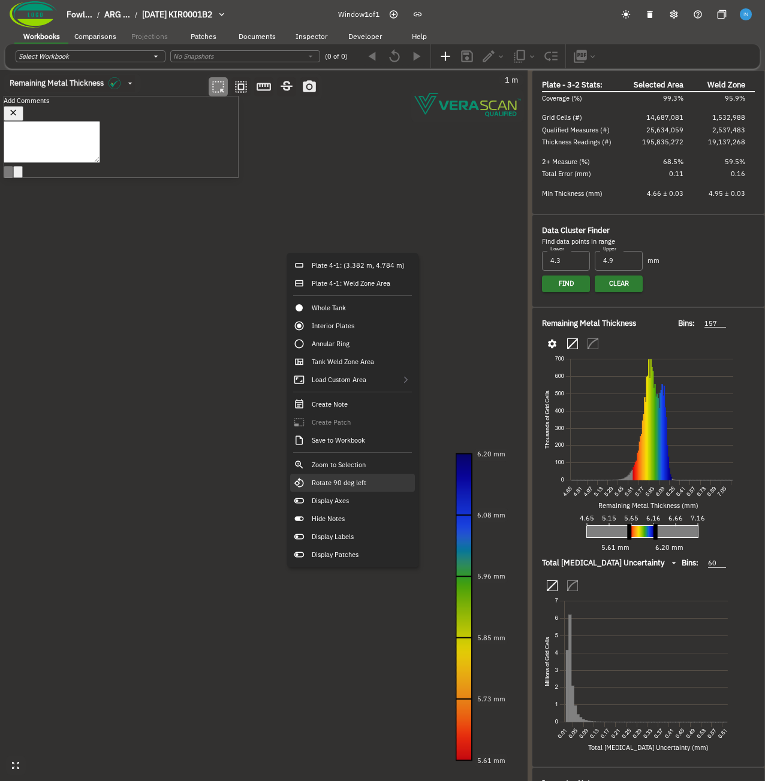
click at [361, 480] on div "Rotate 90 deg left" at bounding box center [352, 483] width 125 height 18
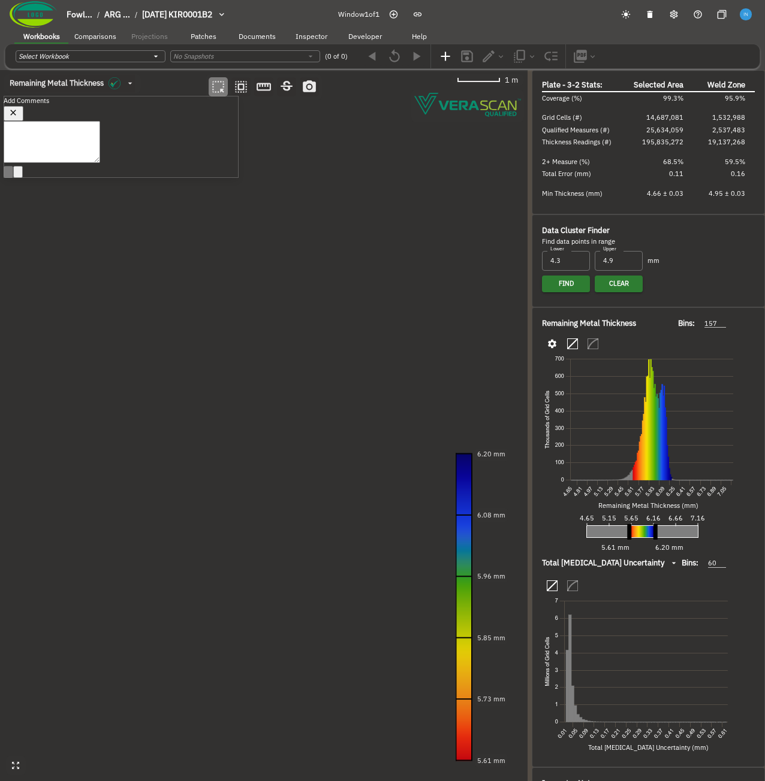
click at [100, 163] on textarea at bounding box center [52, 142] width 96 height 42
type textarea "561"
click at [8, 184] on icon "Post Reply (Ctrl + Enter)" at bounding box center [8, 184] width 0 height 0
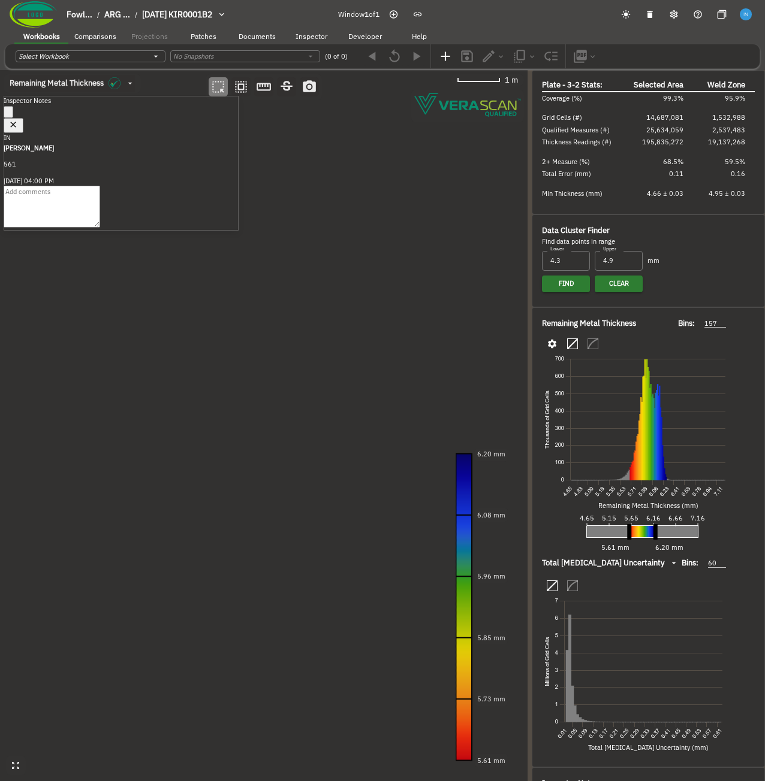
click at [23, 120] on button "button" at bounding box center [14, 126] width 20 height 16
drag, startPoint x: 370, startPoint y: 412, endPoint x: 398, endPoint y: 332, distance: 84.9
click at [398, 332] on canvas at bounding box center [263, 425] width 527 height 711
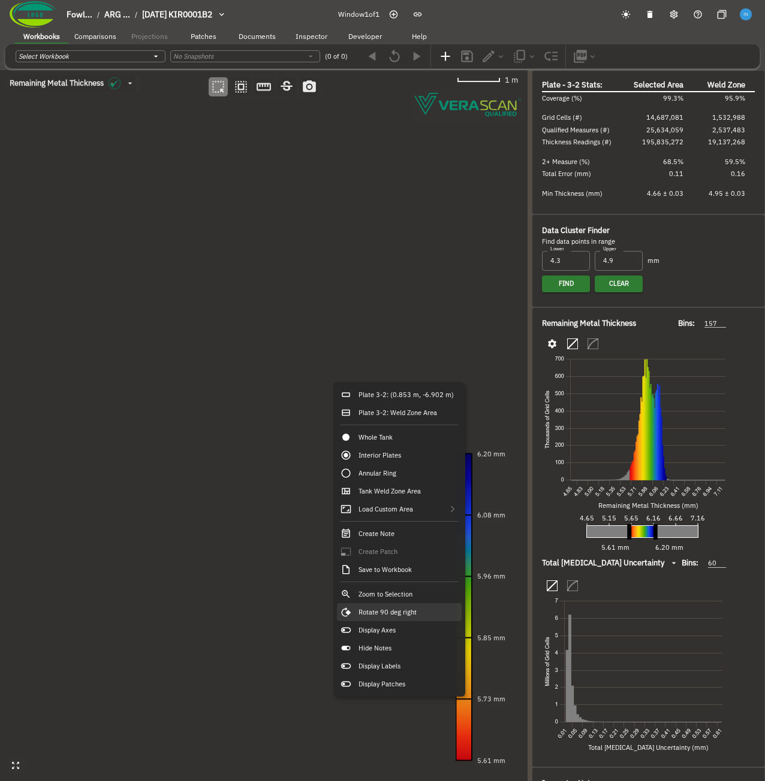
click at [416, 611] on div "Rotate 90 deg right" at bounding box center [399, 612] width 125 height 18
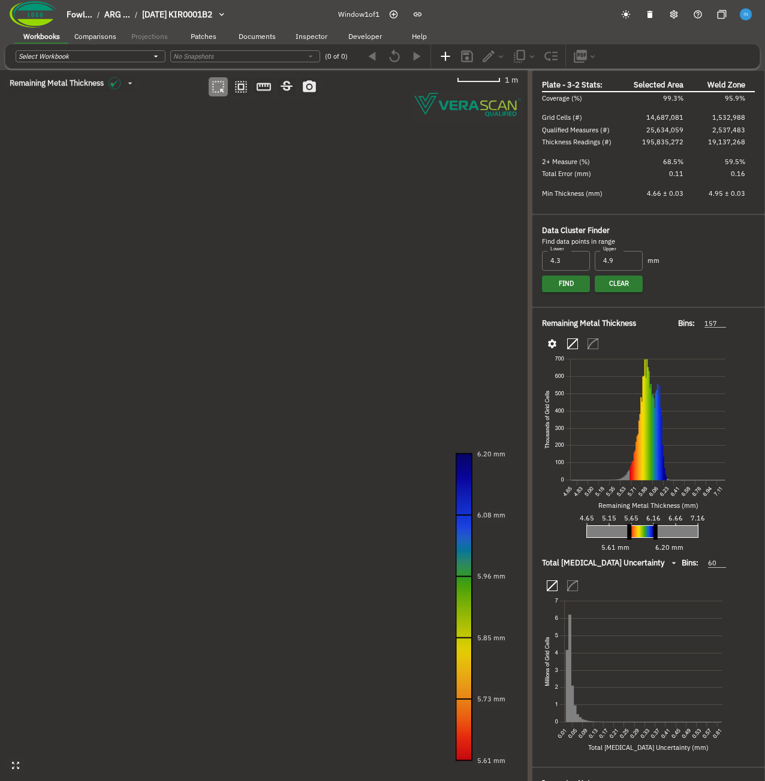
click at [179, 396] on canvas at bounding box center [263, 425] width 527 height 711
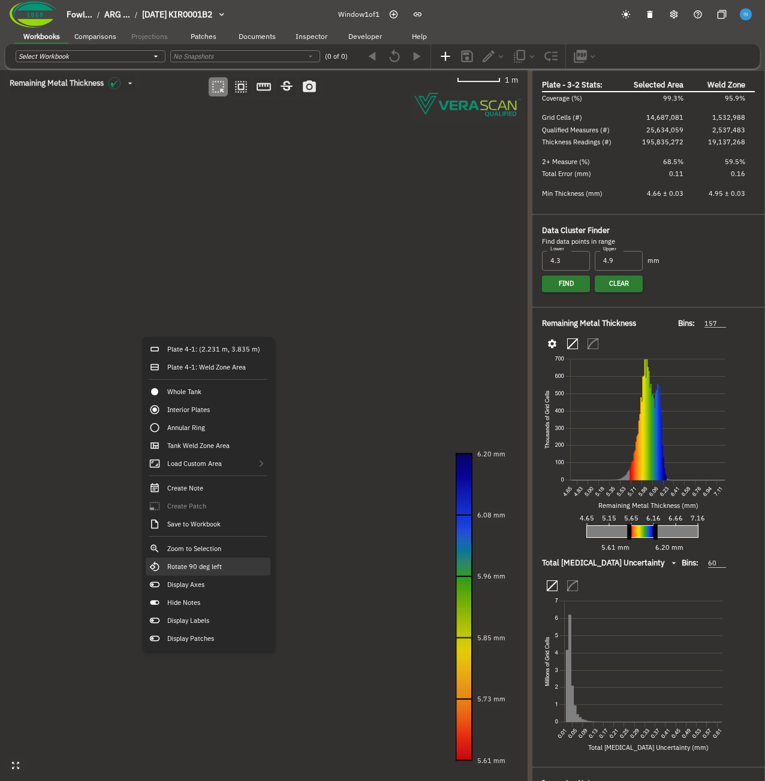
click at [253, 573] on div "Rotate 90 deg left" at bounding box center [208, 567] width 125 height 18
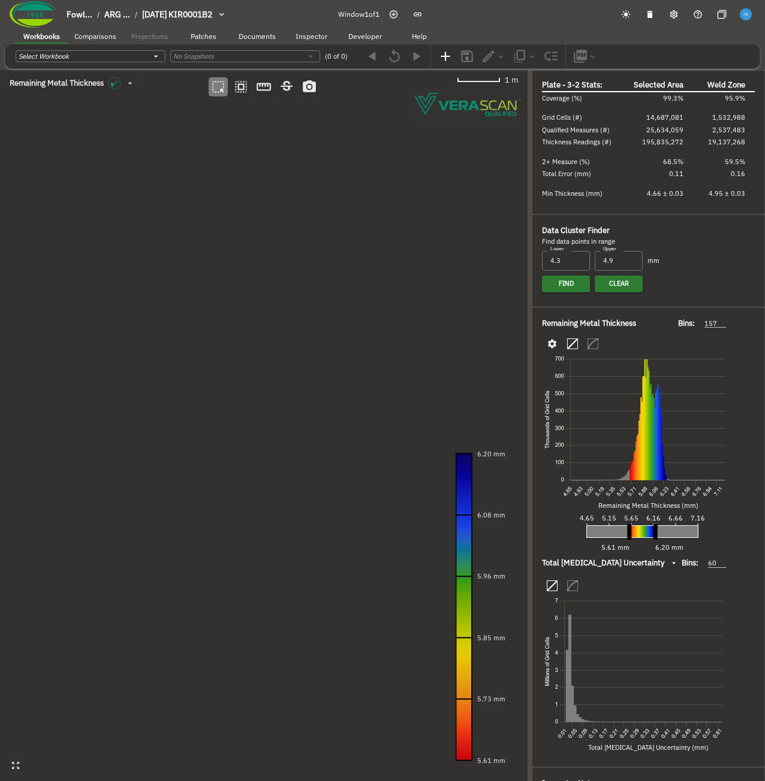
drag, startPoint x: 282, startPoint y: 357, endPoint x: 319, endPoint y: 335, distance: 43.0
click at [319, 335] on canvas at bounding box center [263, 425] width 527 height 711
click at [321, 326] on canvas at bounding box center [263, 425] width 527 height 711
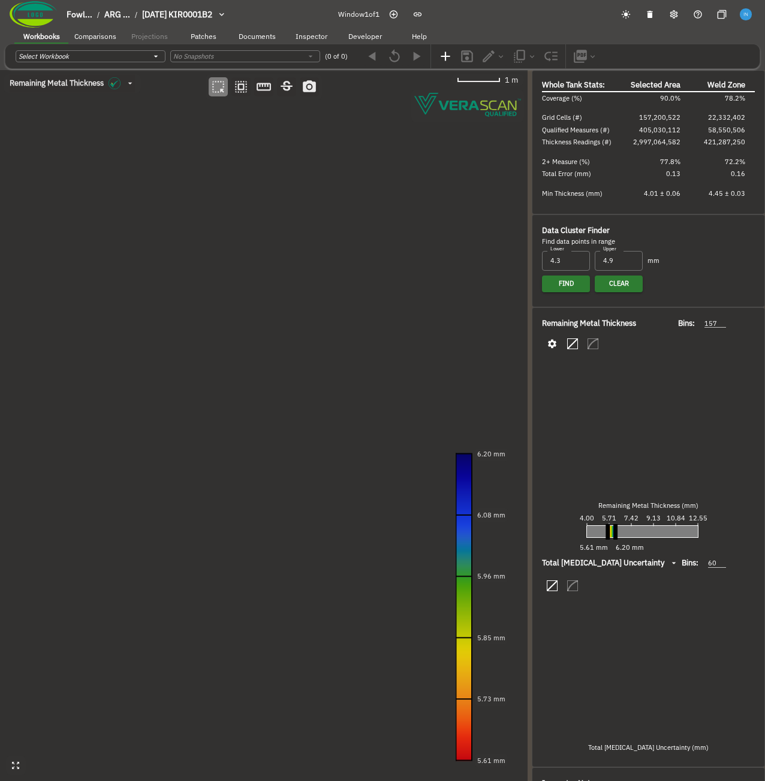
type input "93"
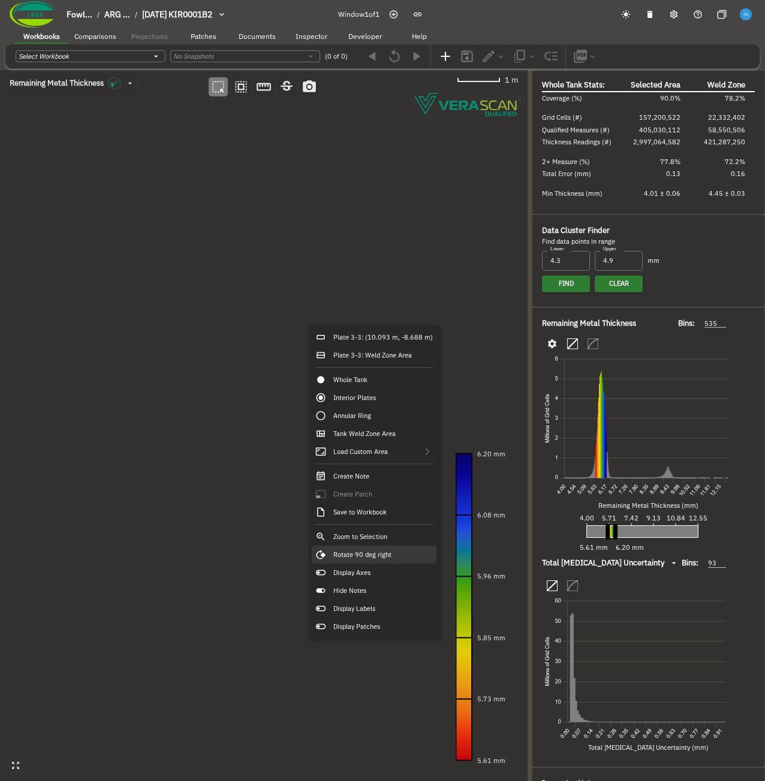
click at [391, 550] on div "Rotate 90 deg right" at bounding box center [374, 555] width 125 height 18
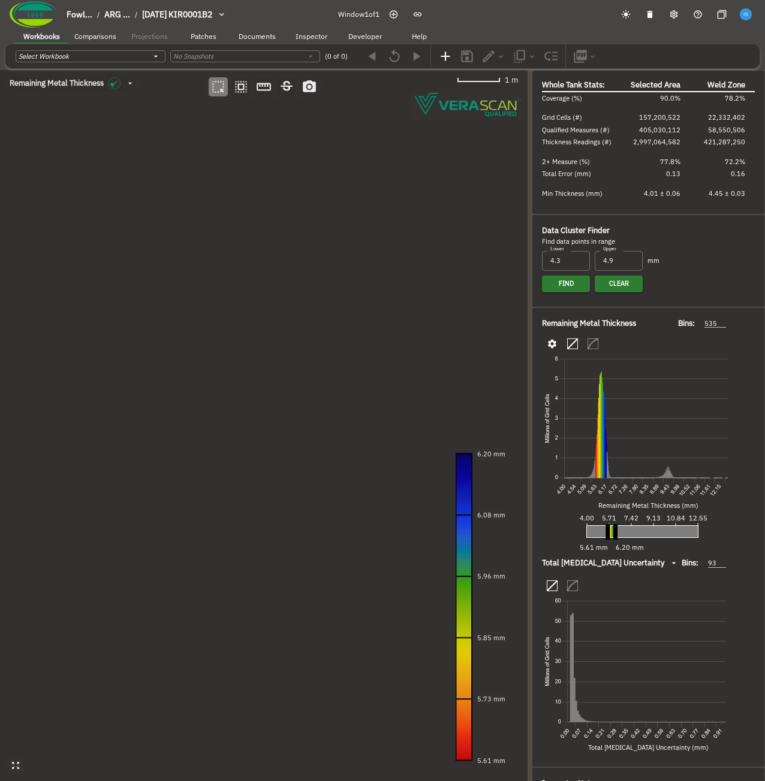
drag, startPoint x: 331, startPoint y: 397, endPoint x: 338, endPoint y: 398, distance: 7.3
click at [338, 398] on canvas at bounding box center [263, 425] width 527 height 711
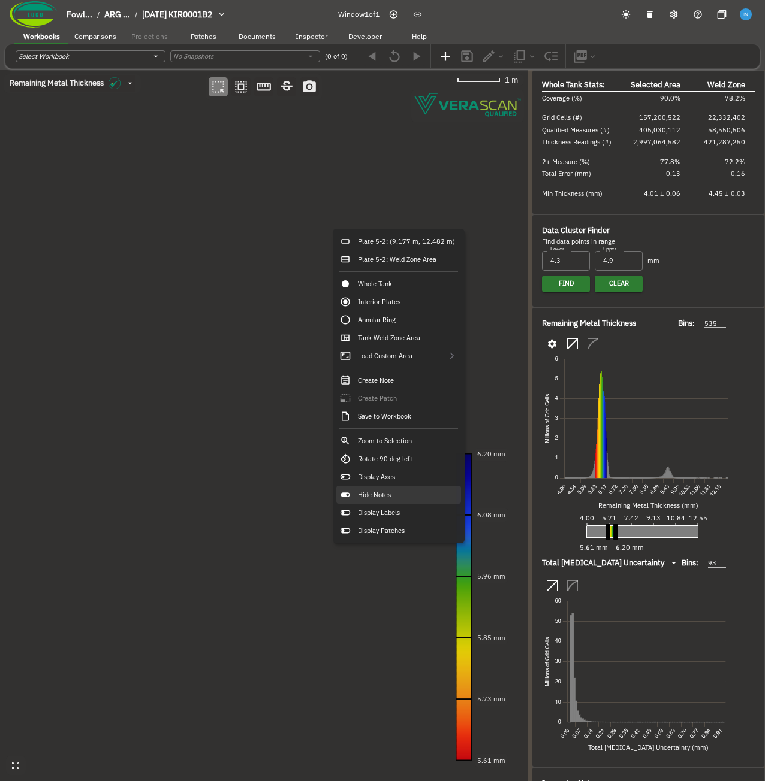
click at [400, 496] on div "Hide Notes" at bounding box center [398, 495] width 125 height 18
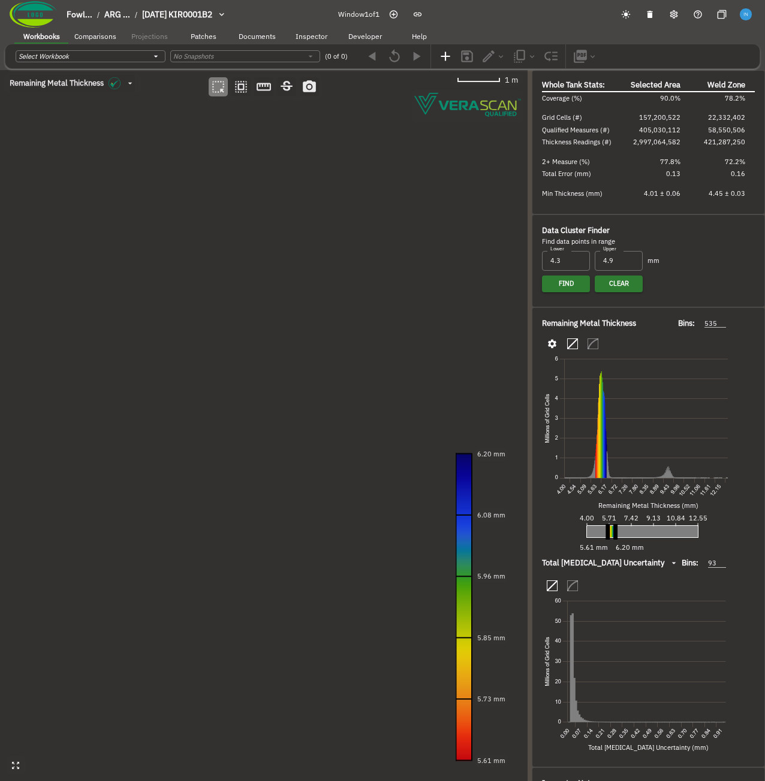
drag, startPoint x: 240, startPoint y: 361, endPoint x: 311, endPoint y: 313, distance: 85.4
click at [311, 313] on canvas at bounding box center [263, 425] width 527 height 711
click at [279, 276] on canvas at bounding box center [263, 425] width 527 height 711
click at [324, 389] on canvas at bounding box center [263, 425] width 527 height 711
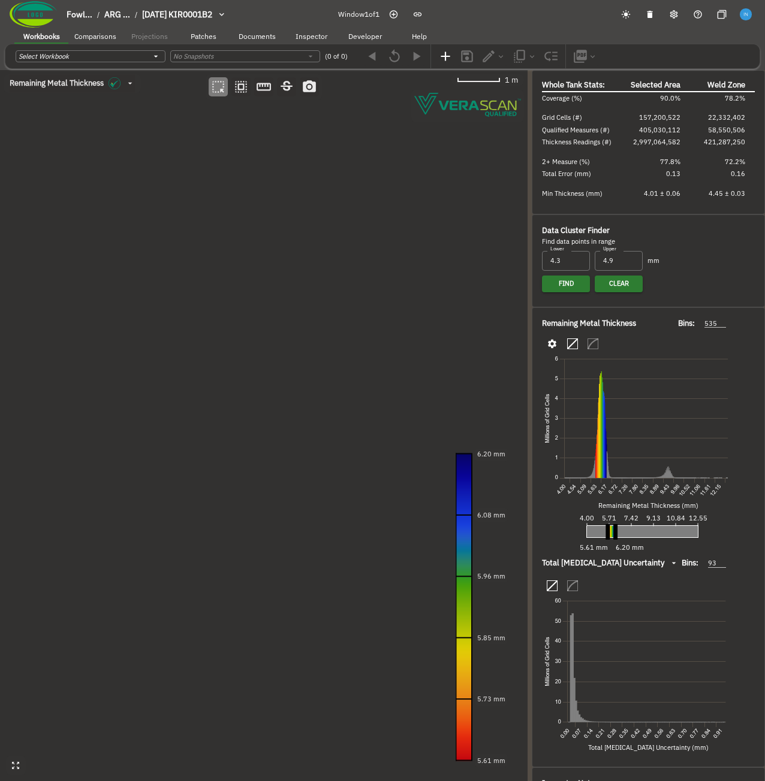
click at [324, 389] on canvas at bounding box center [263, 425] width 527 height 711
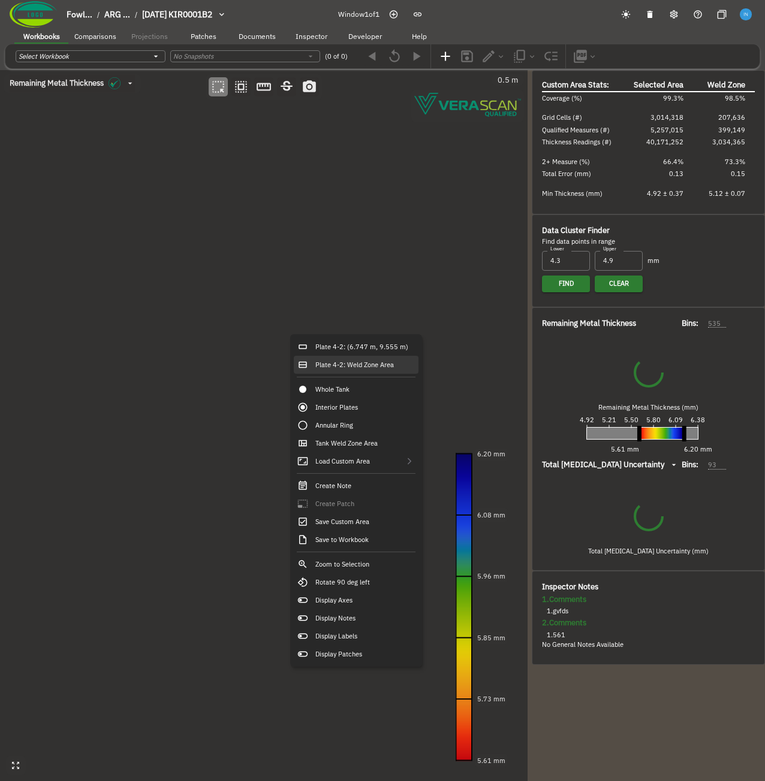
type input "92"
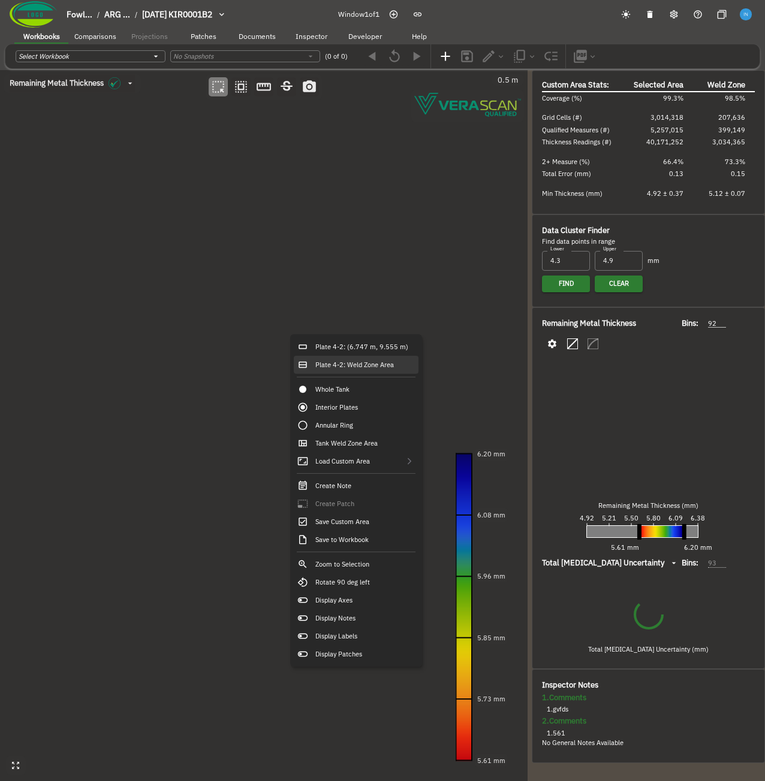
type input "64"
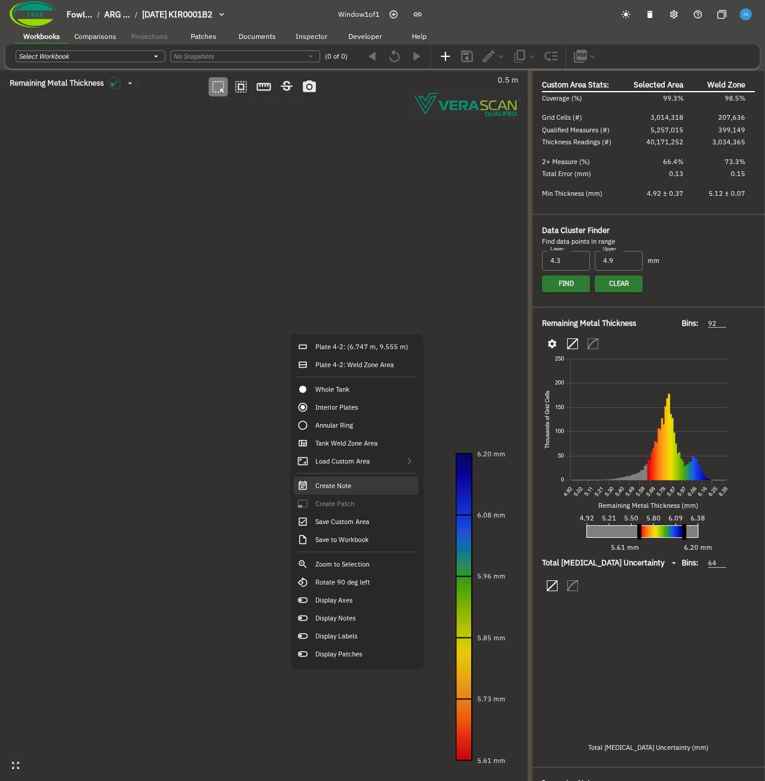
click at [359, 487] on div "Create Note" at bounding box center [356, 486] width 125 height 18
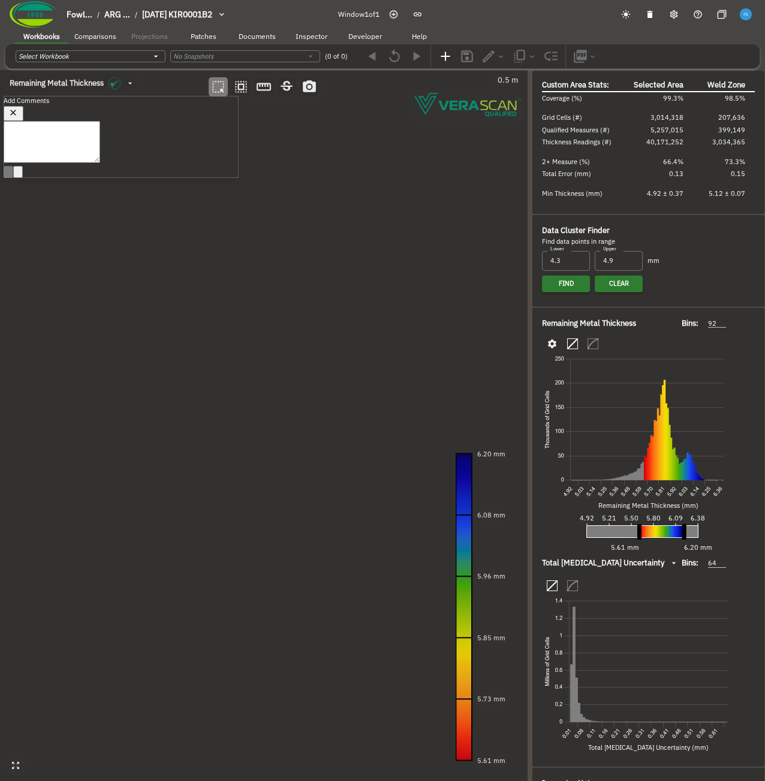
click at [19, 117] on icon "button" at bounding box center [13, 113] width 10 height 10
drag, startPoint x: 401, startPoint y: 391, endPoint x: 392, endPoint y: 409, distance: 19.8
click at [392, 409] on canvas at bounding box center [263, 425] width 527 height 711
click at [410, 279] on canvas at bounding box center [263, 425] width 527 height 711
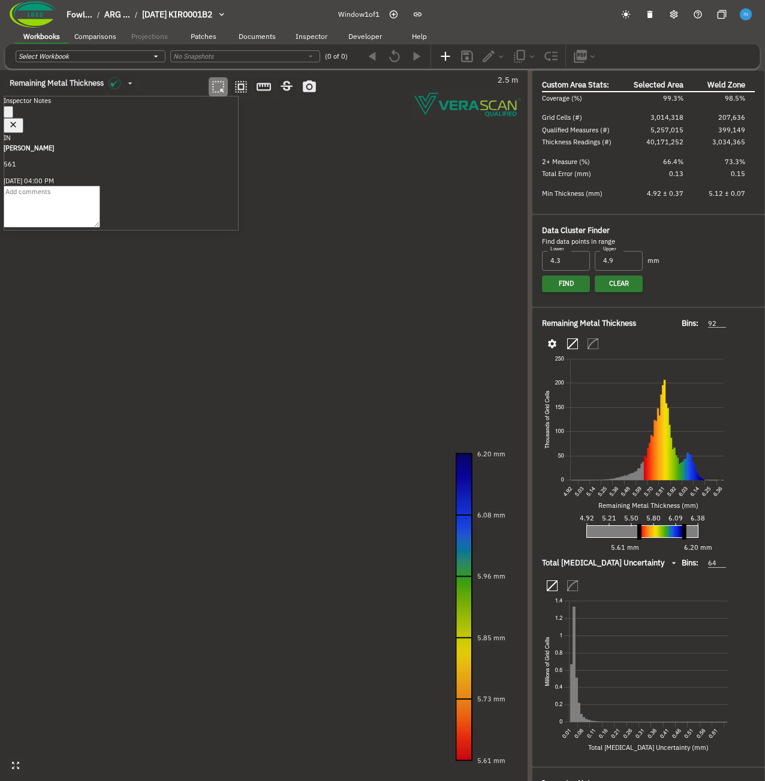
click at [13, 113] on button "button" at bounding box center [9, 112] width 10 height 12
click at [421, 355] on canvas at bounding box center [263, 425] width 527 height 711
click at [8, 114] on icon "button" at bounding box center [8, 114] width 0 height 0
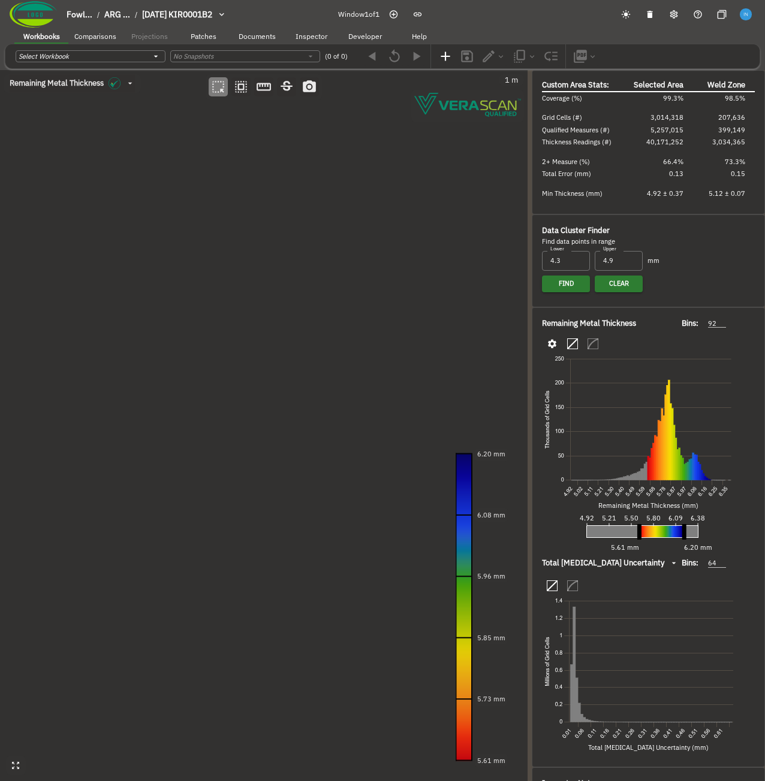
drag, startPoint x: 357, startPoint y: 397, endPoint x: 247, endPoint y: 340, distance: 124.3
click at [249, 342] on canvas at bounding box center [263, 425] width 527 height 711
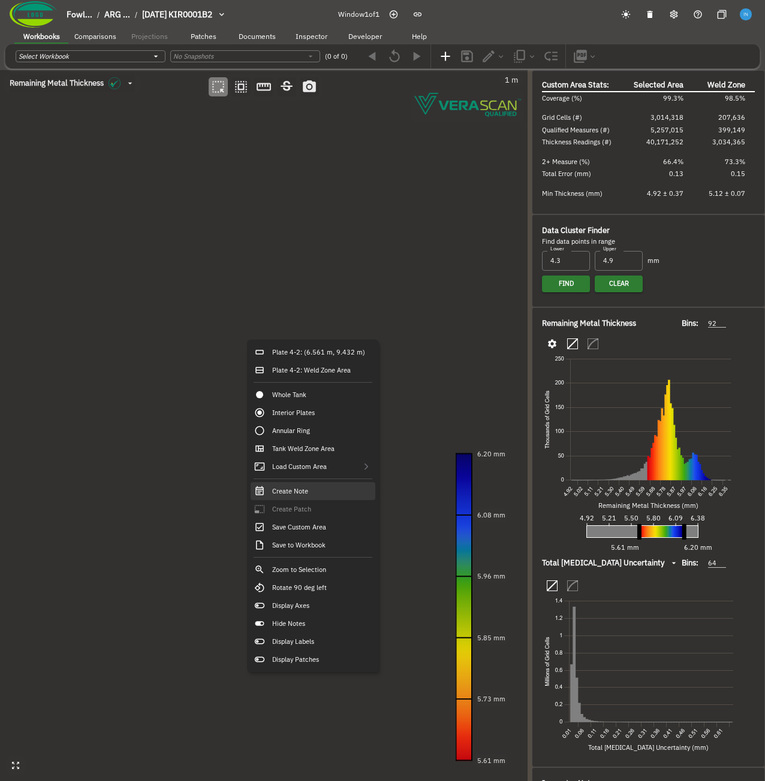
click at [318, 497] on div "Create Note" at bounding box center [312, 491] width 125 height 18
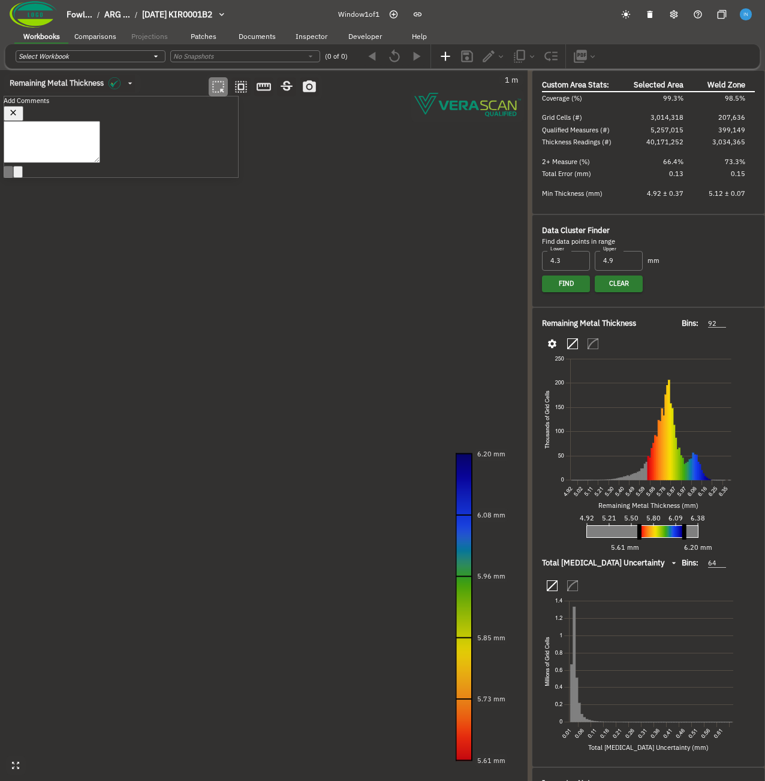
click at [100, 163] on textarea at bounding box center [52, 142] width 96 height 42
type textarea "gfds"
click at [19, 116] on icon "button" at bounding box center [13, 113] width 10 height 10
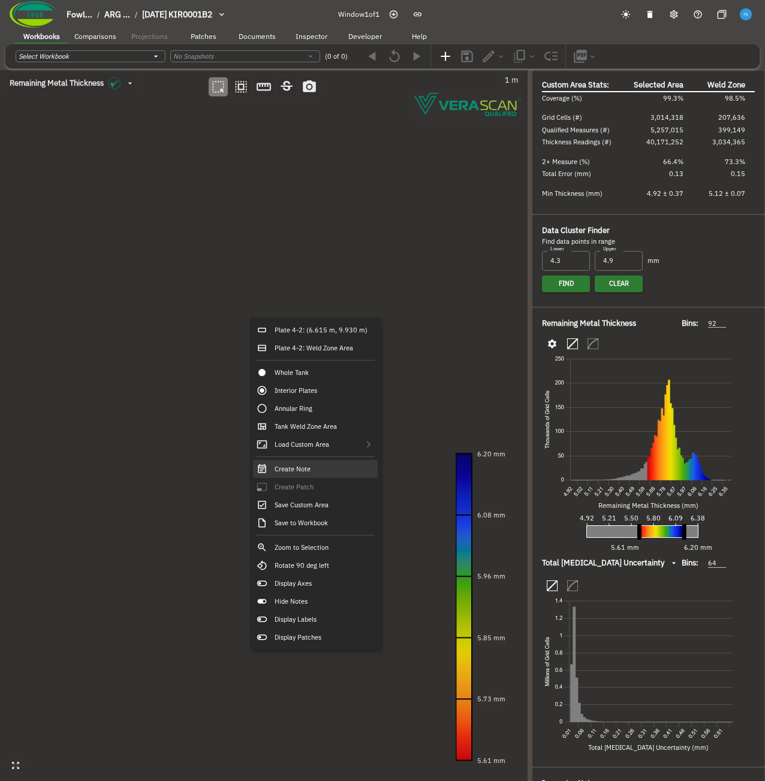
click at [321, 476] on div "Create Note" at bounding box center [315, 469] width 125 height 18
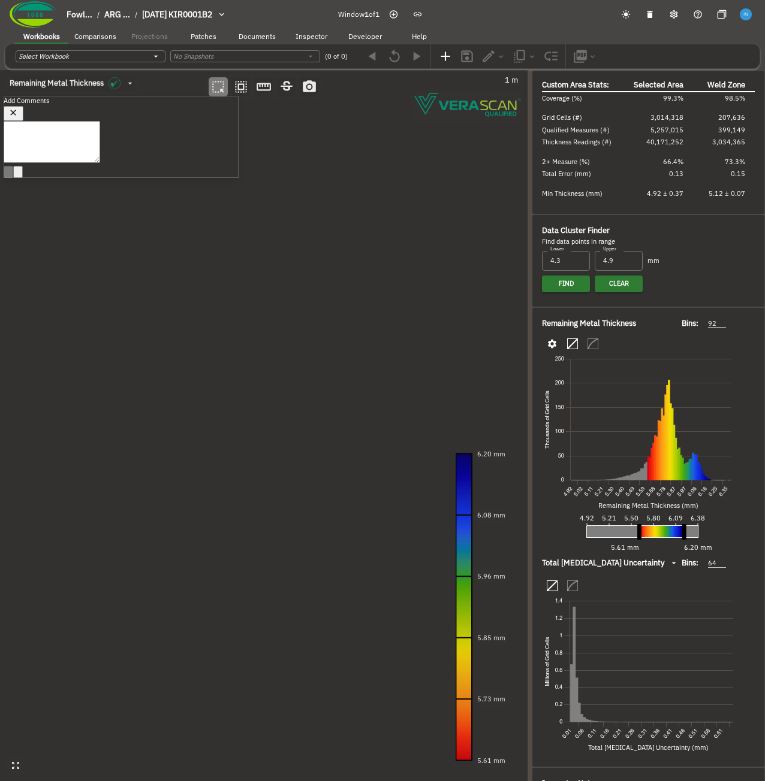
click at [100, 153] on textarea at bounding box center [52, 142] width 96 height 42
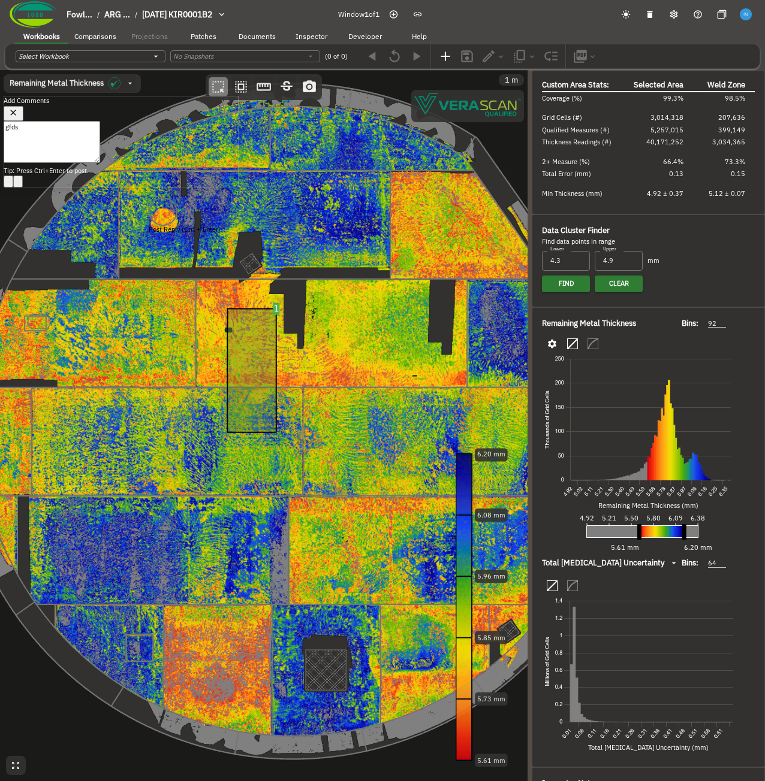
type textarea "gfds"
click at [13, 188] on button "Post Reply (Ctrl + Enter)" at bounding box center [9, 182] width 10 height 12
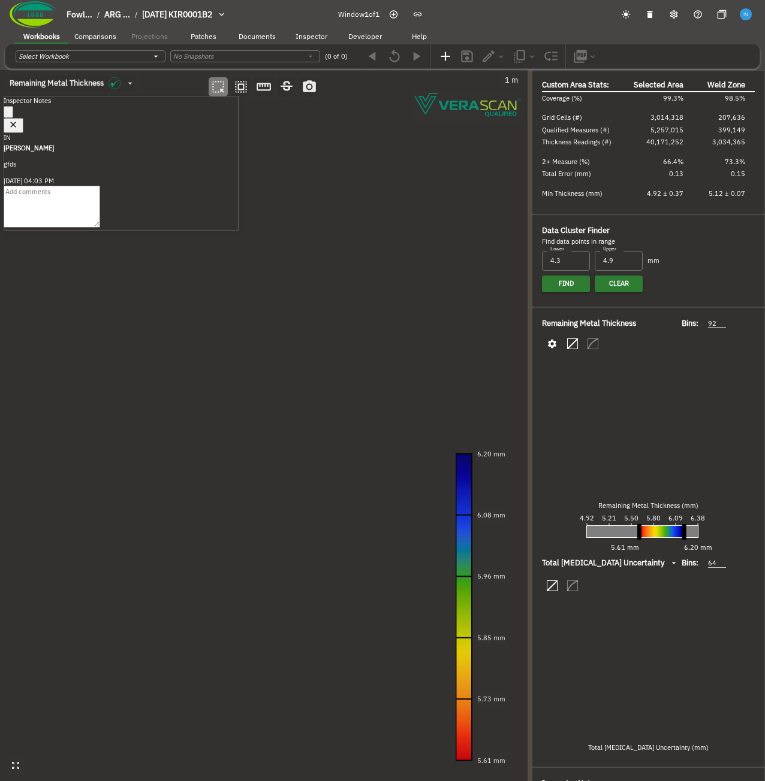
click at [19, 120] on icon "button" at bounding box center [13, 125] width 10 height 10
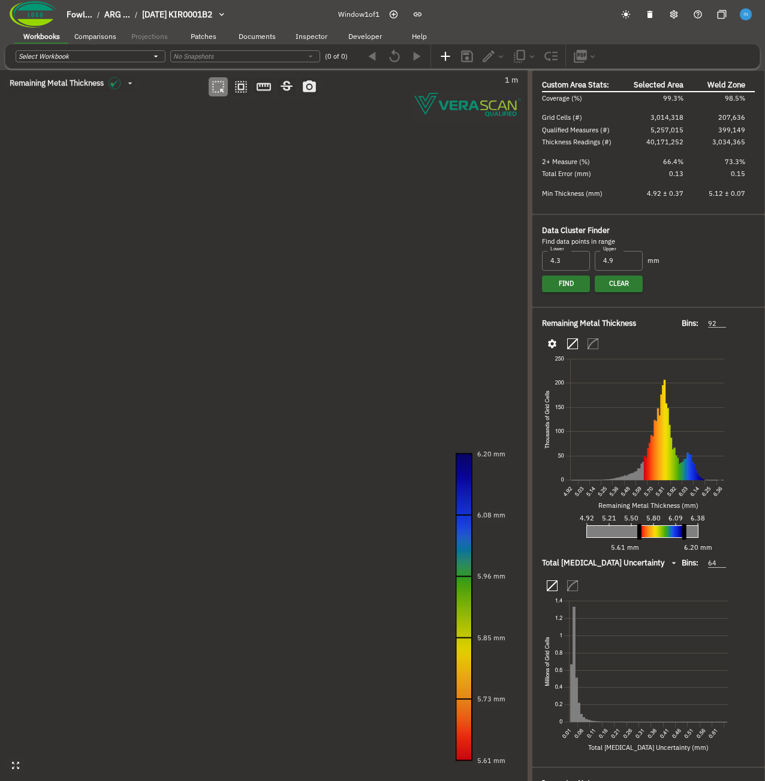
click at [277, 308] on canvas at bounding box center [263, 425] width 527 height 711
click at [13, 116] on button "button" at bounding box center [9, 112] width 10 height 12
click at [243, 91] on icon "button" at bounding box center [241, 87] width 16 height 16
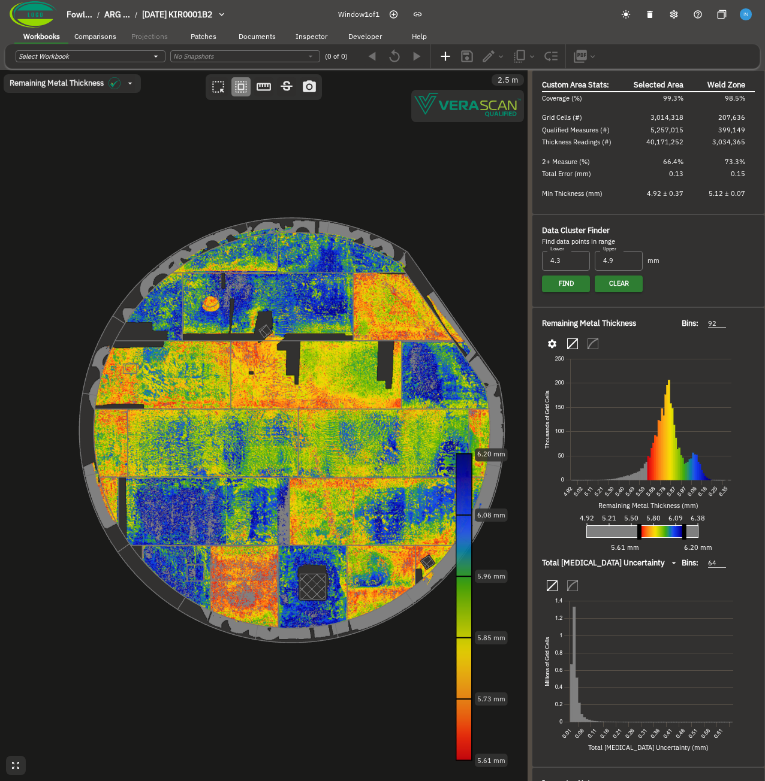
drag, startPoint x: 242, startPoint y: 403, endPoint x: 143, endPoint y: 303, distance: 141.1
click at [143, 303] on canvas at bounding box center [263, 425] width 527 height 711
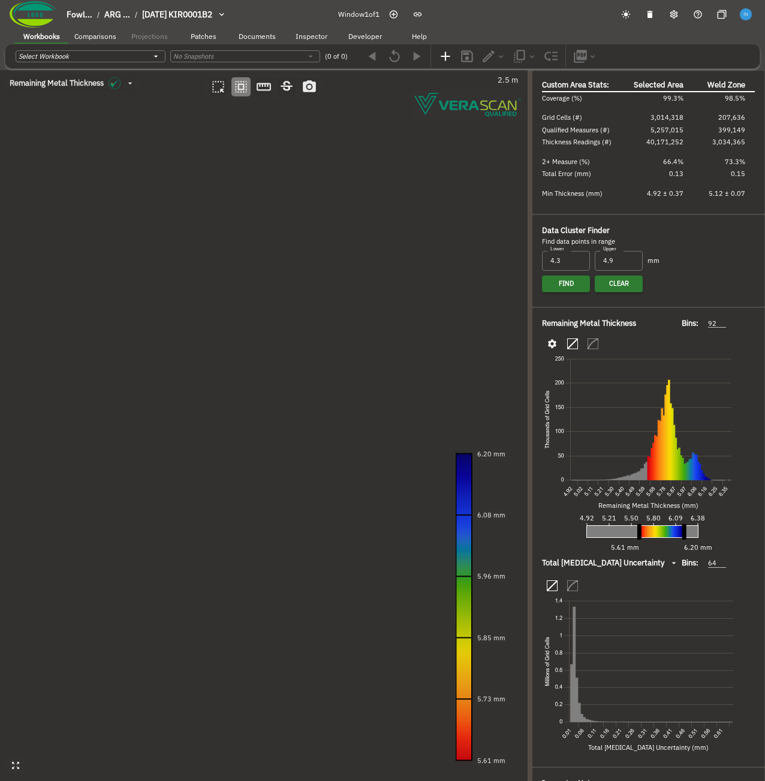
click at [283, 527] on canvas at bounding box center [263, 425] width 527 height 711
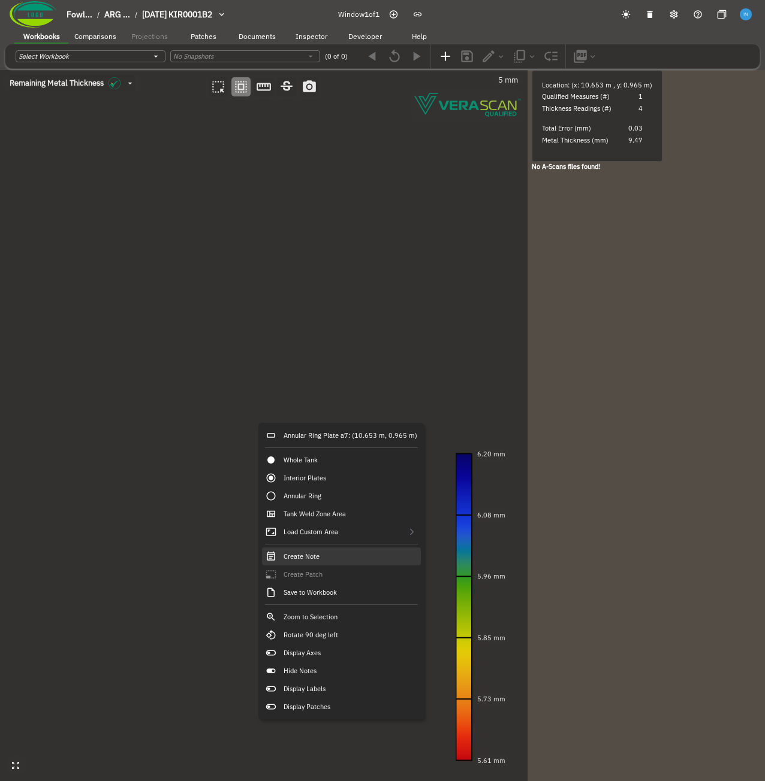
click at [331, 557] on div "Create Note" at bounding box center [341, 557] width 159 height 18
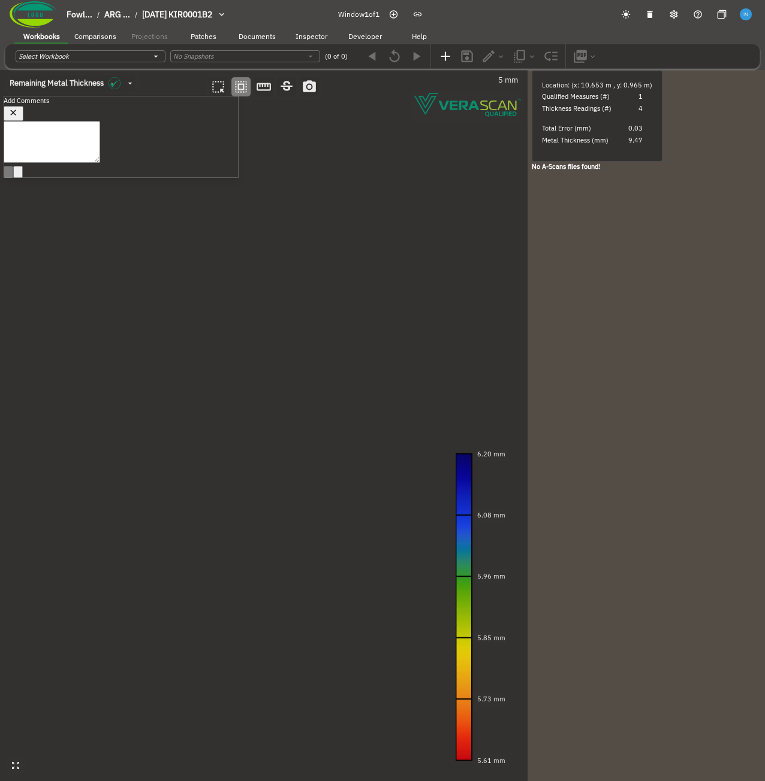
click at [100, 163] on textarea at bounding box center [52, 142] width 96 height 42
type textarea "bgfdhbdfg"
drag, startPoint x: 158, startPoint y: 412, endPoint x: 231, endPoint y: 457, distance: 85.8
click at [231, 457] on canvas at bounding box center [263, 425] width 527 height 711
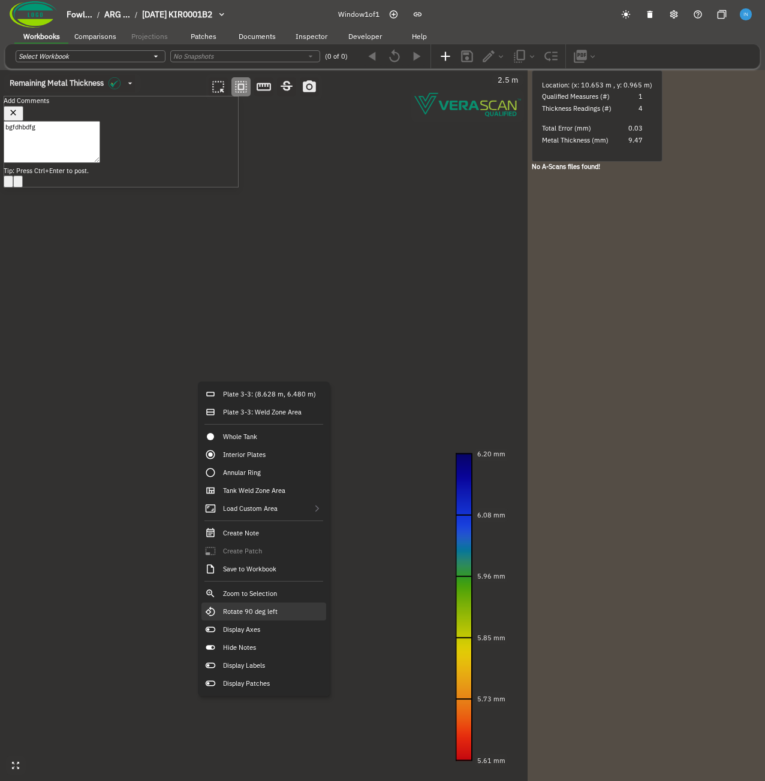
click at [297, 617] on div "Rotate 90 deg left" at bounding box center [263, 612] width 125 height 18
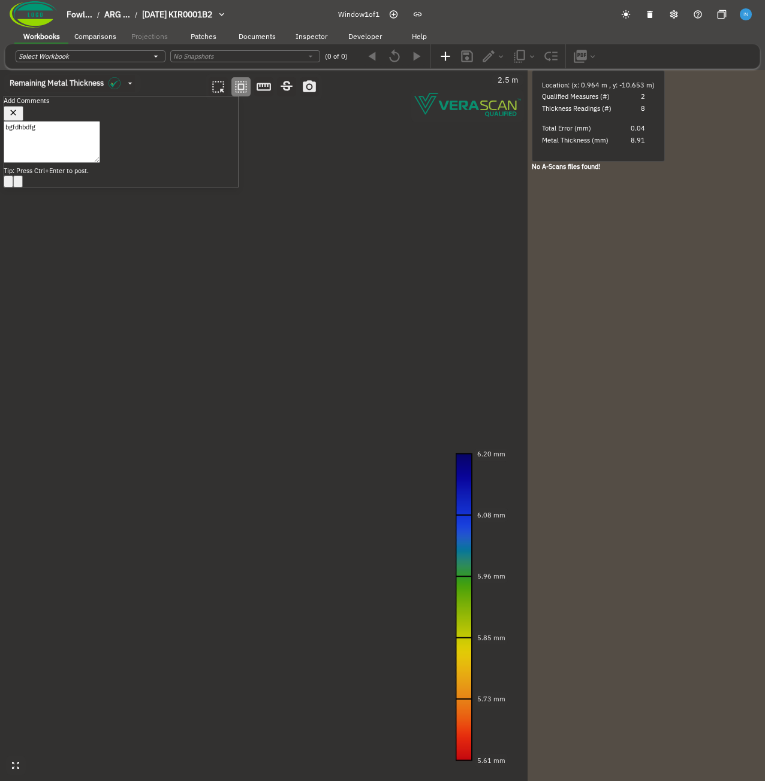
drag, startPoint x: 291, startPoint y: 465, endPoint x: 232, endPoint y: 403, distance: 85.2
click at [234, 405] on canvas at bounding box center [263, 425] width 527 height 711
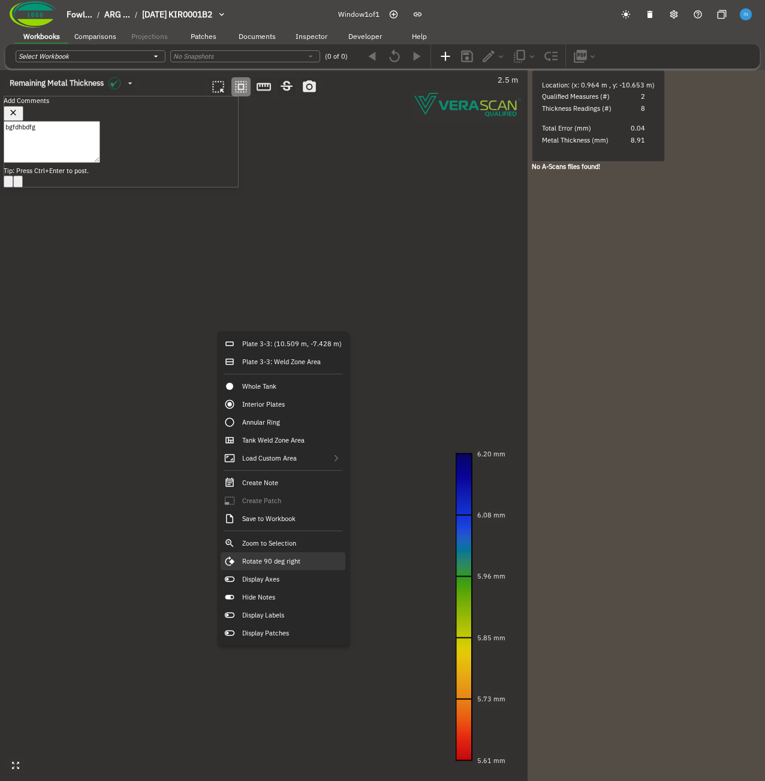
click at [318, 563] on div "Rotate 90 deg right" at bounding box center [282, 561] width 125 height 18
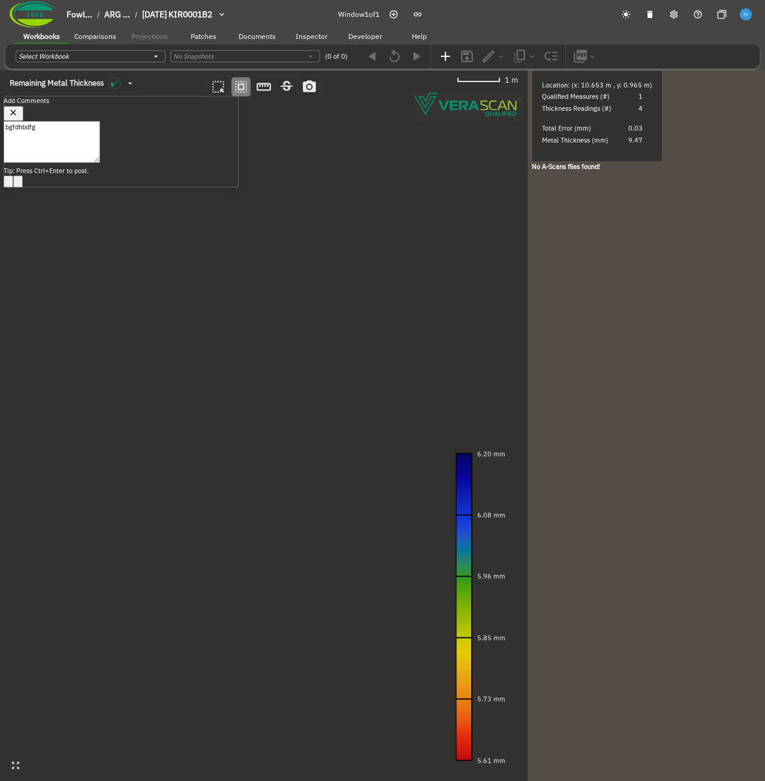
drag, startPoint x: 318, startPoint y: 563, endPoint x: 287, endPoint y: 503, distance: 68.1
click at [288, 505] on canvas at bounding box center [263, 425] width 527 height 711
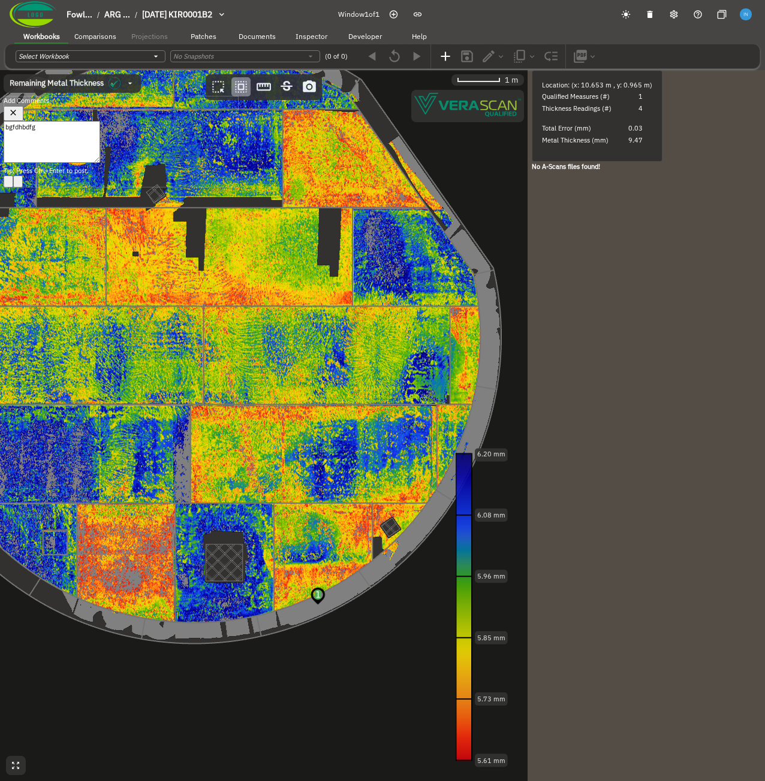
drag, startPoint x: 191, startPoint y: 415, endPoint x: 147, endPoint y: 380, distance: 56.2
click at [147, 380] on canvas at bounding box center [263, 425] width 527 height 711
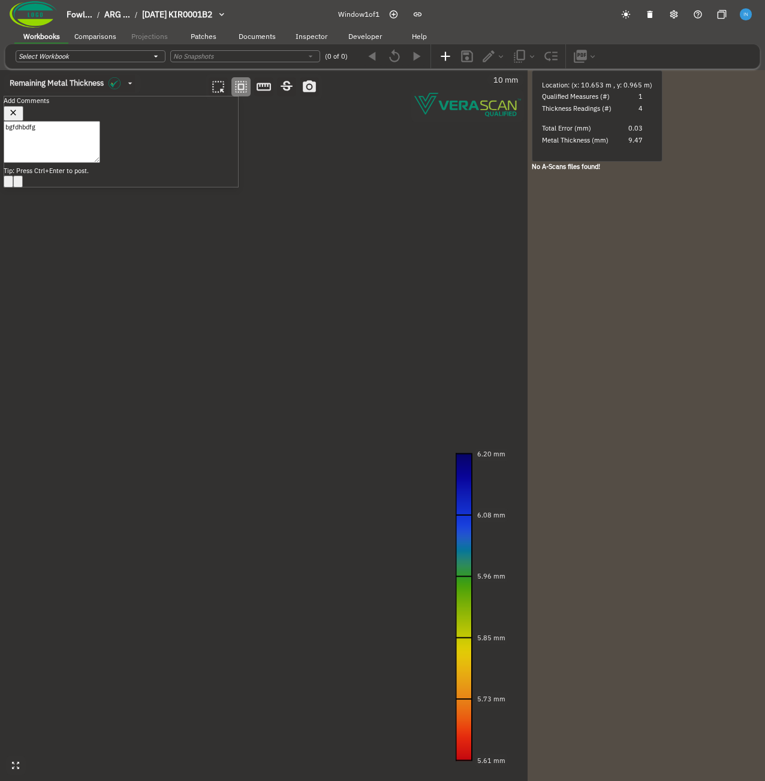
drag, startPoint x: 274, startPoint y: 616, endPoint x: 247, endPoint y: 443, distance: 175.3
click at [238, 368] on canvas at bounding box center [263, 425] width 527 height 711
drag, startPoint x: 229, startPoint y: 458, endPoint x: 305, endPoint y: 404, distance: 92.9
click at [305, 404] on canvas at bounding box center [263, 425] width 527 height 711
drag, startPoint x: 285, startPoint y: 401, endPoint x: 292, endPoint y: 430, distance: 30.1
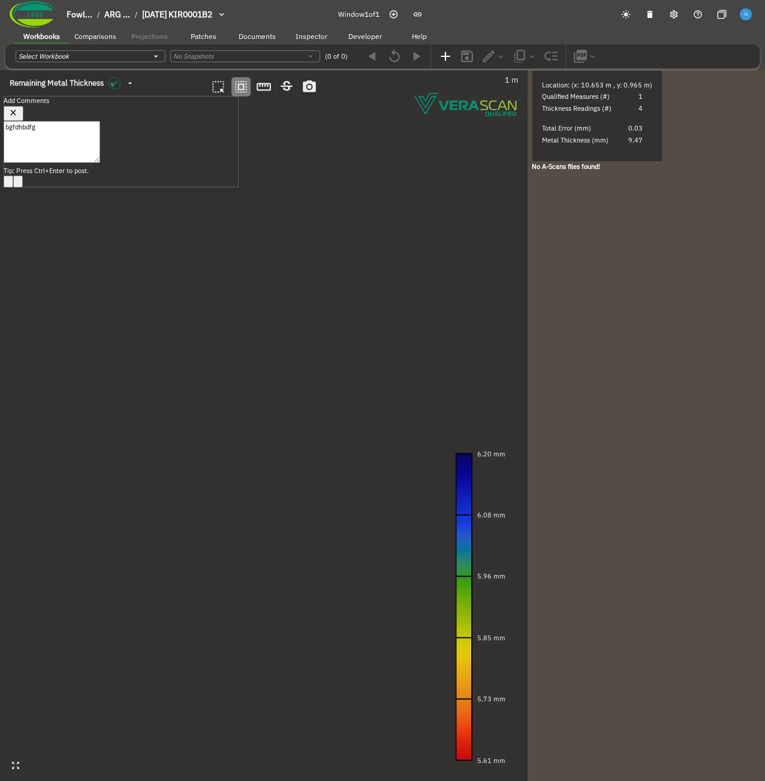
click at [292, 430] on canvas at bounding box center [263, 425] width 527 height 711
click at [97, 163] on textarea "bgfdhbdfg" at bounding box center [52, 142] width 96 height 42
click at [19, 111] on icon "button" at bounding box center [13, 113] width 10 height 10
drag, startPoint x: 278, startPoint y: 480, endPoint x: 299, endPoint y: 415, distance: 68.0
click at [299, 415] on canvas at bounding box center [263, 425] width 527 height 711
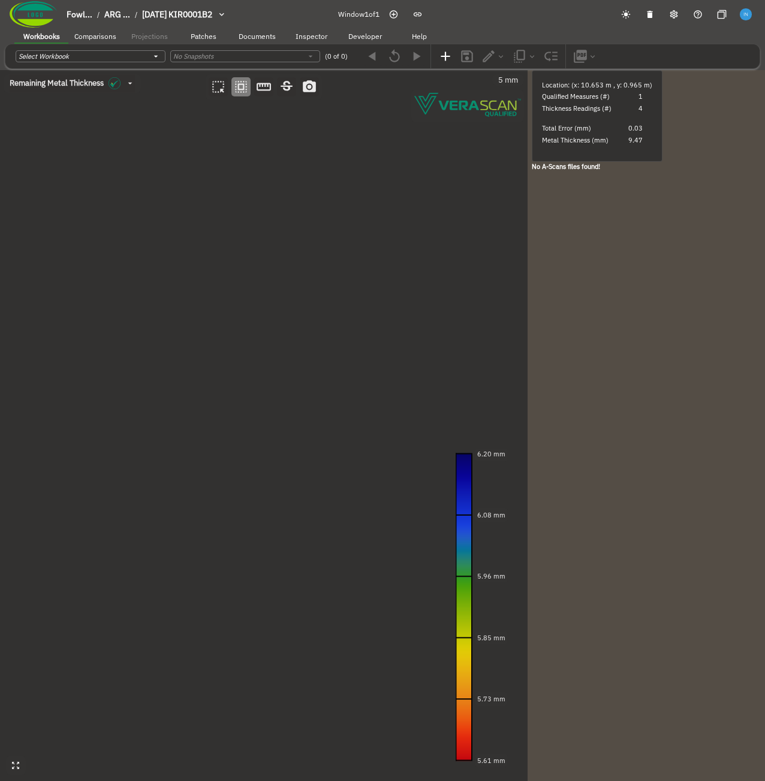
click at [251, 348] on canvas at bounding box center [263, 425] width 527 height 711
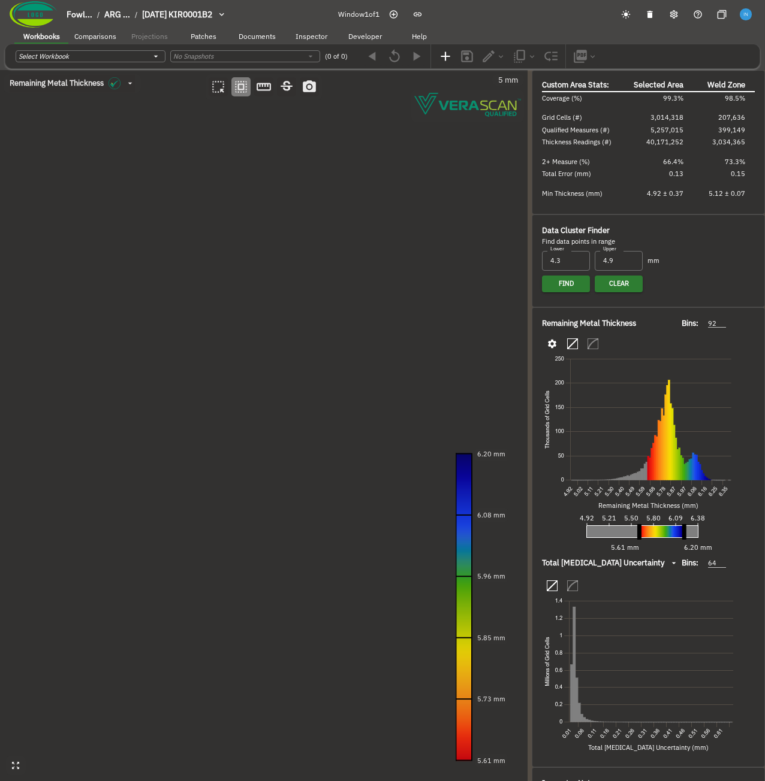
click at [261, 351] on canvas at bounding box center [263, 425] width 527 height 711
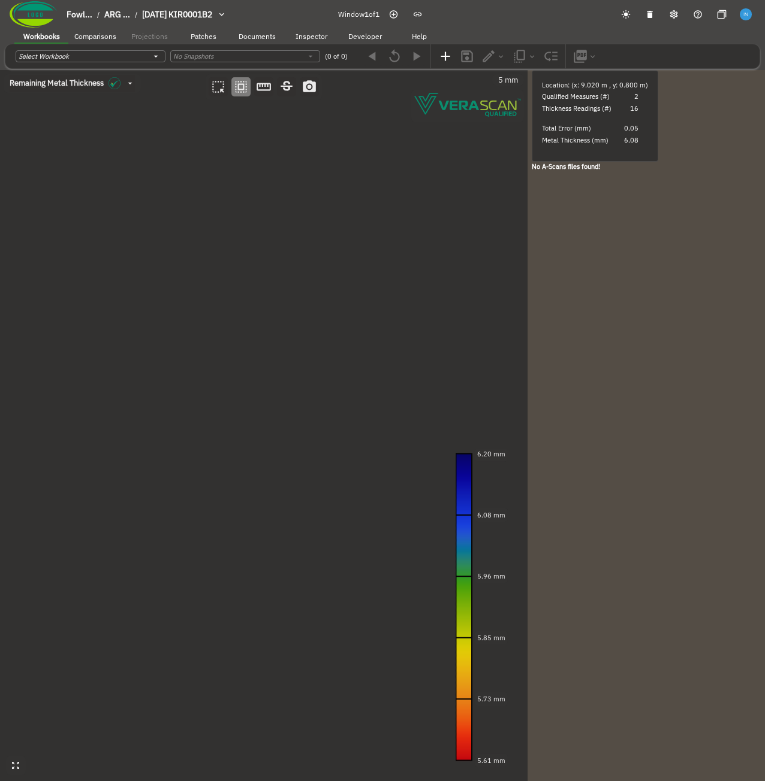
click at [265, 292] on canvas at bounding box center [263, 425] width 527 height 711
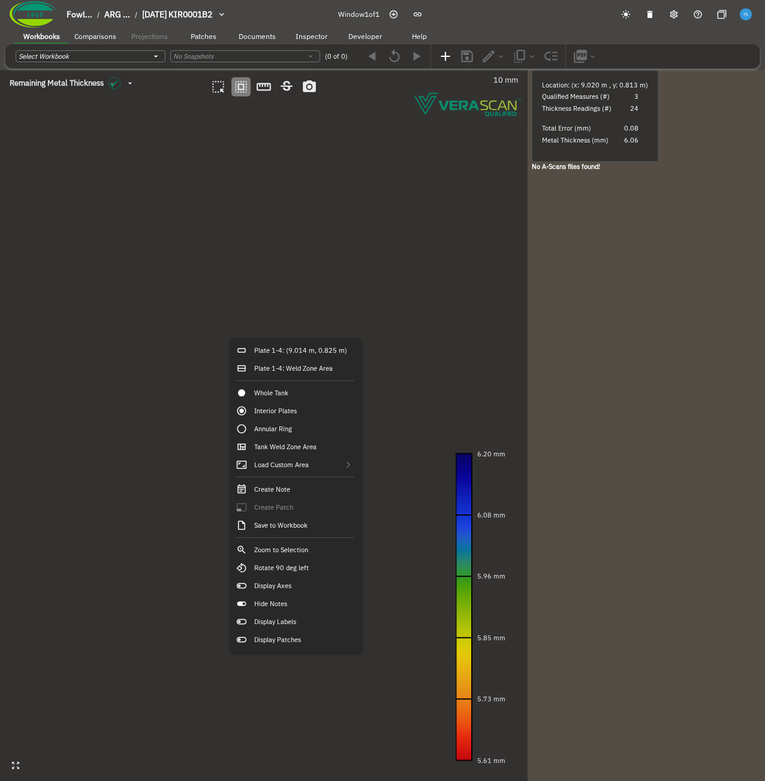
click at [190, 324] on canvas at bounding box center [263, 425] width 527 height 711
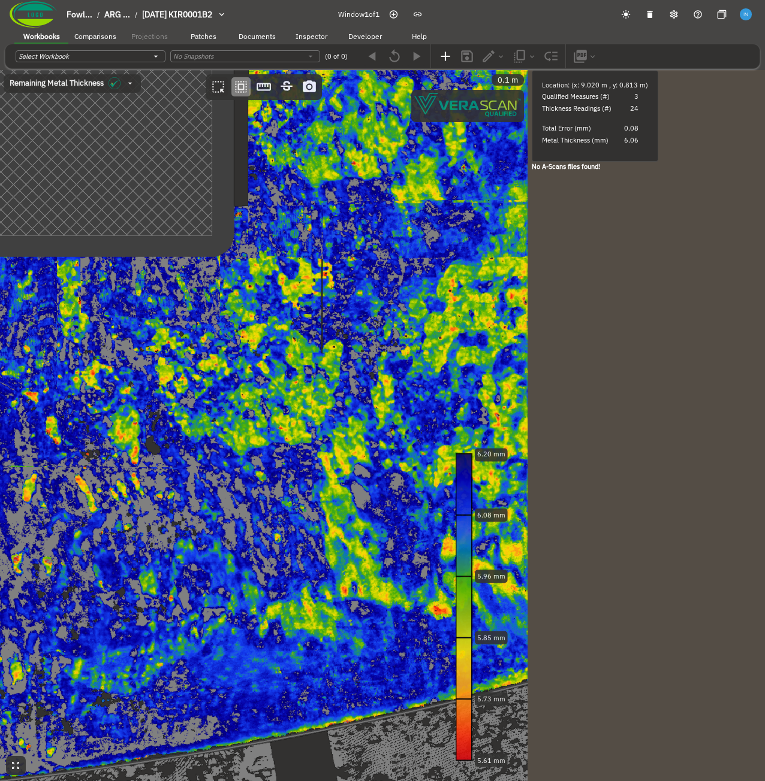
drag, startPoint x: 228, startPoint y: 360, endPoint x: 211, endPoint y: 359, distance: 16.8
click at [211, 359] on canvas at bounding box center [263, 425] width 527 height 711
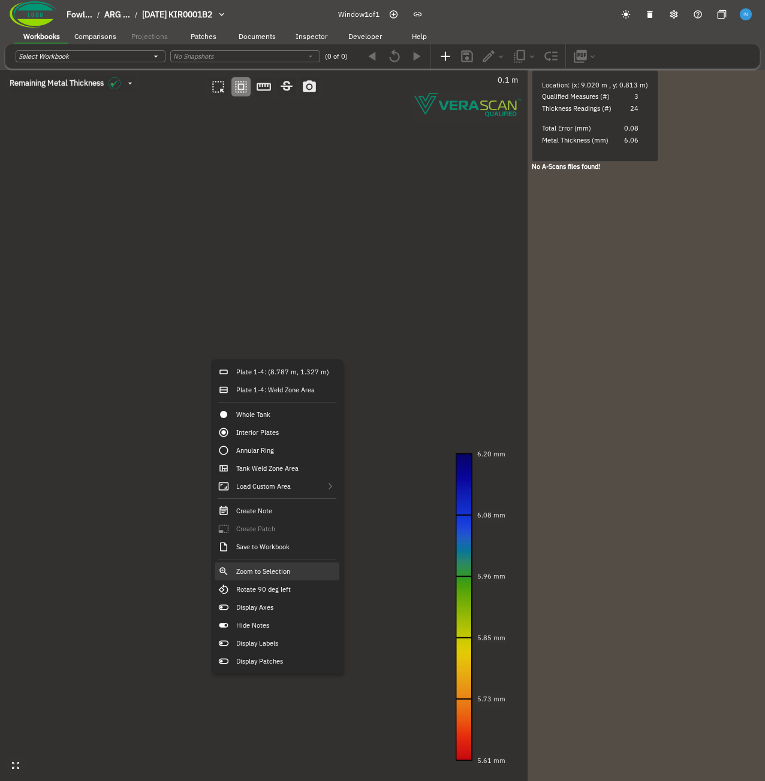
click at [300, 572] on div "Zoom to Selection" at bounding box center [276, 572] width 125 height 18
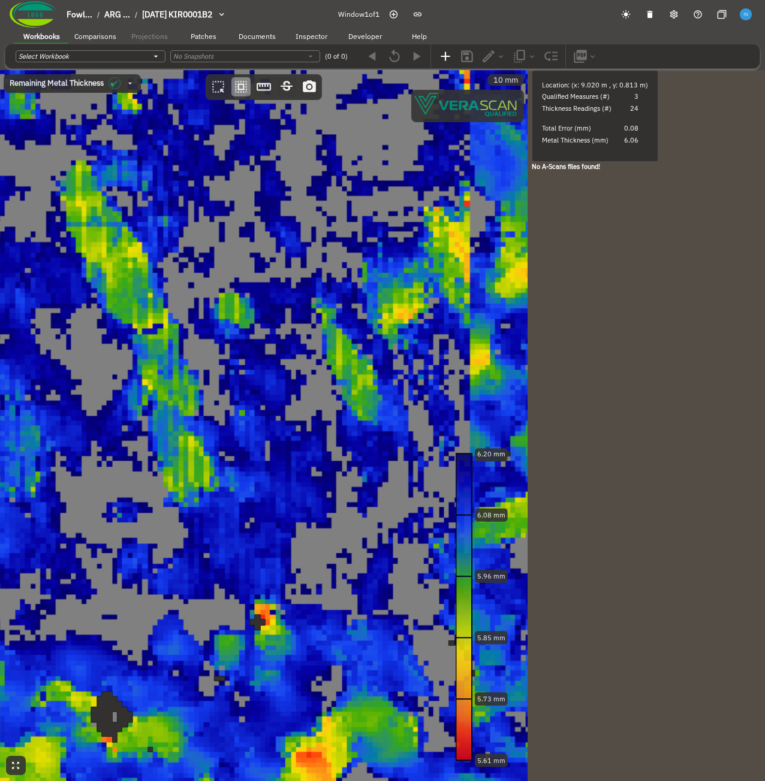
drag, startPoint x: 325, startPoint y: 288, endPoint x: 327, endPoint y: 728, distance: 440.4
click at [327, 728] on canvas at bounding box center [263, 425] width 527 height 711
drag, startPoint x: 297, startPoint y: 264, endPoint x: 328, endPoint y: 747, distance: 484.5
click at [321, 781] on html "Fowl... / ARG ... / [DATE] KIR0001B2 Window 1 of 1 Workbooks Comparisons Projec…" at bounding box center [382, 411] width 765 height 823
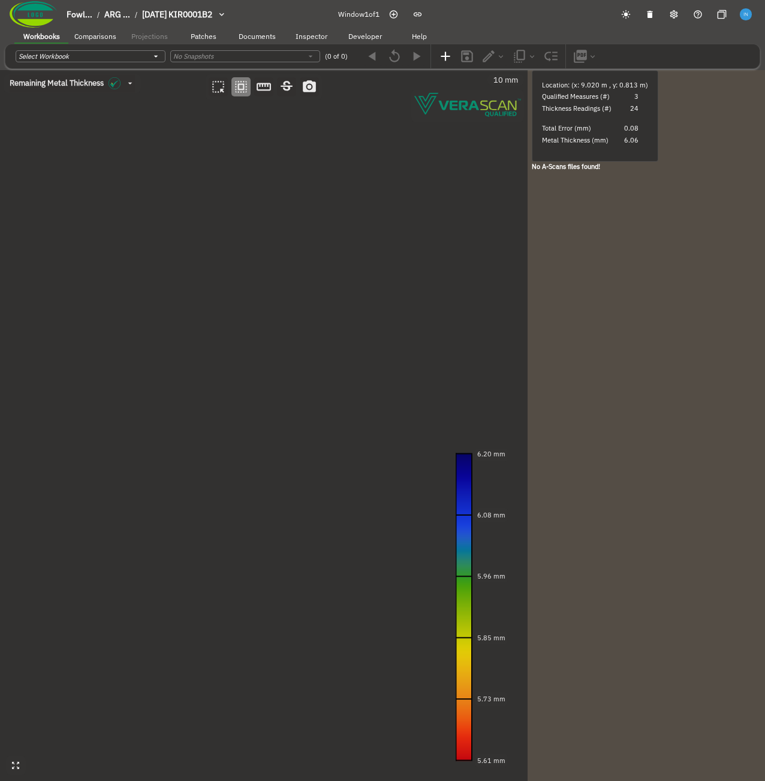
click at [431, 328] on canvas at bounding box center [263, 425] width 527 height 711
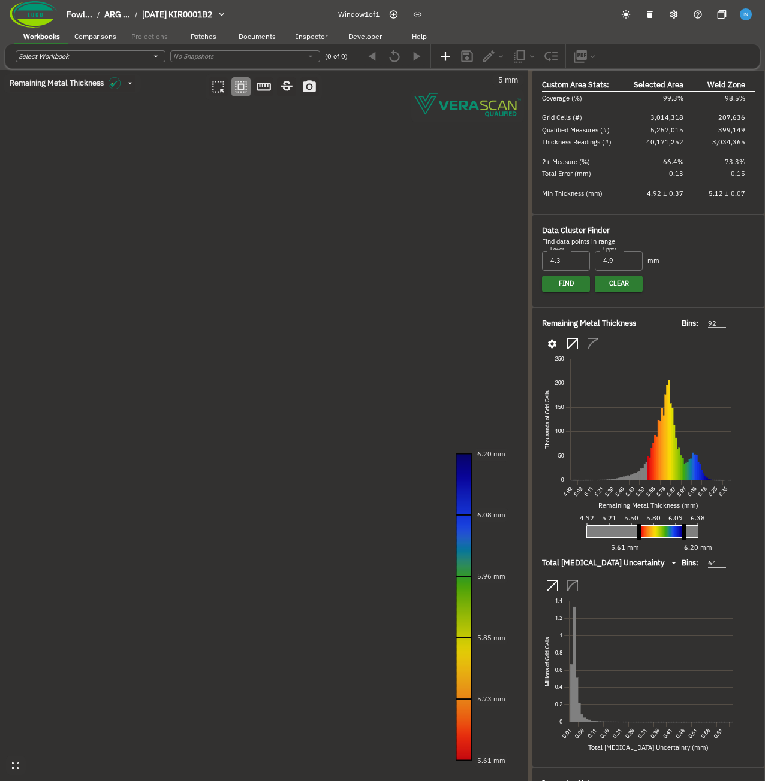
click at [419, 335] on canvas at bounding box center [263, 425] width 527 height 711
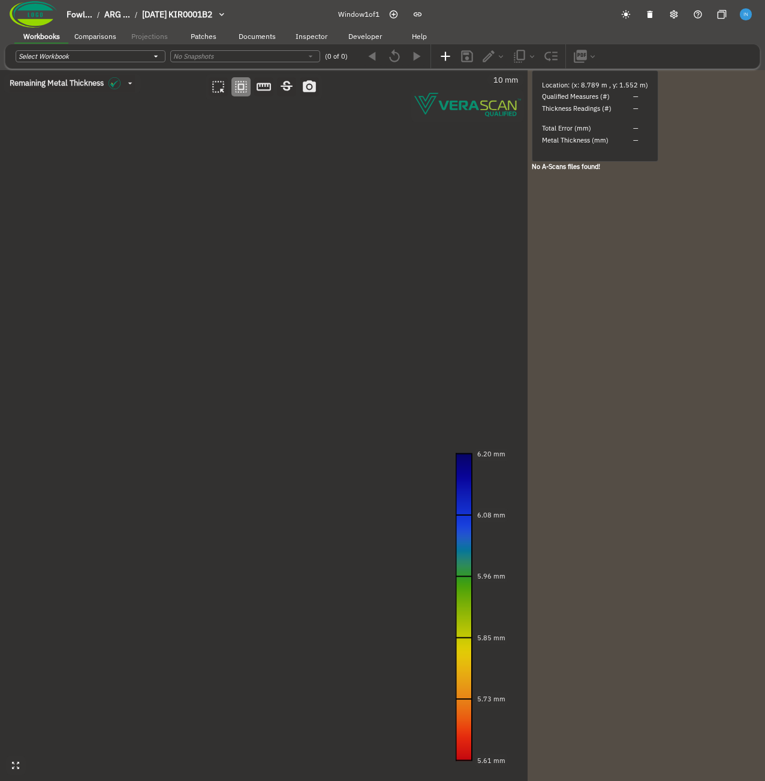
drag, startPoint x: 368, startPoint y: 568, endPoint x: 202, endPoint y: 298, distance: 316.9
click at [202, 298] on canvas at bounding box center [263, 425] width 527 height 711
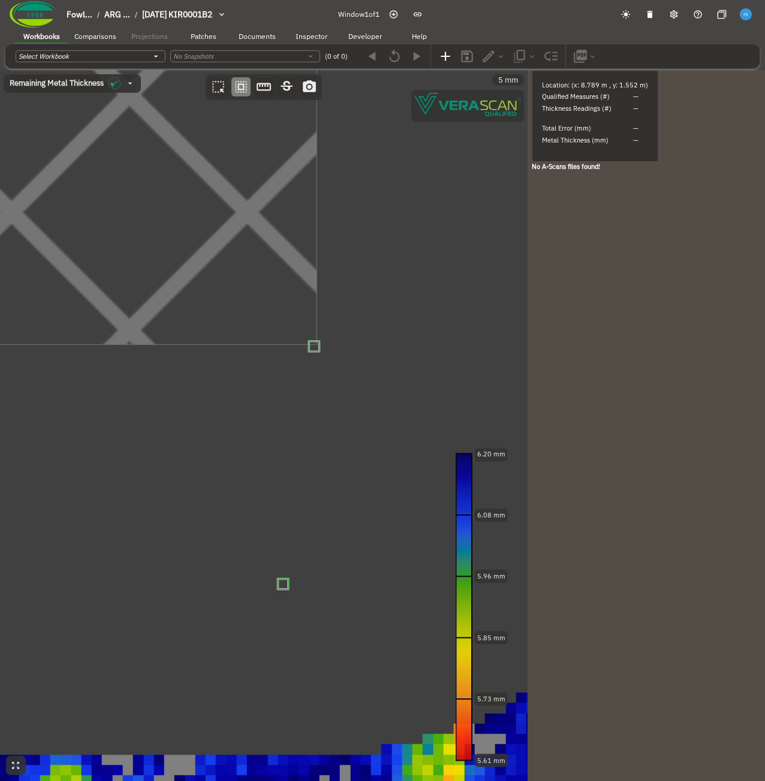
drag, startPoint x: 101, startPoint y: 264, endPoint x: 358, endPoint y: 702, distance: 507.3
click at [358, 702] on canvas at bounding box center [263, 425] width 527 height 711
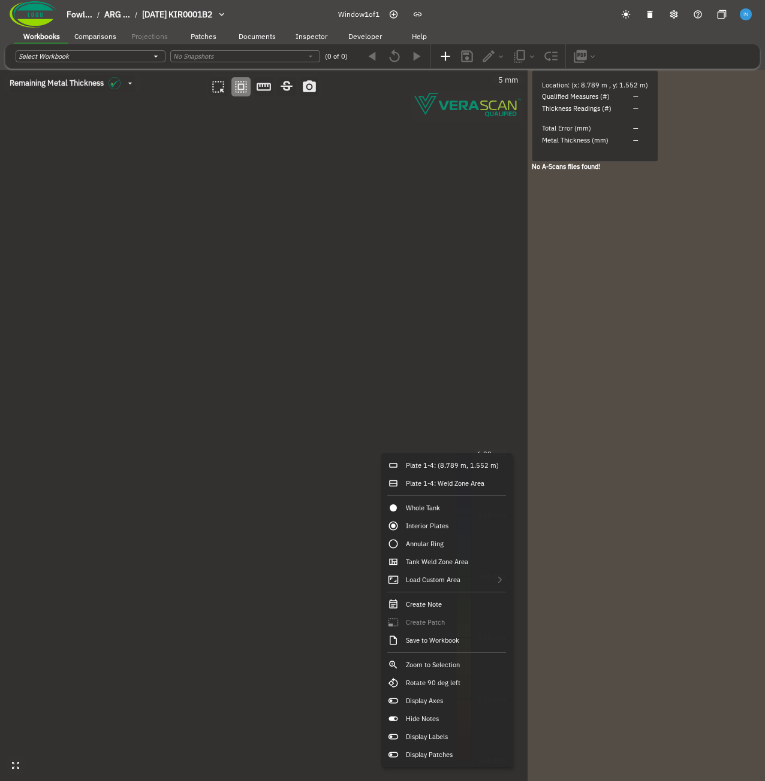
click at [275, 493] on canvas at bounding box center [263, 425] width 527 height 711
click at [240, 472] on canvas at bounding box center [263, 425] width 527 height 711
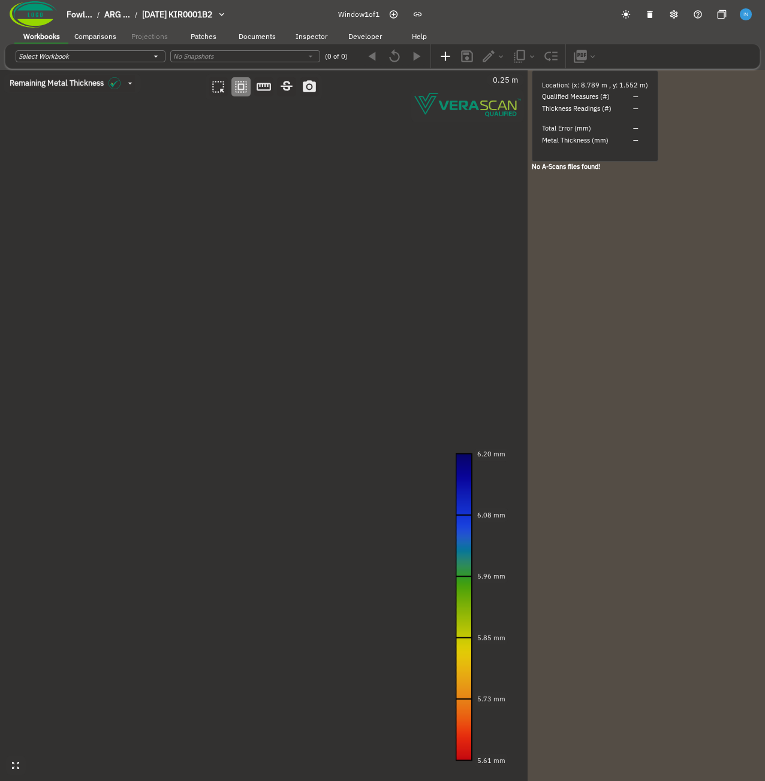
drag, startPoint x: 301, startPoint y: 380, endPoint x: 271, endPoint y: 379, distance: 30.0
click at [271, 379] on canvas at bounding box center [263, 425] width 527 height 711
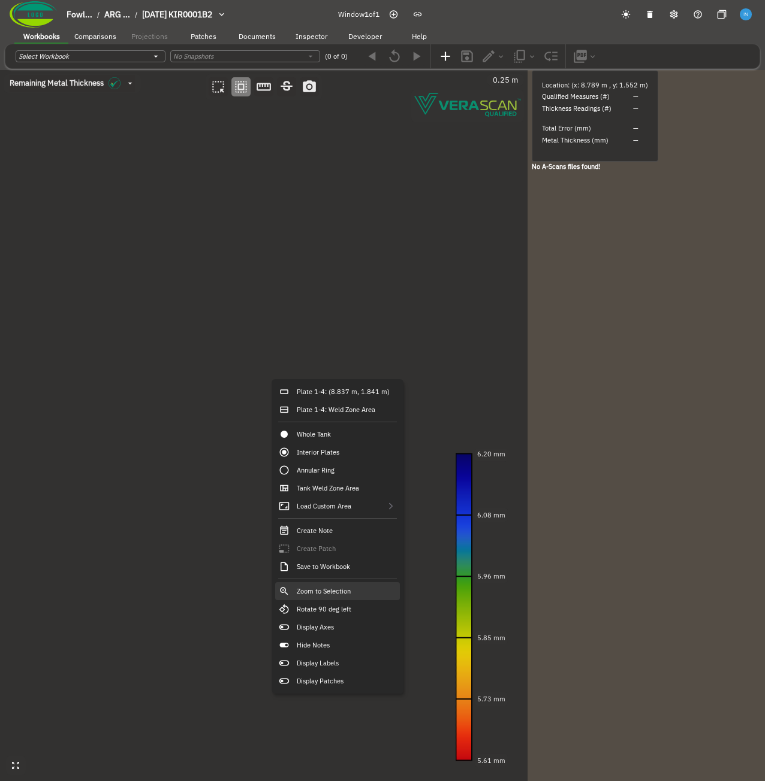
click at [367, 593] on div "Zoom to Selection" at bounding box center [337, 591] width 125 height 18
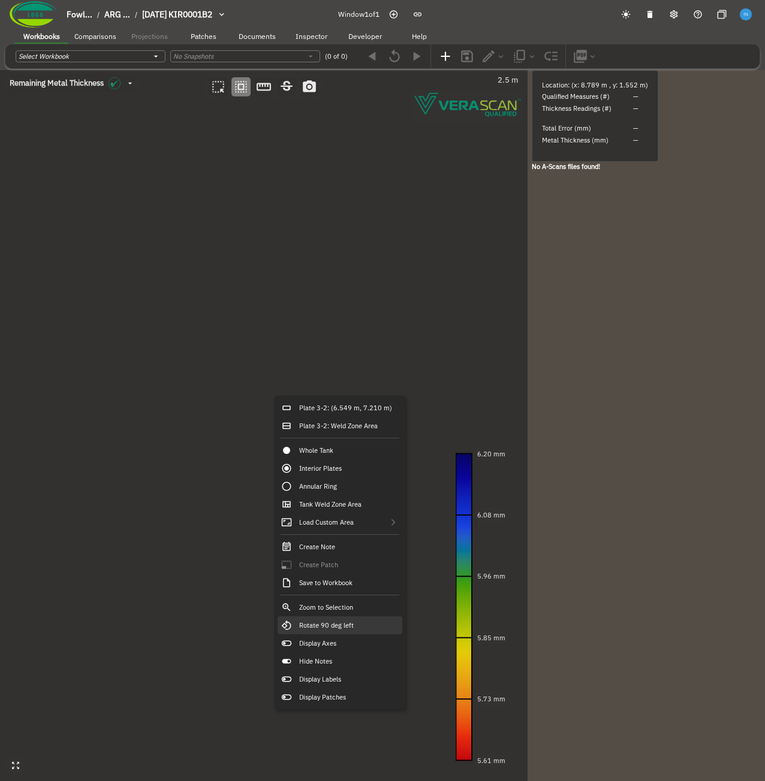
click at [356, 625] on div "Rotate 90 deg left" at bounding box center [339, 626] width 125 height 18
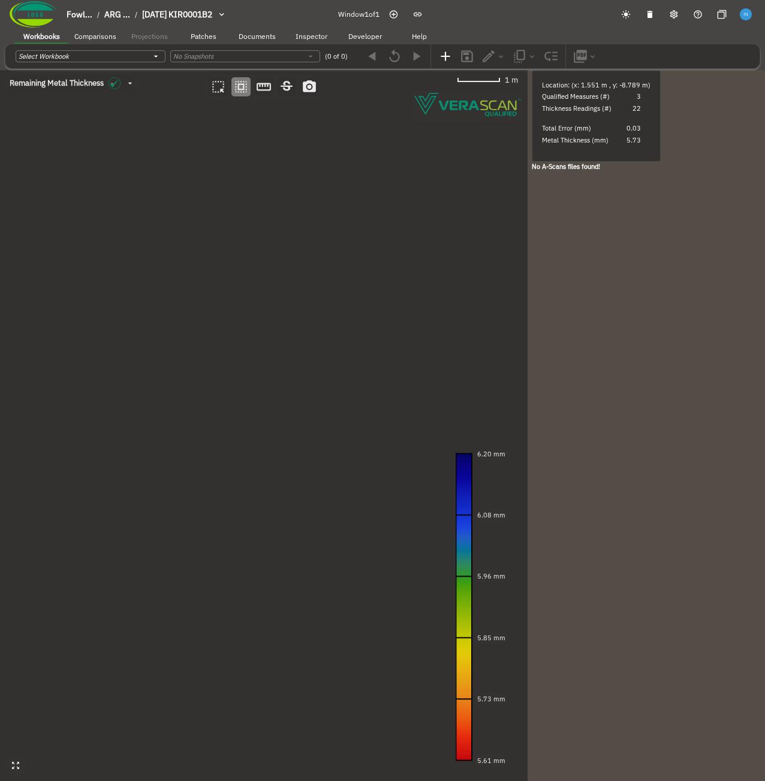
drag, startPoint x: 315, startPoint y: 468, endPoint x: 137, endPoint y: 466, distance: 178.0
click at [137, 466] on canvas at bounding box center [263, 425] width 527 height 711
click at [265, 395] on canvas at bounding box center [263, 425] width 527 height 711
drag, startPoint x: 222, startPoint y: 389, endPoint x: 207, endPoint y: 388, distance: 15.0
click at [207, 388] on canvas at bounding box center [263, 425] width 527 height 711
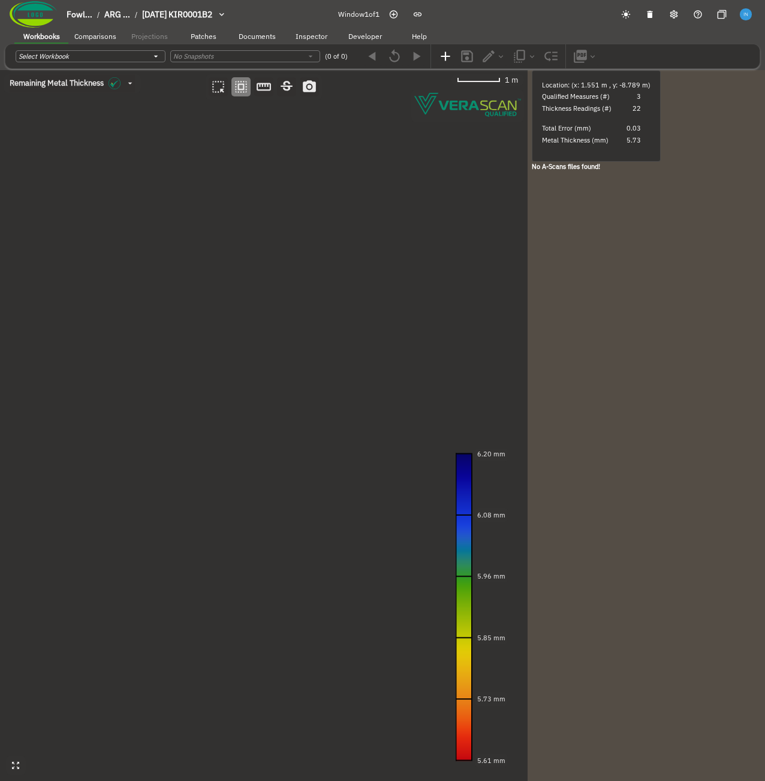
drag, startPoint x: 223, startPoint y: 404, endPoint x: 217, endPoint y: 404, distance: 6.6
click at [217, 404] on canvas at bounding box center [263, 425] width 527 height 711
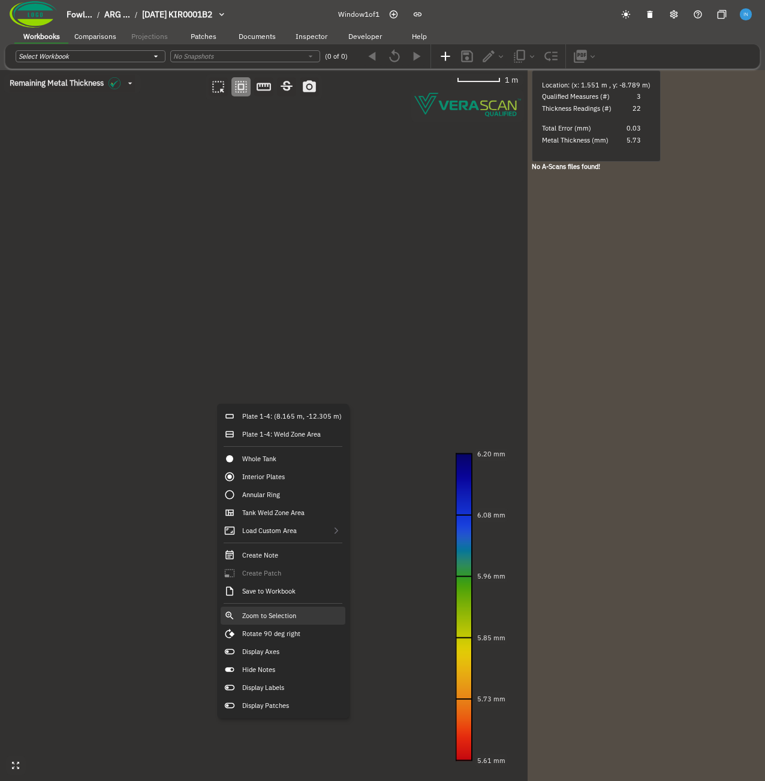
click at [312, 610] on div "Zoom to Selection" at bounding box center [282, 616] width 125 height 18
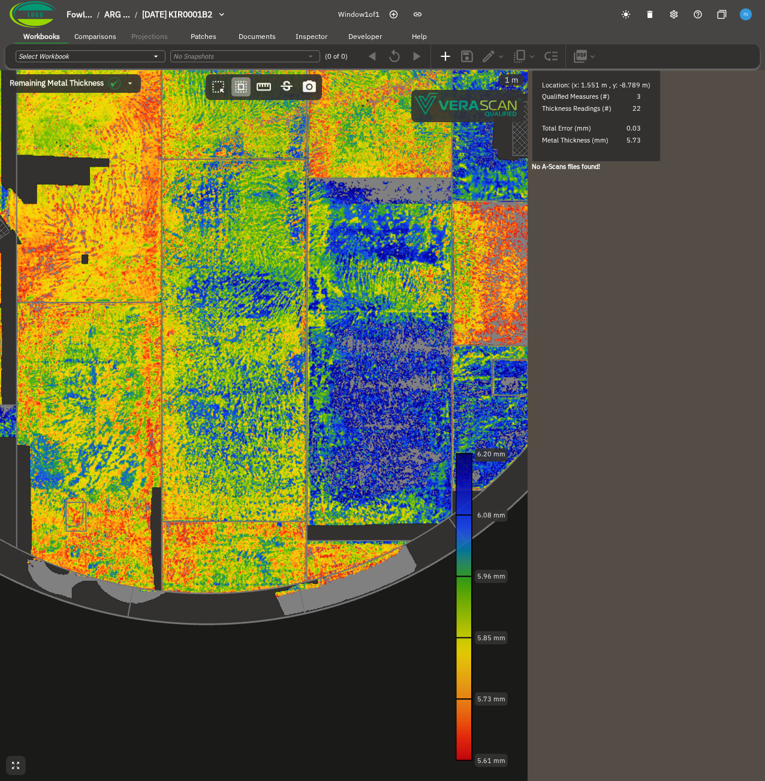
drag, startPoint x: 277, startPoint y: 542, endPoint x: 219, endPoint y: 542, distance: 57.5
click at [219, 542] on canvas at bounding box center [263, 425] width 527 height 711
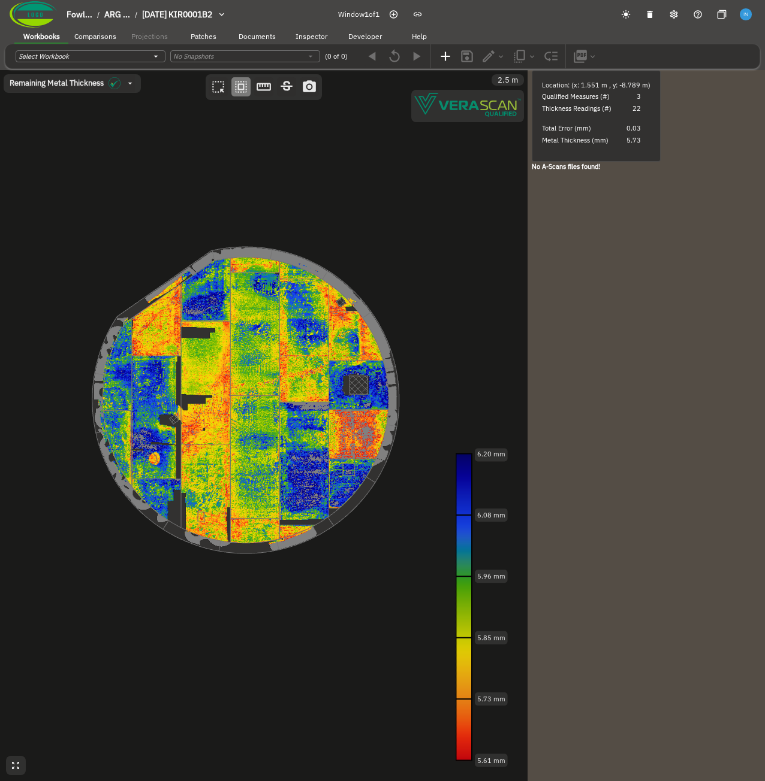
drag, startPoint x: 229, startPoint y: 531, endPoint x: 273, endPoint y: 522, distance: 44.8
click at [273, 522] on canvas at bounding box center [263, 425] width 527 height 711
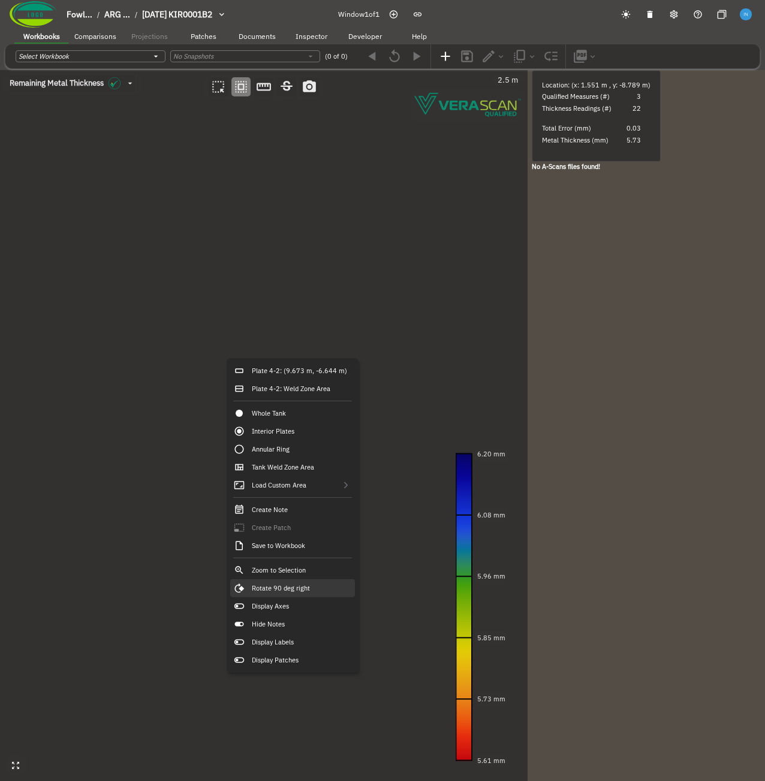
click at [320, 587] on div "Rotate 90 deg right" at bounding box center [292, 588] width 125 height 18
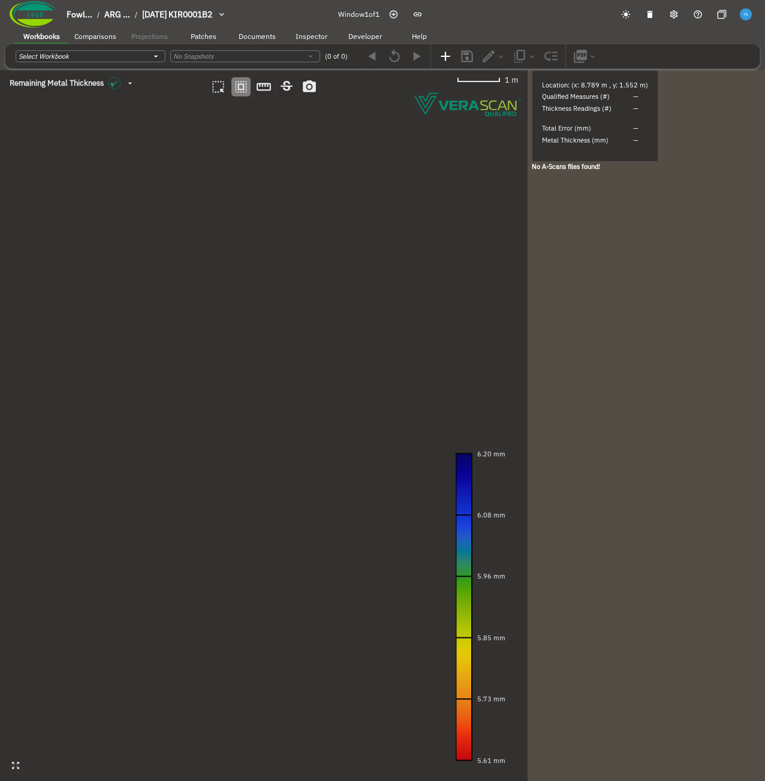
drag, startPoint x: 279, startPoint y: 551, endPoint x: 263, endPoint y: 539, distance: 20.0
click at [263, 539] on canvas at bounding box center [263, 425] width 527 height 711
drag, startPoint x: 149, startPoint y: 344, endPoint x: 181, endPoint y: 344, distance: 32.4
click at [181, 344] on canvas at bounding box center [263, 425] width 527 height 711
drag, startPoint x: 300, startPoint y: 650, endPoint x: 249, endPoint y: 562, distance: 101.4
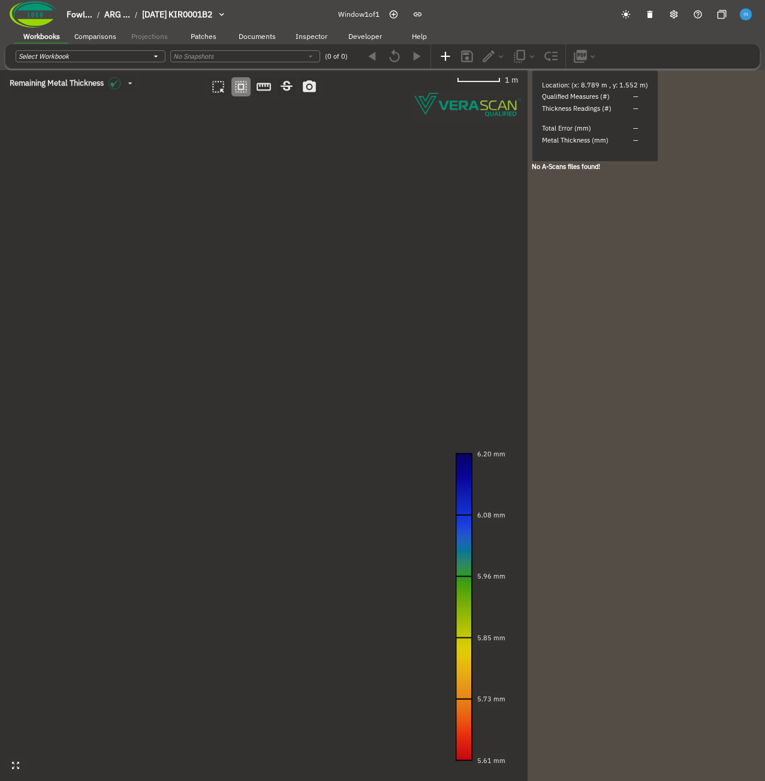
click at [249, 562] on canvas at bounding box center [263, 425] width 527 height 711
drag, startPoint x: 277, startPoint y: 435, endPoint x: 180, endPoint y: 238, distance: 219.2
click at [180, 238] on canvas at bounding box center [263, 425] width 527 height 711
drag, startPoint x: 244, startPoint y: 410, endPoint x: 292, endPoint y: 205, distance: 211.0
click at [293, 213] on canvas at bounding box center [263, 425] width 527 height 711
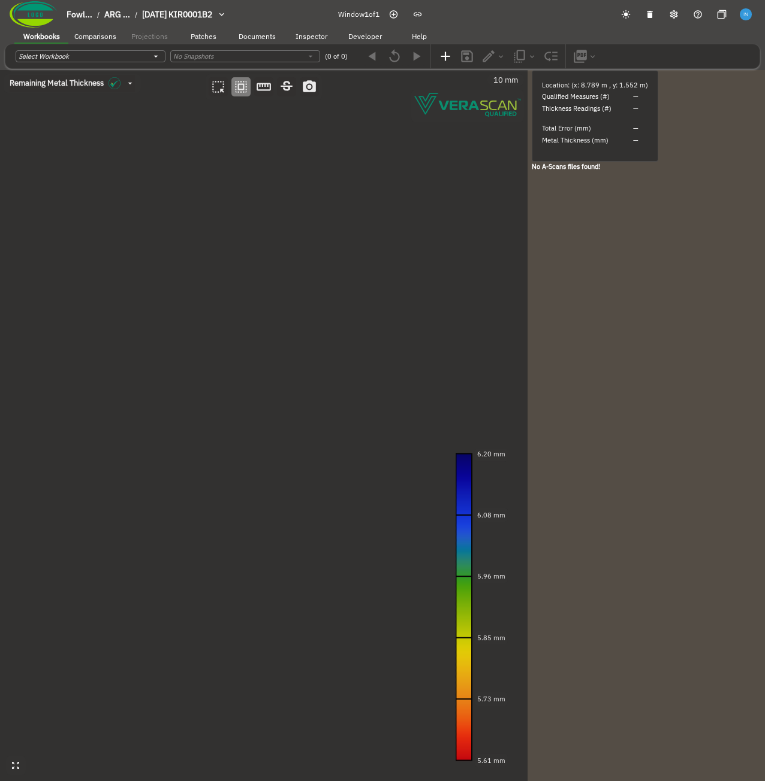
click at [213, 362] on canvas at bounding box center [263, 425] width 527 height 711
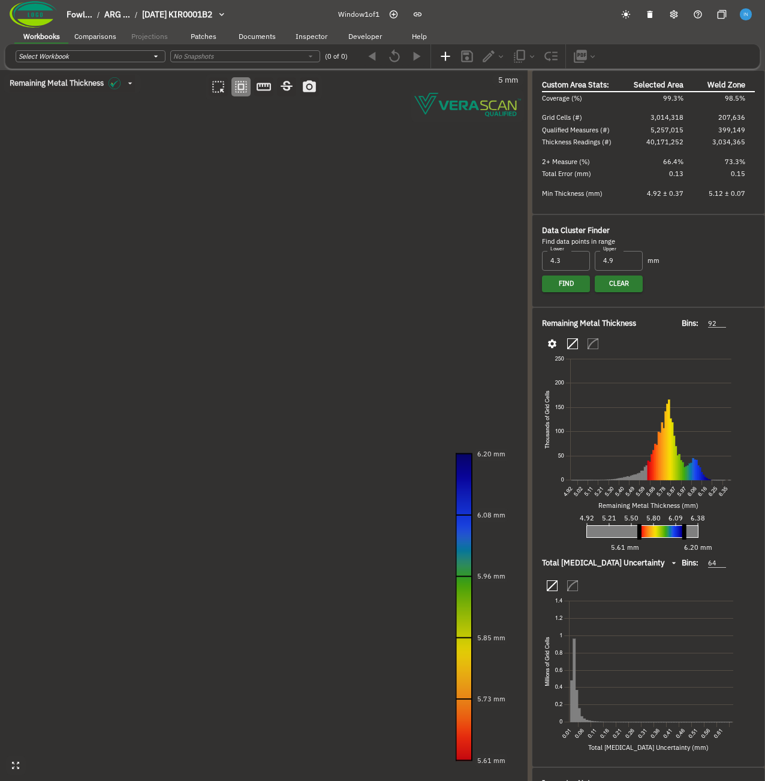
click at [246, 322] on canvas at bounding box center [263, 425] width 527 height 711
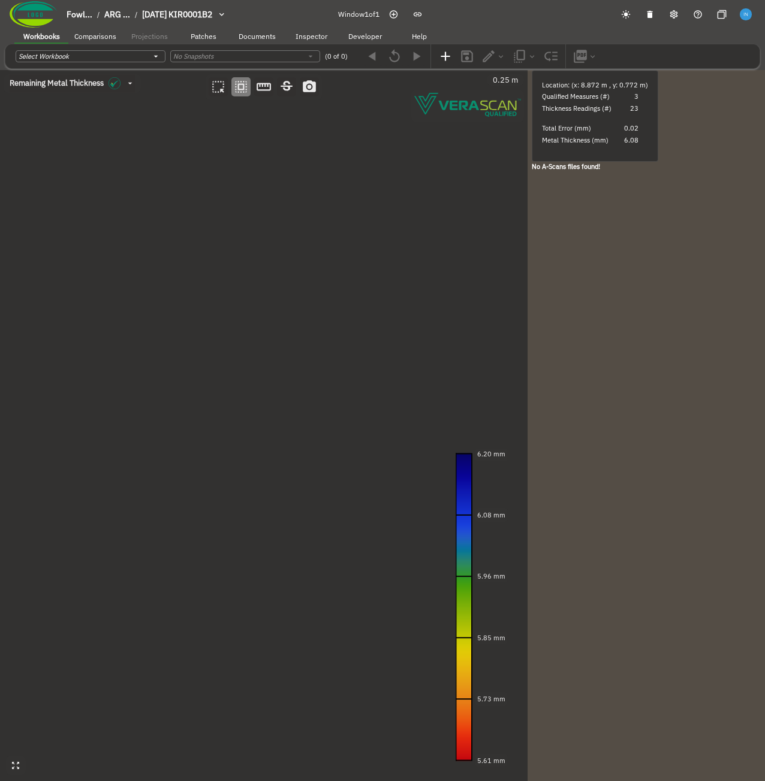
drag, startPoint x: 251, startPoint y: 320, endPoint x: 271, endPoint y: 420, distance: 102.0
click at [254, 448] on canvas at bounding box center [263, 425] width 527 height 711
drag, startPoint x: 286, startPoint y: 334, endPoint x: 315, endPoint y: 671, distance: 338.6
click at [315, 671] on canvas at bounding box center [263, 425] width 527 height 711
click at [301, 358] on canvas at bounding box center [263, 425] width 527 height 711
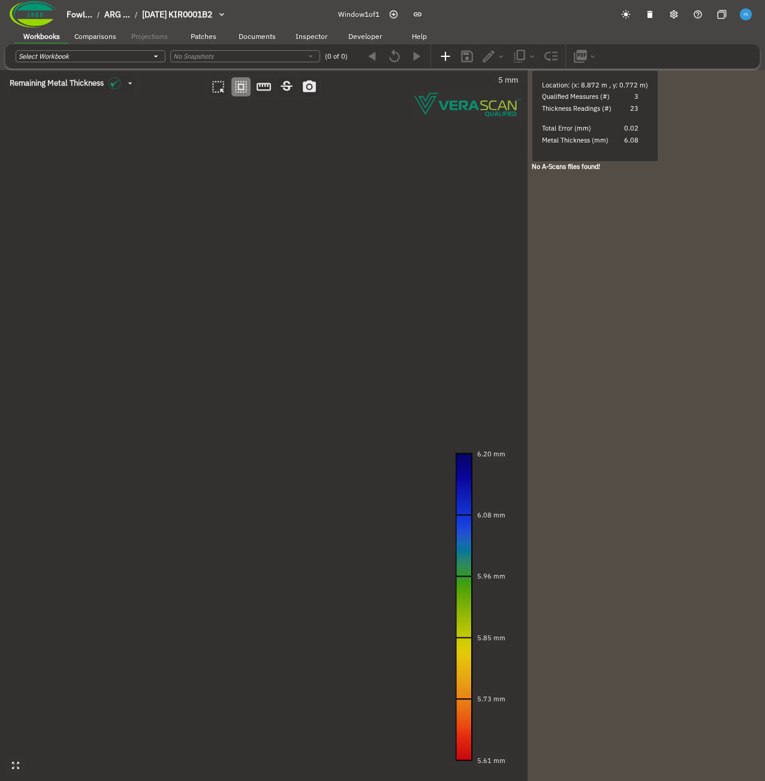
click at [301, 358] on canvas at bounding box center [263, 425] width 527 height 711
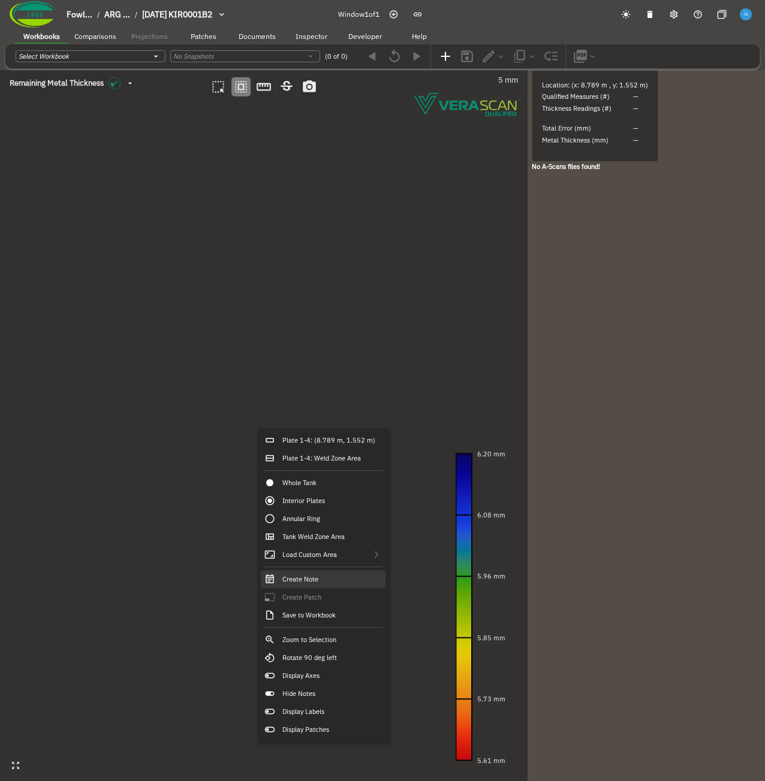
click at [333, 585] on div "Create Note" at bounding box center [323, 579] width 125 height 18
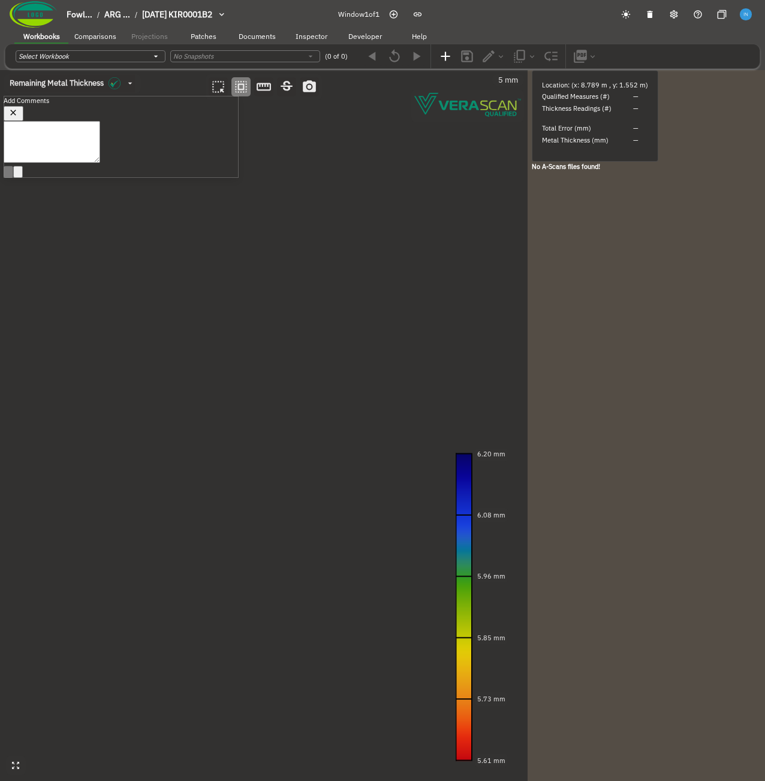
click at [100, 160] on textarea at bounding box center [52, 142] width 96 height 42
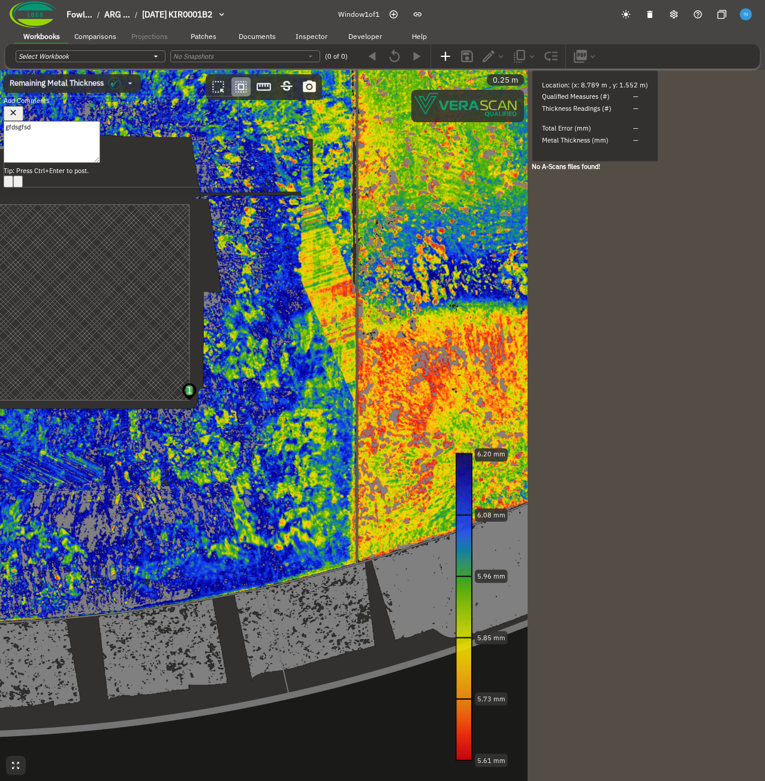
type textarea "gfdsgfsd"
drag, startPoint x: 283, startPoint y: 413, endPoint x: 380, endPoint y: 453, distance: 104.5
click at [380, 453] on canvas at bounding box center [263, 425] width 527 height 711
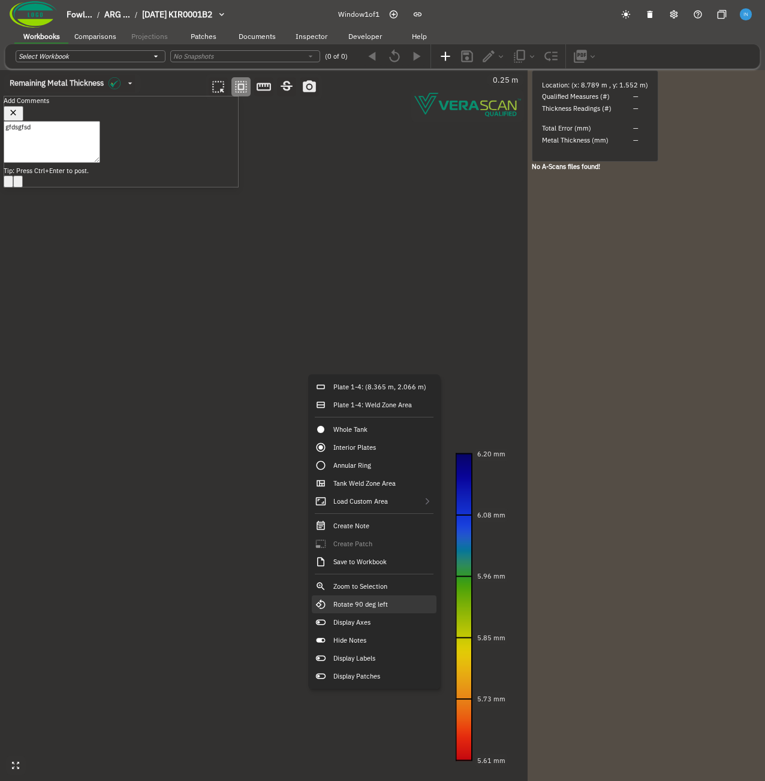
click at [399, 605] on div "Rotate 90 deg left" at bounding box center [374, 605] width 125 height 18
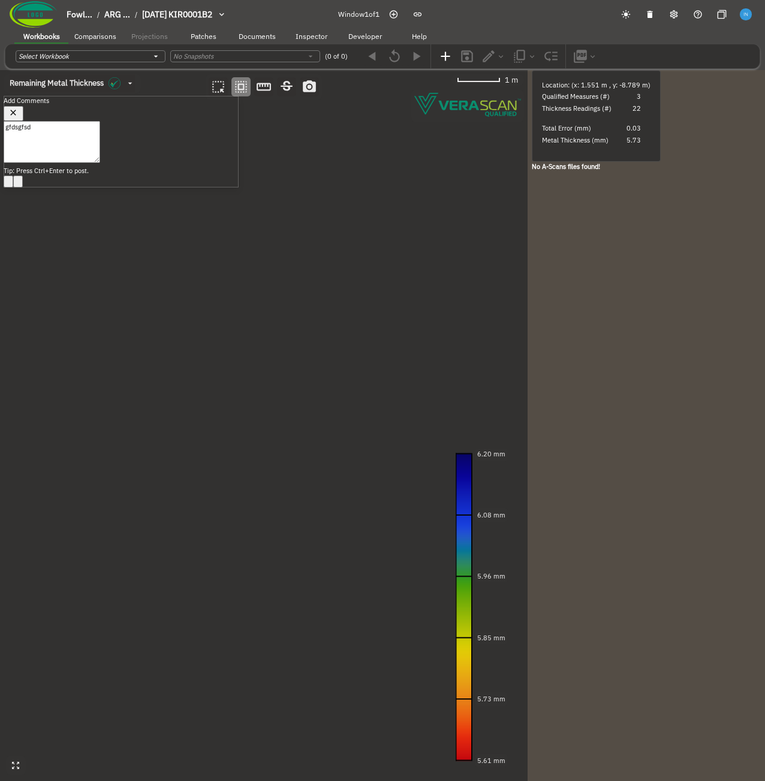
drag, startPoint x: 321, startPoint y: 473, endPoint x: 238, endPoint y: 469, distance: 82.8
click at [238, 469] on canvas at bounding box center [263, 425] width 527 height 711
click at [99, 145] on textarea "gfdsgfsd" at bounding box center [52, 142] width 96 height 42
click at [8, 184] on icon "Post Reply (Ctrl + Enter)" at bounding box center [8, 184] width 0 height 0
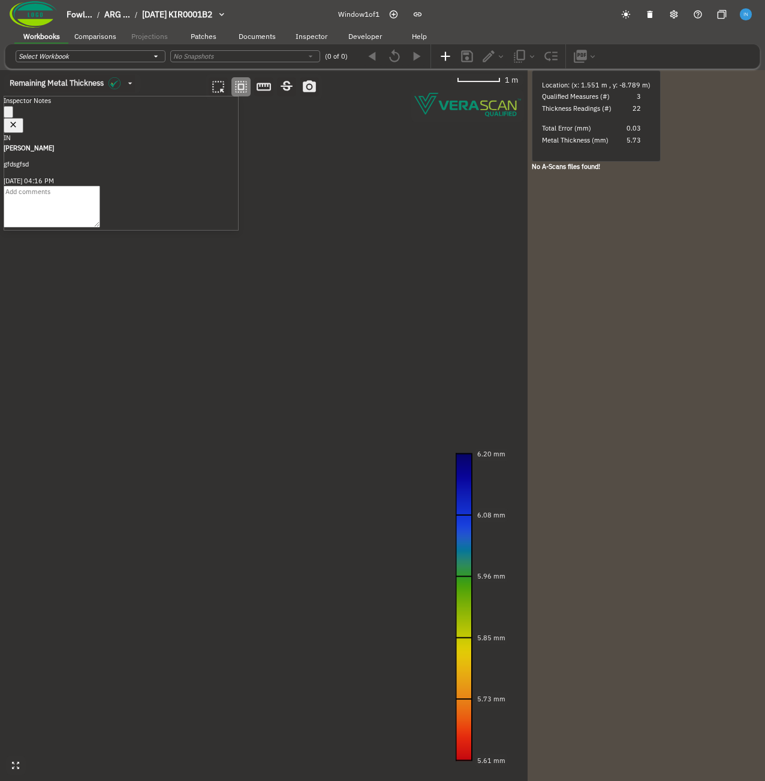
click at [19, 120] on icon "button" at bounding box center [13, 125] width 10 height 10
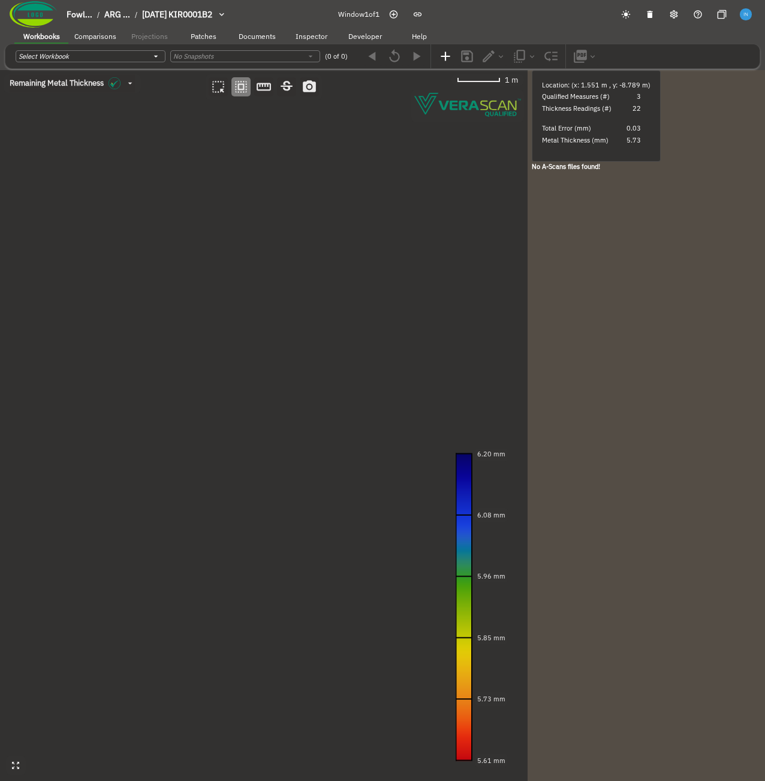
drag, startPoint x: 163, startPoint y: 244, endPoint x: 243, endPoint y: 231, distance: 80.8
click at [243, 231] on canvas at bounding box center [263, 425] width 527 height 711
click at [222, 212] on canvas at bounding box center [263, 425] width 527 height 711
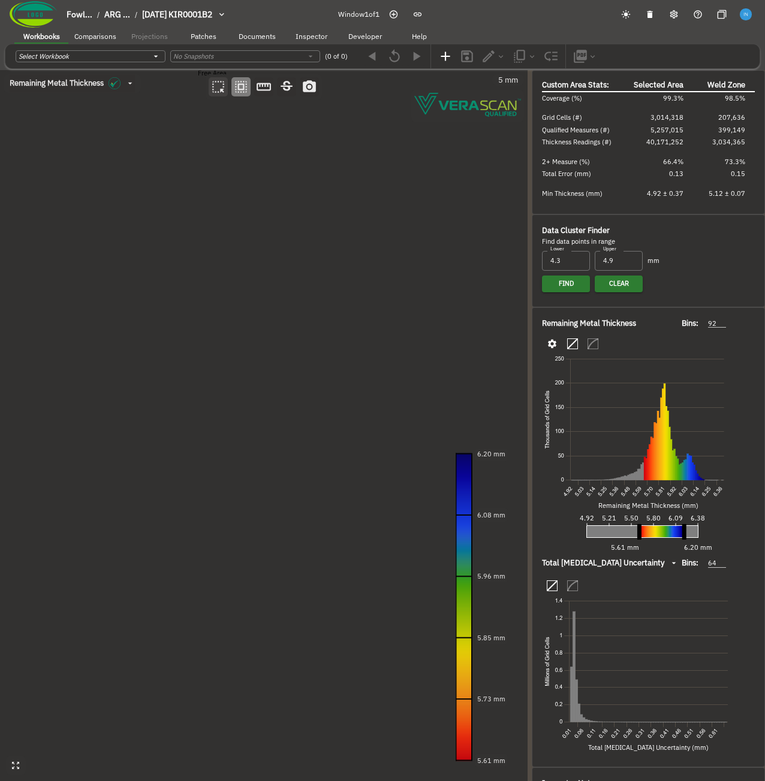
click at [220, 88] on icon "button" at bounding box center [218, 87] width 16 height 16
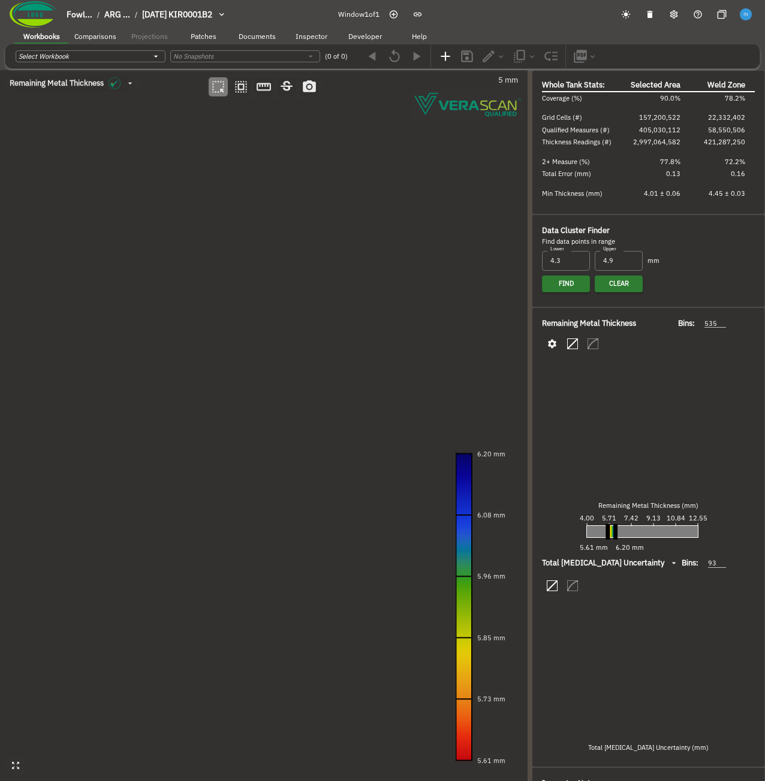
type input "535"
type input "93"
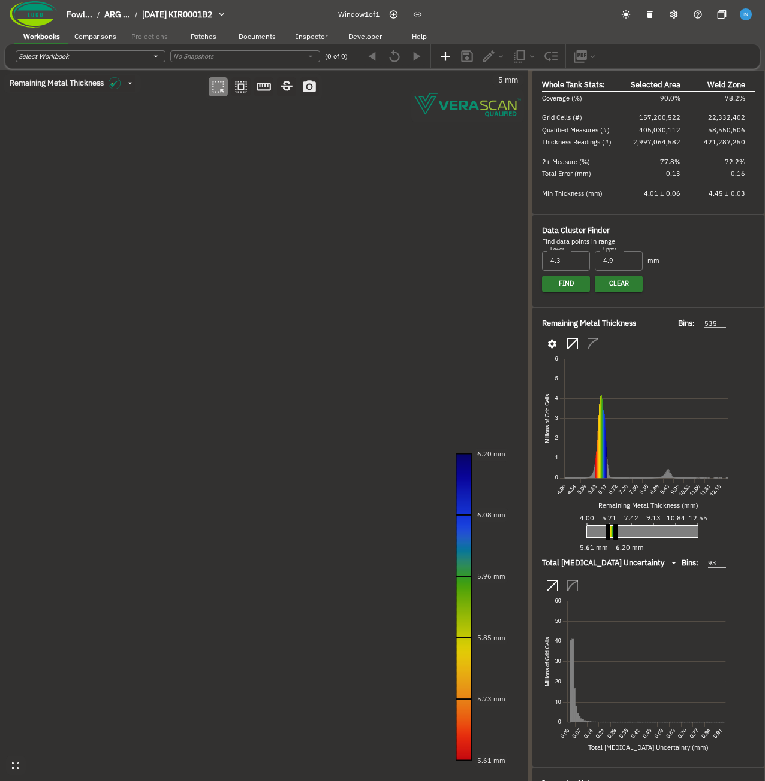
click at [223, 173] on canvas at bounding box center [263, 425] width 527 height 711
click at [271, 250] on canvas at bounding box center [263, 425] width 527 height 711
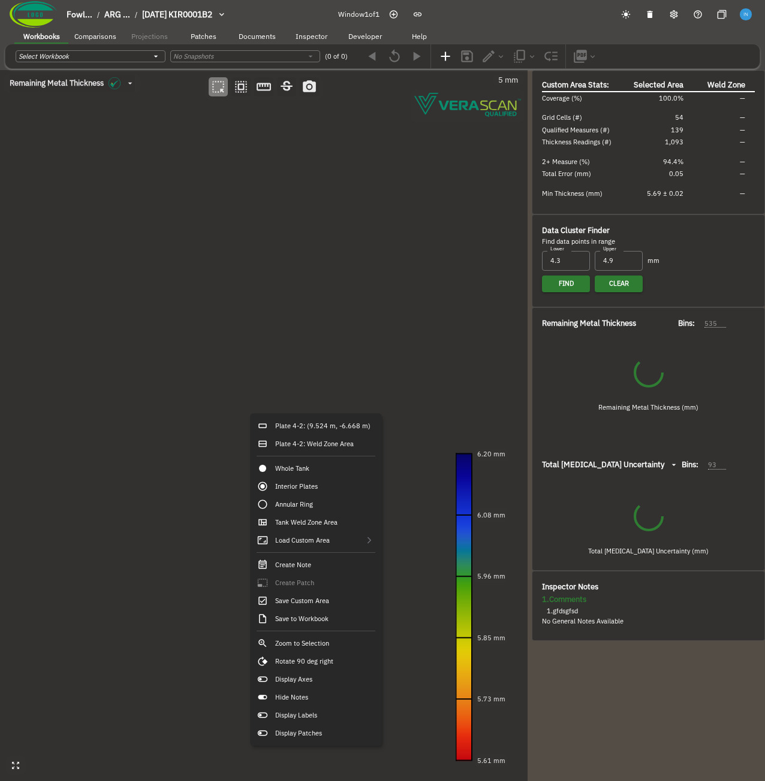
type input "41"
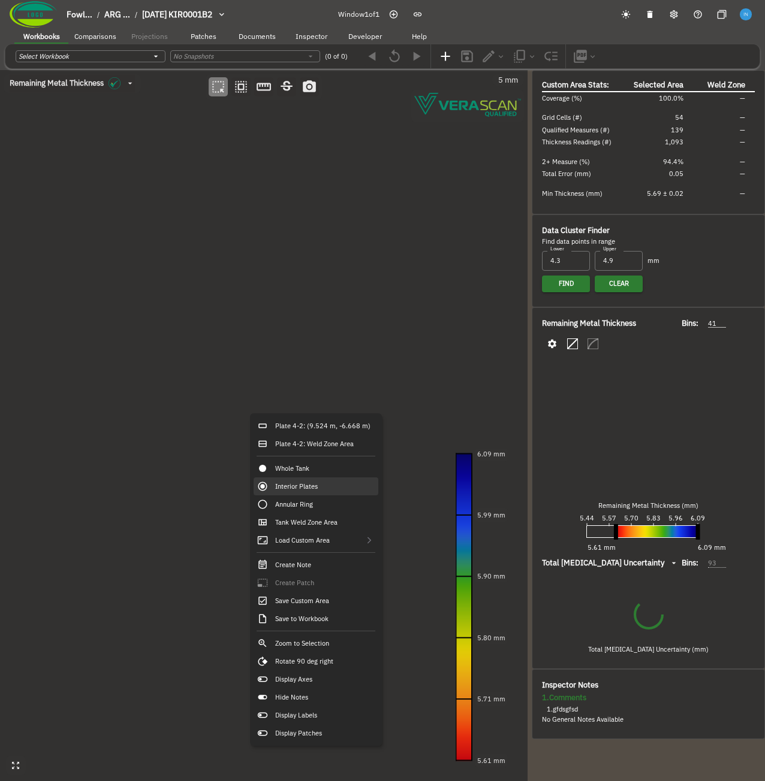
type input "50"
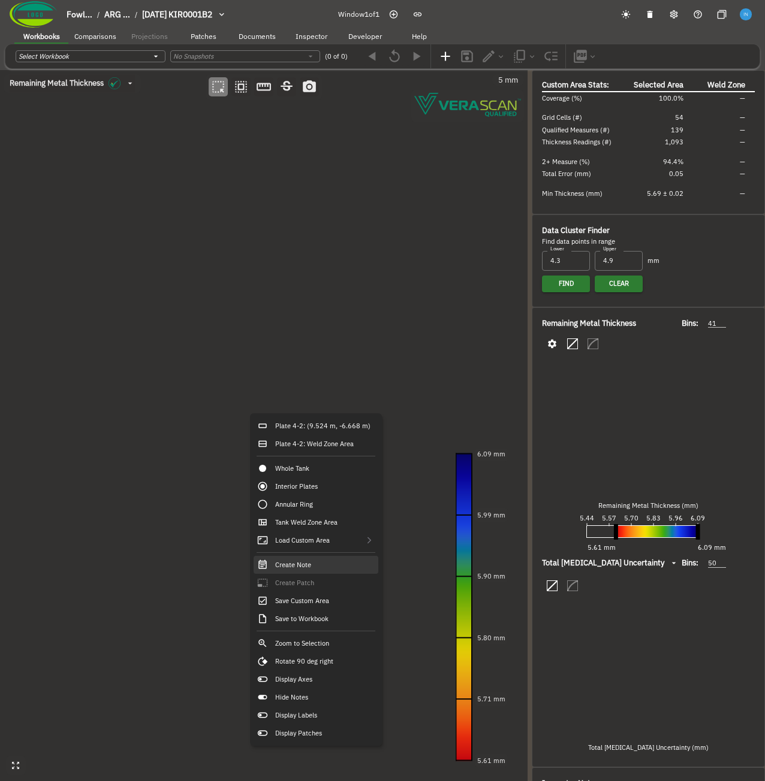
click at [322, 560] on div "Create Note" at bounding box center [315, 565] width 125 height 18
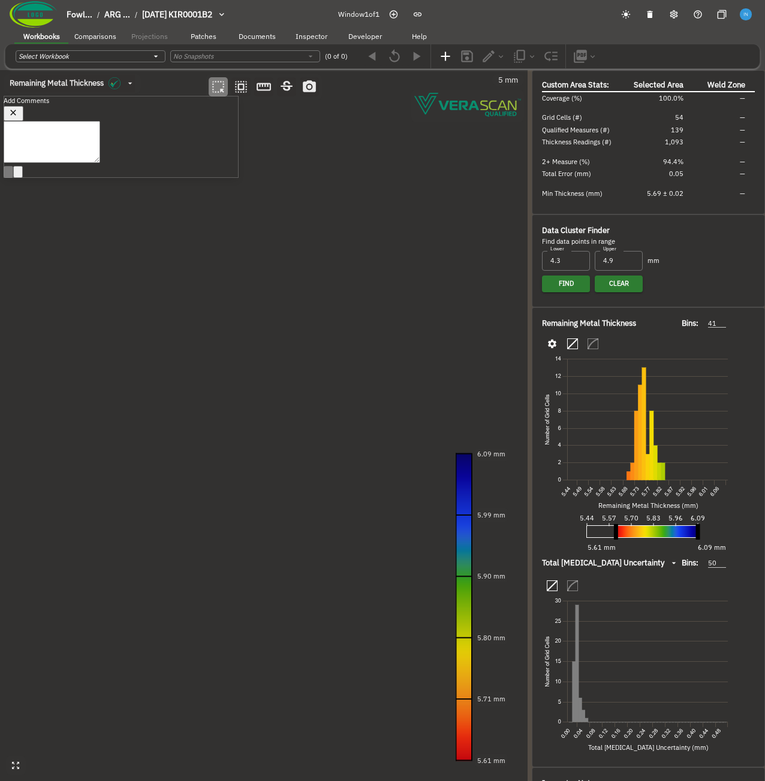
click at [98, 163] on textarea at bounding box center [52, 142] width 96 height 42
type textarea "jhngf"
click at [17, 111] on icon "button" at bounding box center [14, 113] width 6 height 6
drag, startPoint x: 168, startPoint y: 364, endPoint x: 283, endPoint y: 380, distance: 116.3
click at [283, 380] on canvas at bounding box center [263, 425] width 527 height 711
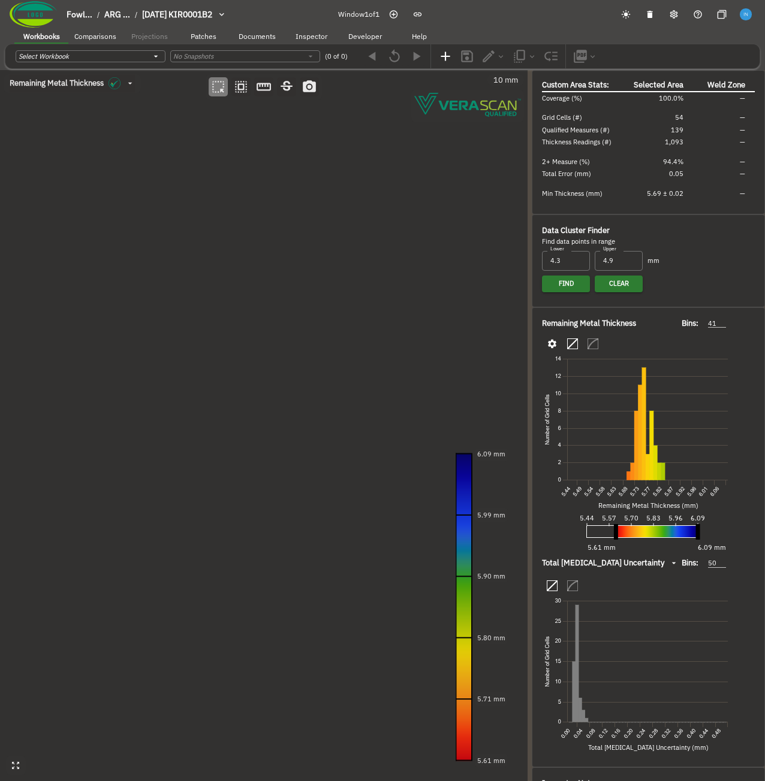
click at [222, 247] on canvas at bounding box center [263, 425] width 527 height 711
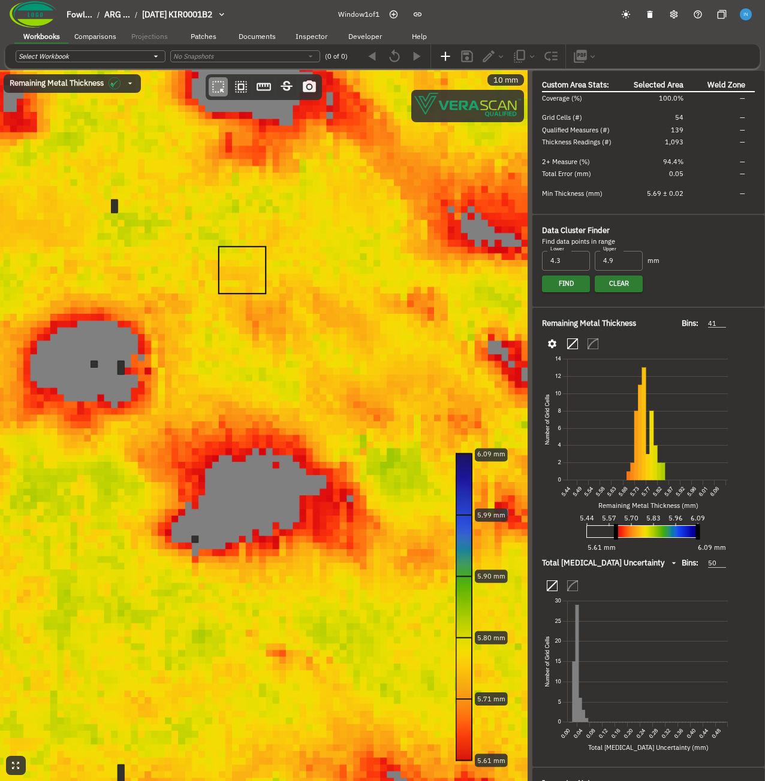
click at [258, 305] on canvas at bounding box center [263, 425] width 527 height 711
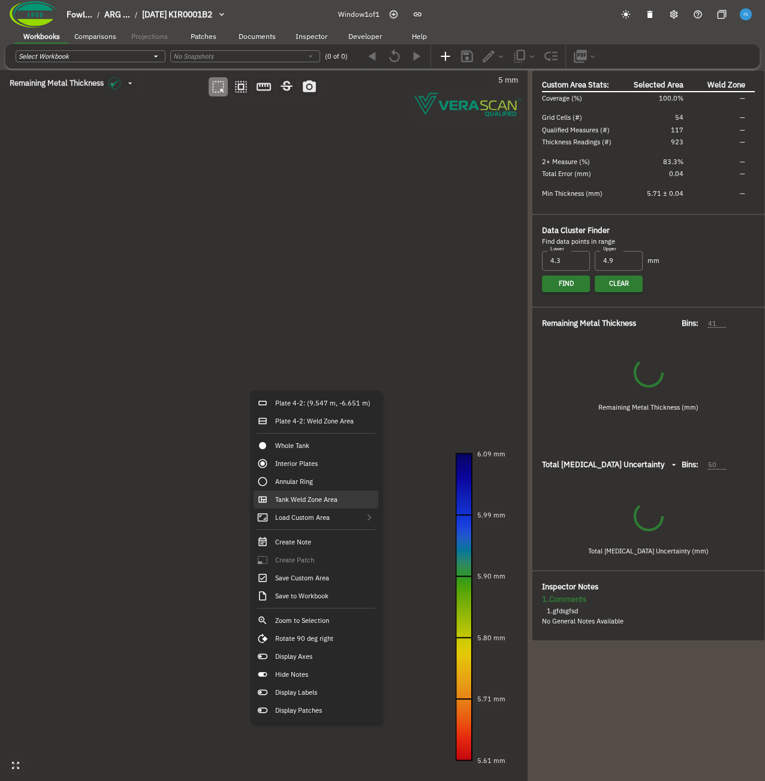
type input "38"
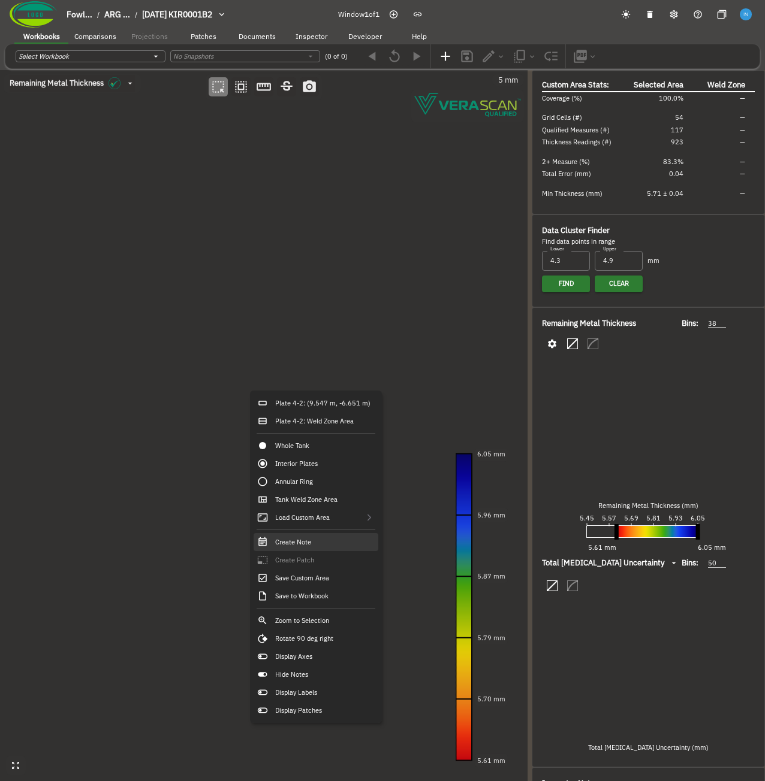
click at [307, 549] on div "Create Note" at bounding box center [315, 542] width 125 height 18
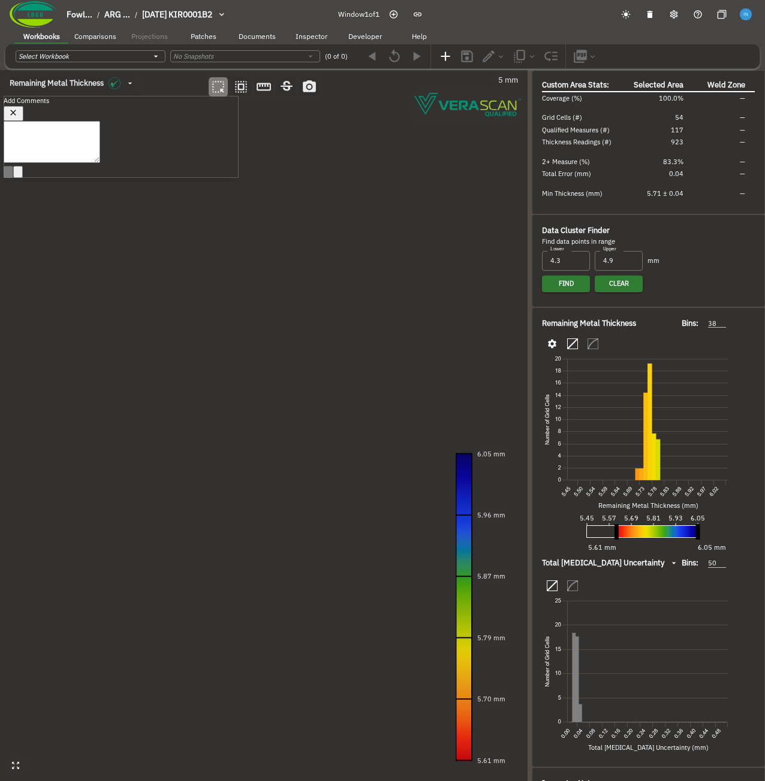
click at [100, 163] on textarea at bounding box center [52, 142] width 96 height 42
type textarea "jhgfjfg"
click at [13, 188] on button "Post Reply (Ctrl + Enter)" at bounding box center [9, 182] width 10 height 12
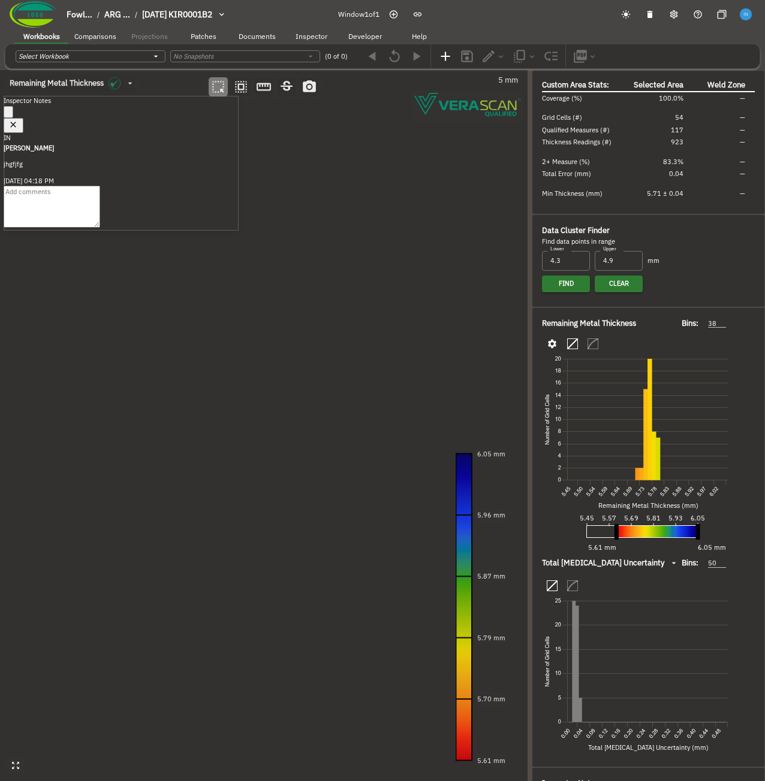
click at [19, 120] on icon "button" at bounding box center [13, 125] width 10 height 10
drag, startPoint x: 173, startPoint y: 413, endPoint x: 339, endPoint y: 445, distance: 169.5
click at [339, 445] on canvas at bounding box center [263, 425] width 527 height 711
click at [198, 296] on canvas at bounding box center [263, 425] width 527 height 711
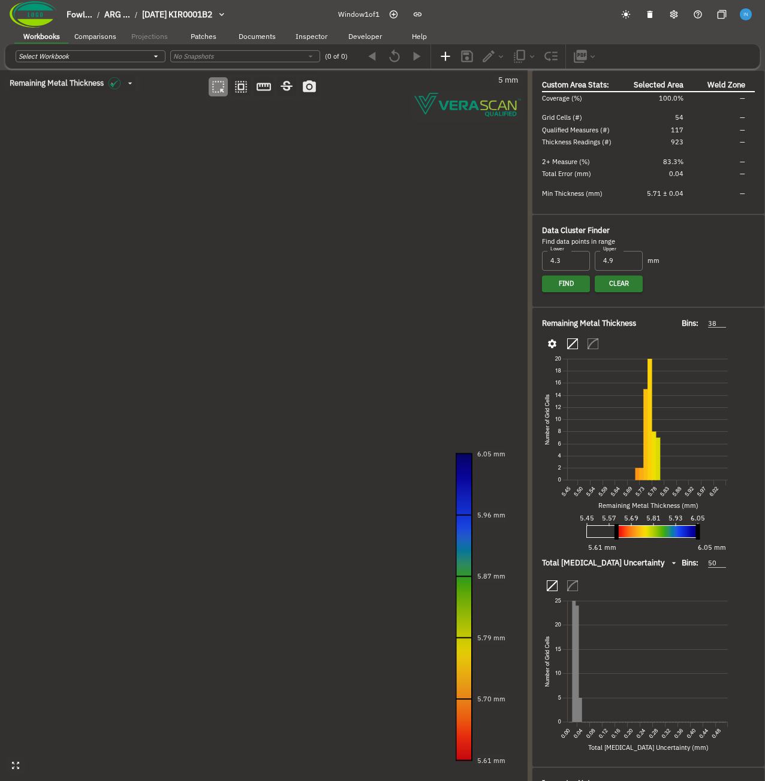
click at [235, 380] on canvas at bounding box center [263, 425] width 527 height 711
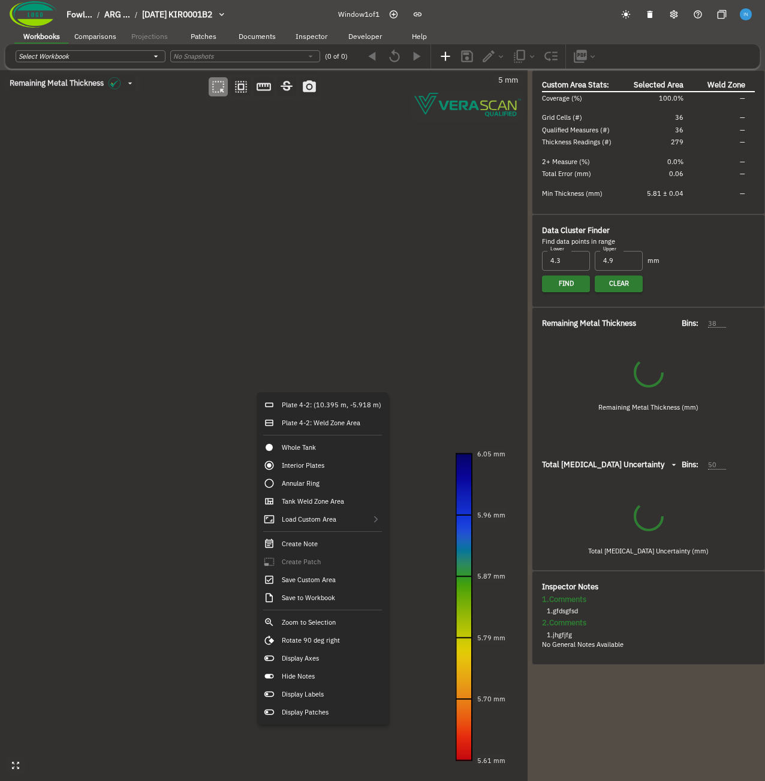
type input "43"
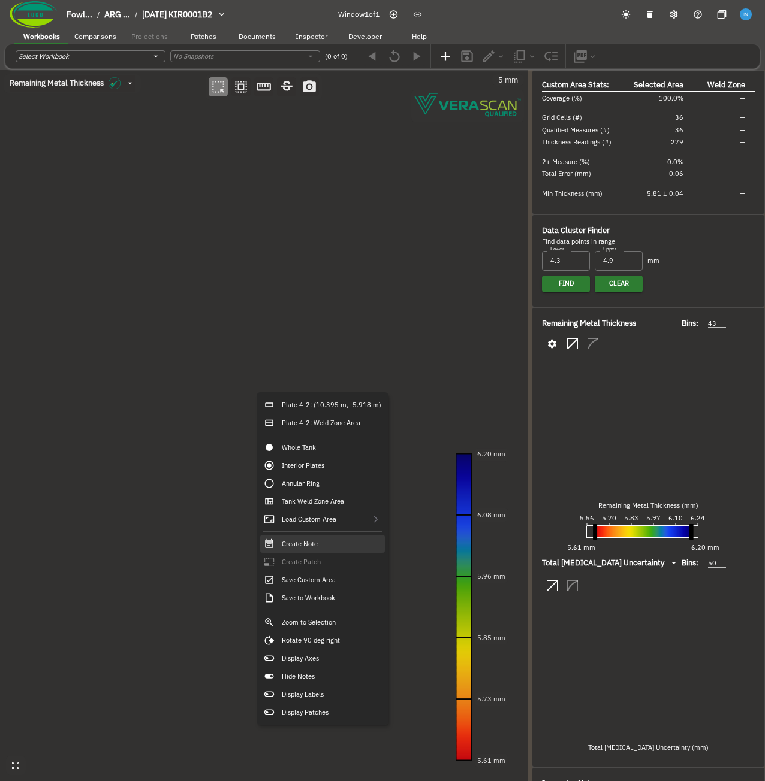
click at [305, 549] on div "Create Note" at bounding box center [322, 544] width 125 height 18
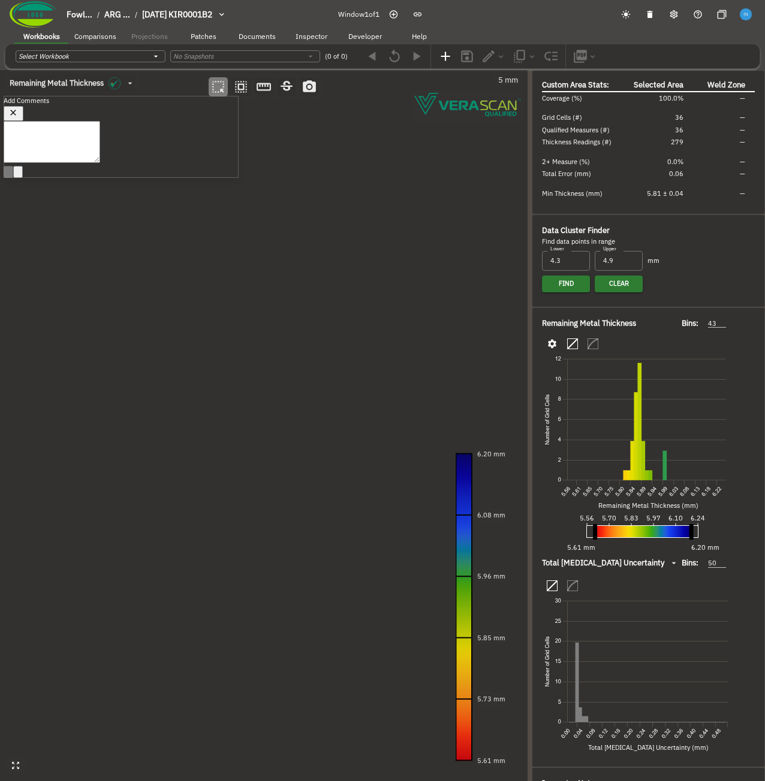
click at [100, 163] on textarea at bounding box center [52, 142] width 96 height 42
type textarea "jhfgjhfg"
click at [22, 197] on icon "Post Reply (Ctrl + Enter)" at bounding box center [16, 191] width 13 height 11
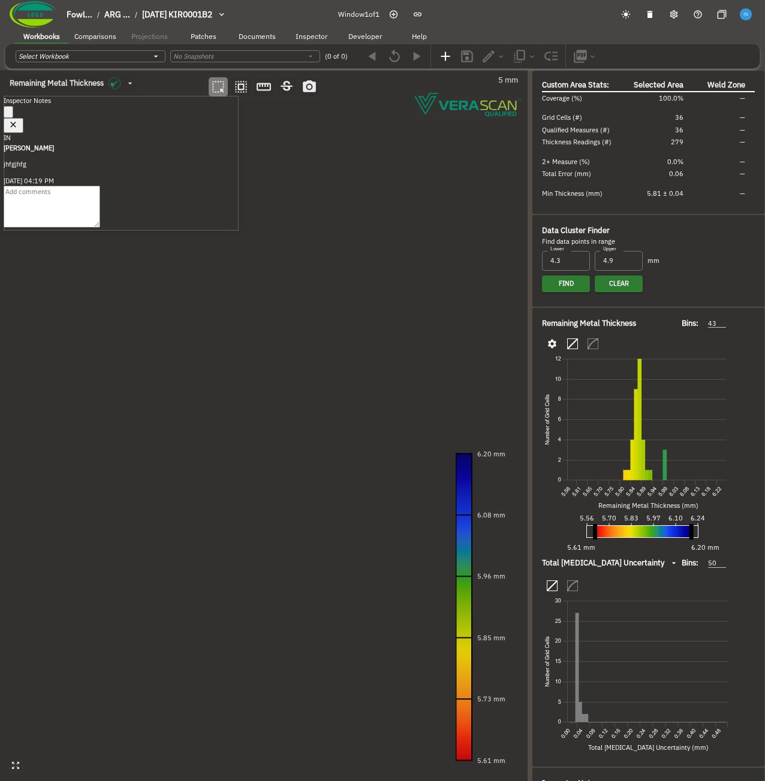
click at [17, 122] on icon "button" at bounding box center [14, 125] width 6 height 6
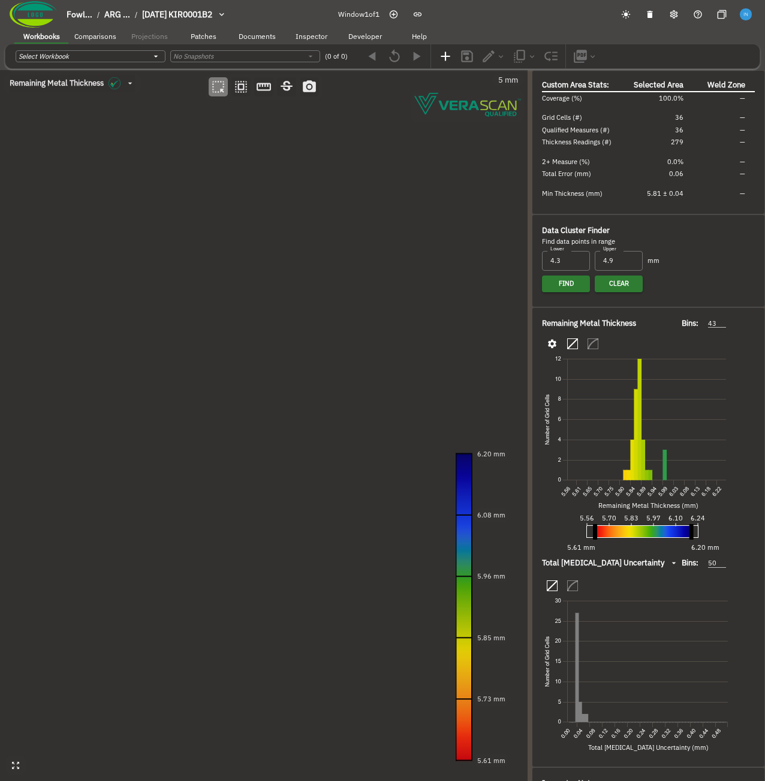
drag, startPoint x: 252, startPoint y: 232, endPoint x: 217, endPoint y: 229, distance: 35.5
click at [217, 229] on canvas at bounding box center [263, 425] width 527 height 711
